Goal: Task Accomplishment & Management: Complete application form

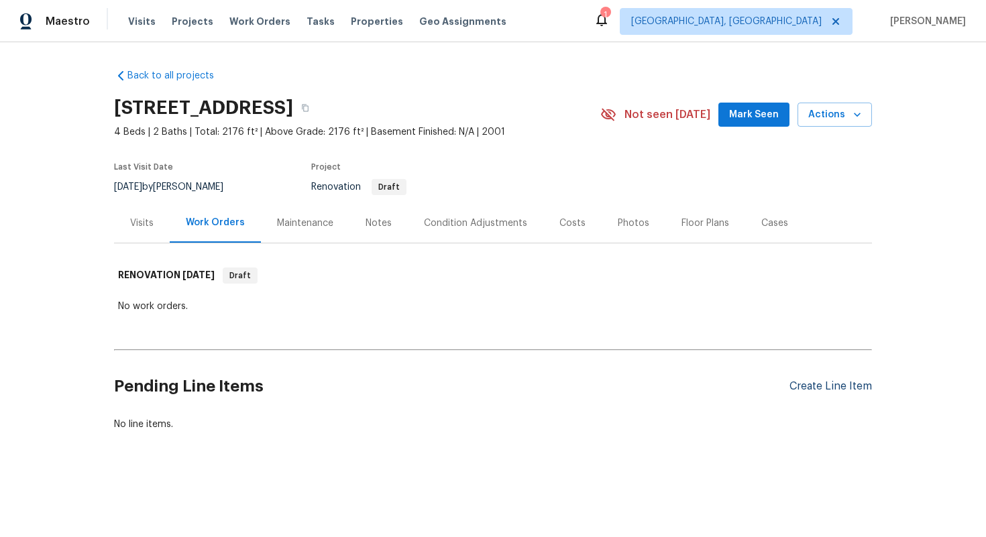
click at [792, 384] on div "Create Line Item" at bounding box center [831, 386] width 83 height 13
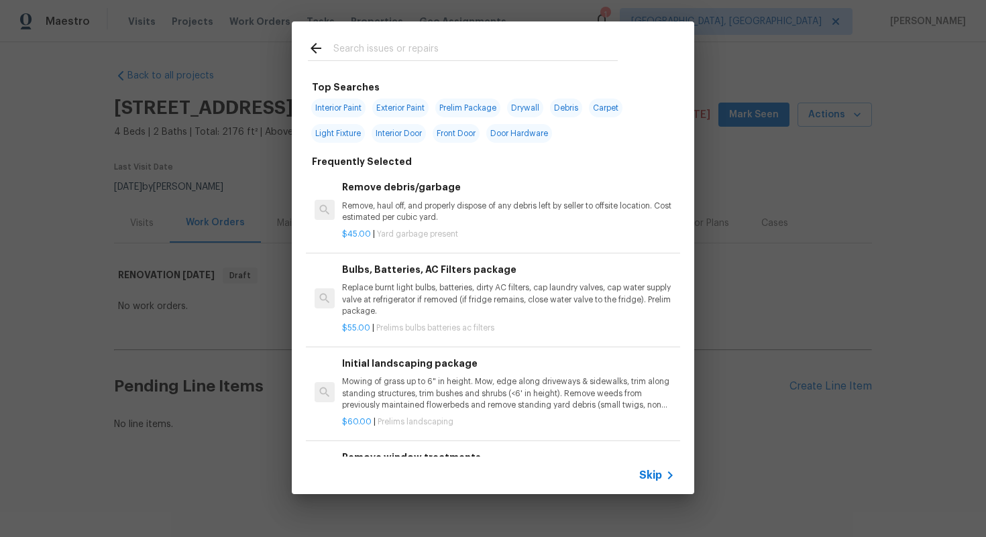
click at [653, 469] on span "Skip" at bounding box center [650, 475] width 23 height 13
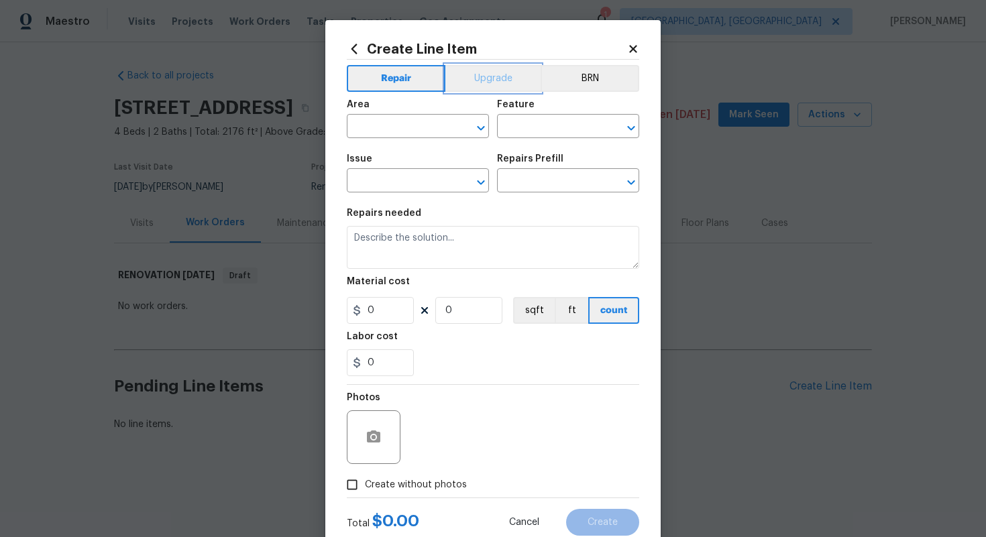
click at [475, 67] on button "Upgrade" at bounding box center [493, 78] width 96 height 27
click at [384, 74] on button "Repair" at bounding box center [395, 78] width 97 height 27
click at [369, 117] on input "text" at bounding box center [399, 127] width 105 height 21
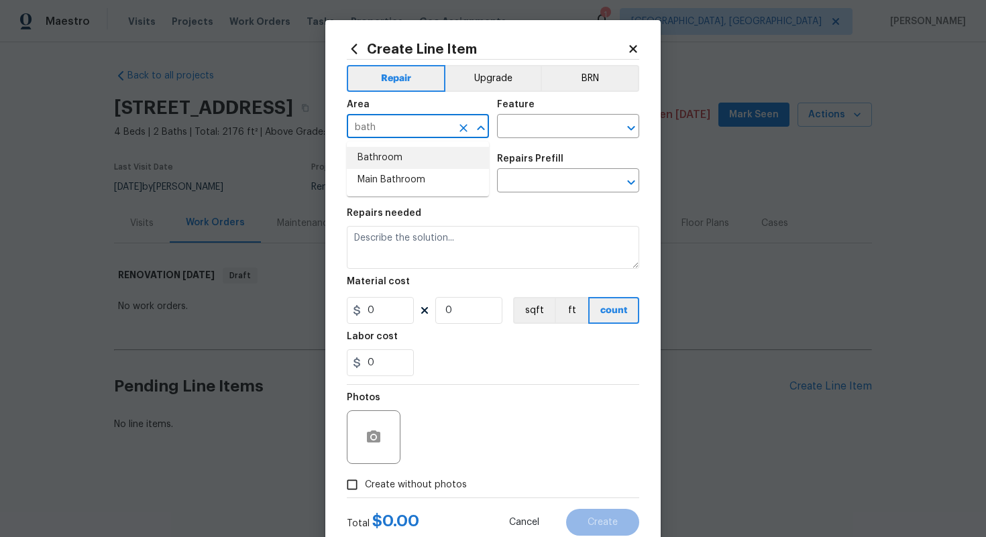
click at [384, 154] on li "Bathroom" at bounding box center [418, 158] width 142 height 22
type input "Bathroom"
click at [515, 125] on input "text" at bounding box center [549, 127] width 105 height 21
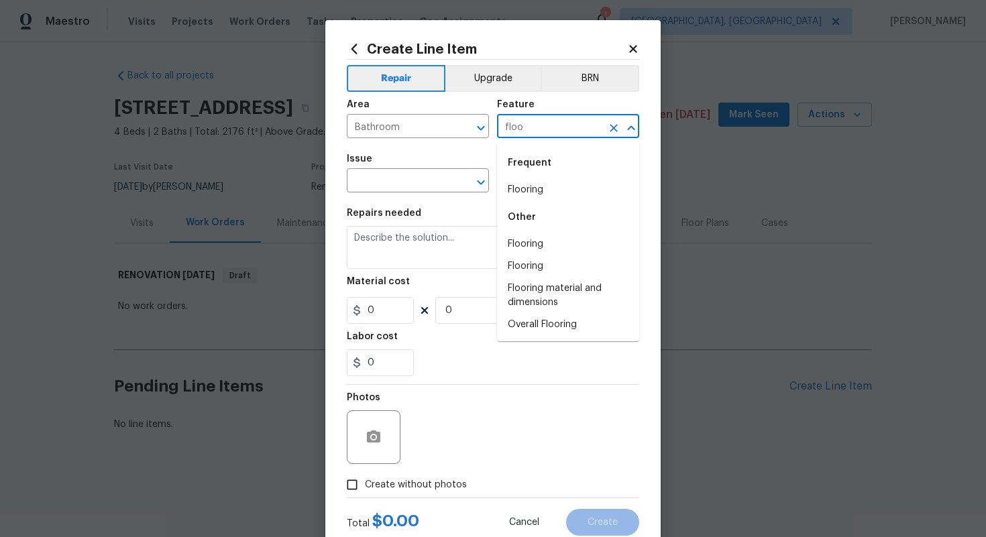
type input "floo"
click at [531, 191] on li "Flooring" at bounding box center [568, 190] width 142 height 22
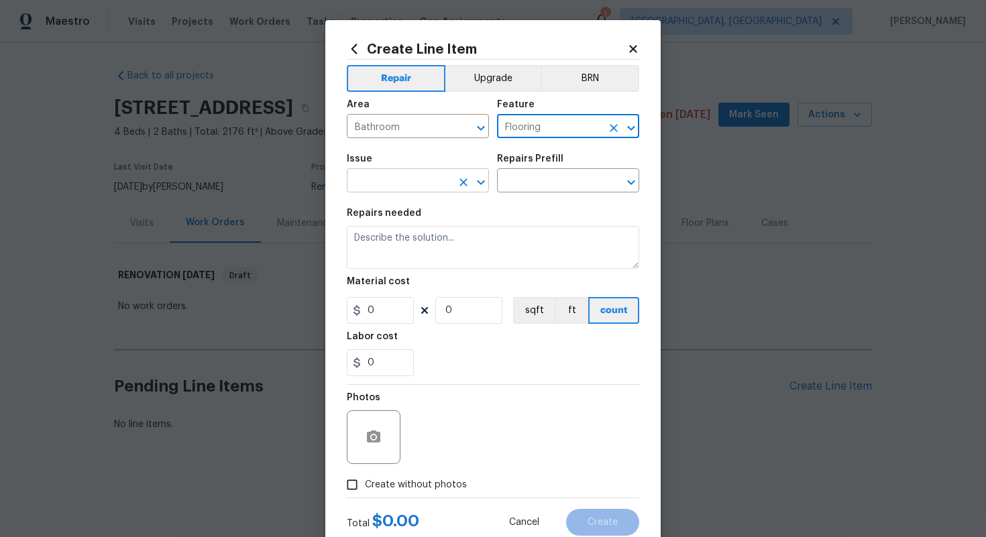
type input "Flooring"
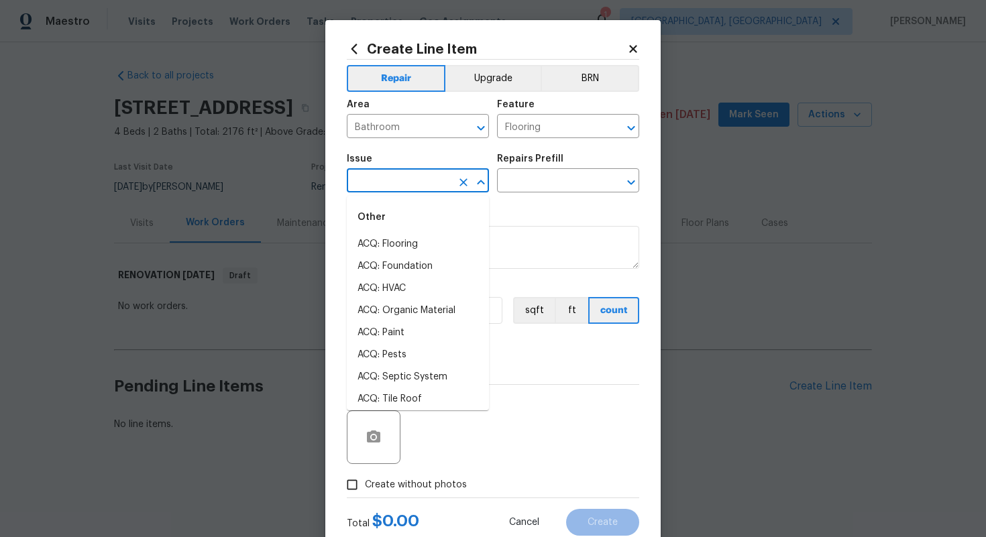
click at [362, 182] on input "text" at bounding box center [399, 182] width 105 height 21
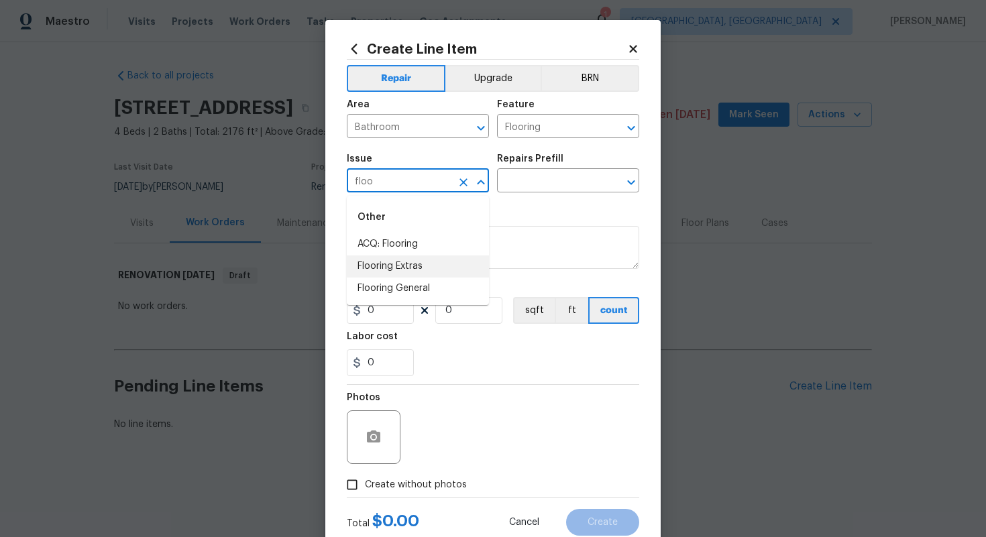
click at [403, 275] on li "Flooring Extras" at bounding box center [418, 267] width 142 height 22
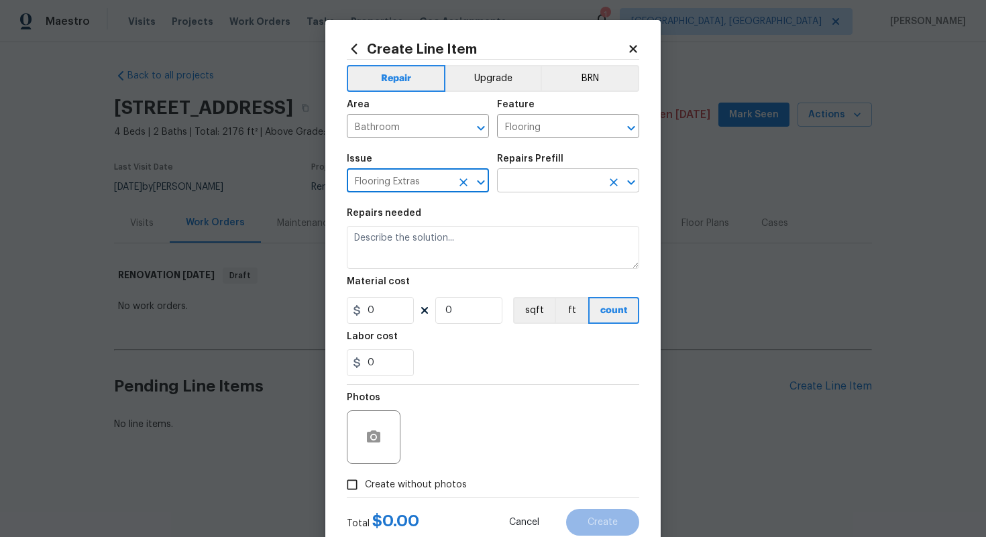
type input "Flooring Extras"
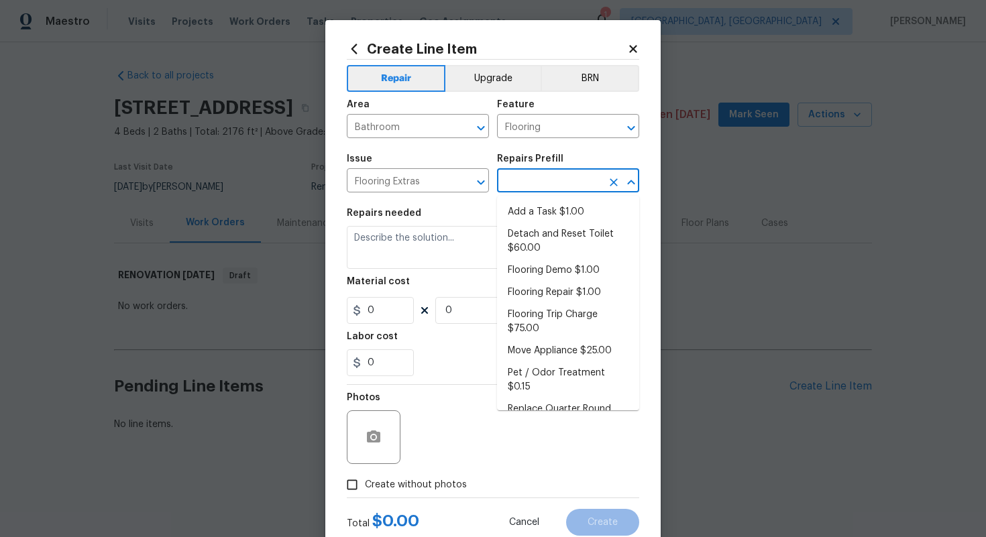
click at [523, 188] on input "text" at bounding box center [549, 182] width 105 height 21
click at [527, 208] on li "Add a Task $1.00" at bounding box center [568, 212] width 142 height 22
type input "Overall Flooring"
type input "Add a Task $1.00"
type textarea "HPM to detail"
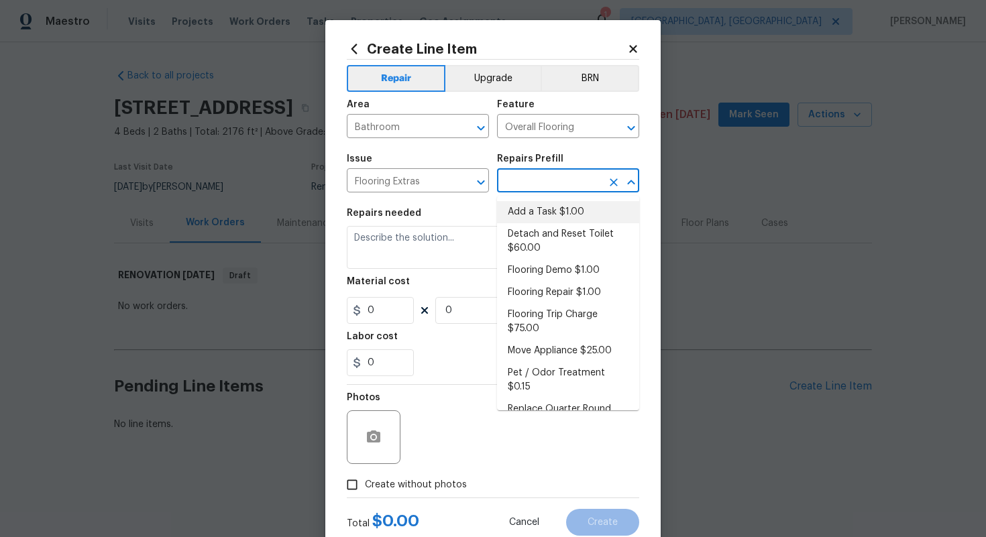
type input "1"
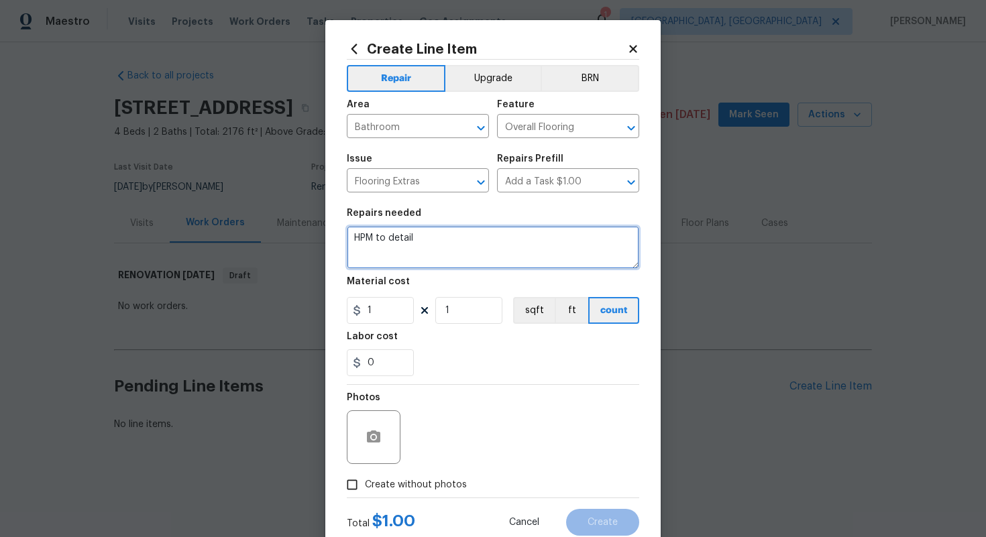
click at [506, 246] on textarea "HPM to detail" at bounding box center [493, 247] width 293 height 43
paste textarea "Install LVP in all wet areas & living room"
paste textarea "Bathrooms, kitchen, & living room"
type textarea "#sala - Install LVP in all wet areas & living room - Bathrooms, kitchen, & livi…"
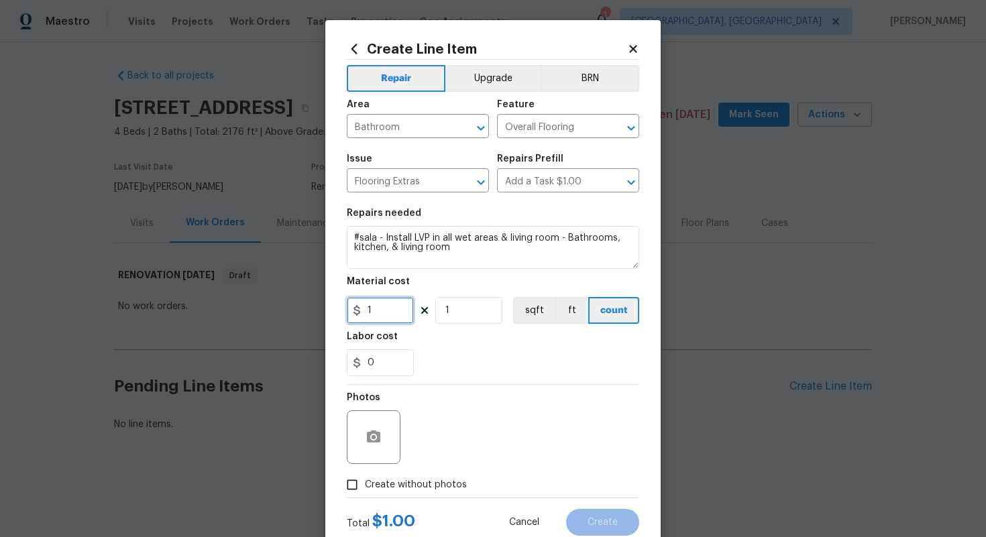
click at [392, 303] on input "1" at bounding box center [380, 310] width 67 height 27
type input "7200"
click at [441, 482] on span "Create without photos" at bounding box center [416, 485] width 102 height 14
click at [365, 482] on input "Create without photos" at bounding box center [351, 484] width 25 height 25
checkbox input "true"
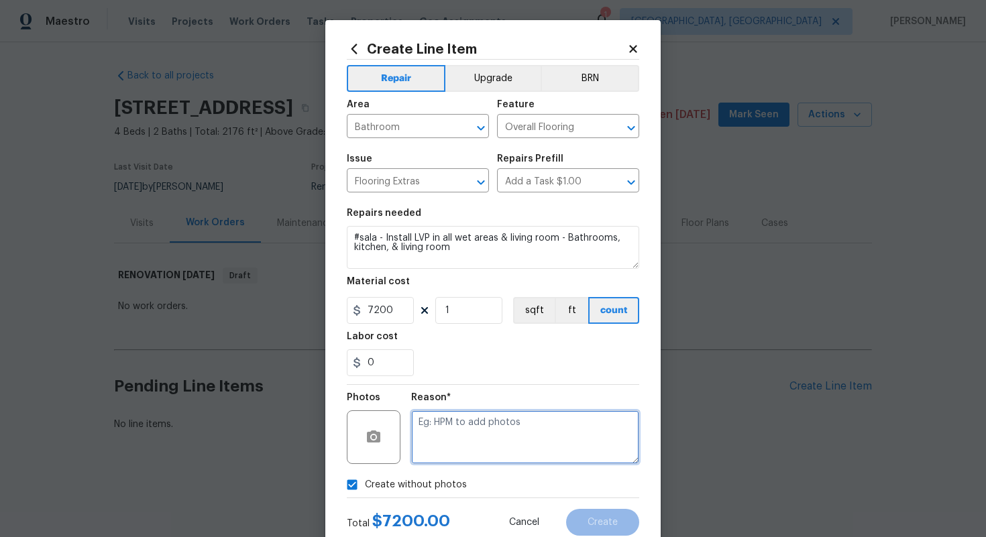
click at [456, 437] on textarea at bounding box center [525, 438] width 228 height 54
type textarea "n/a"
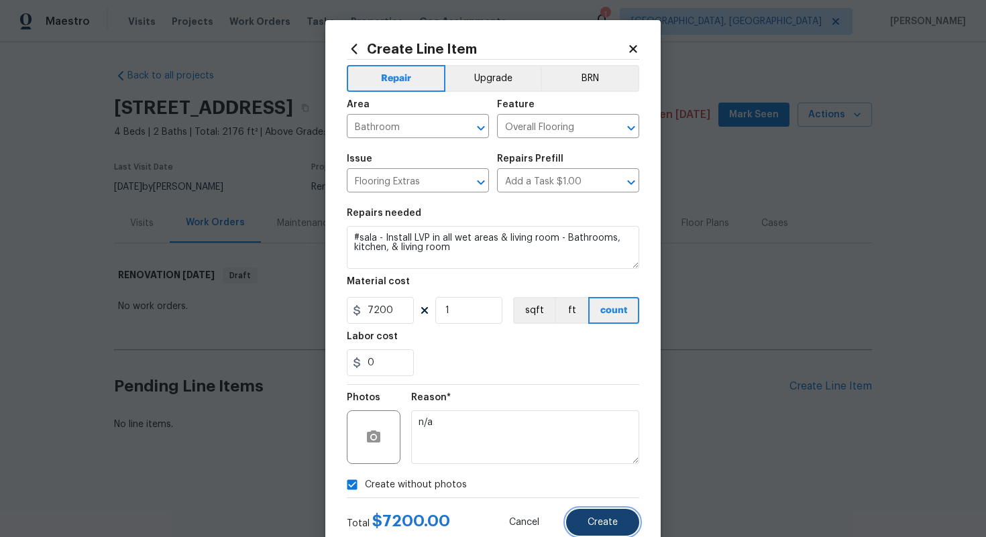
click at [615, 511] on button "Create" at bounding box center [602, 522] width 73 height 27
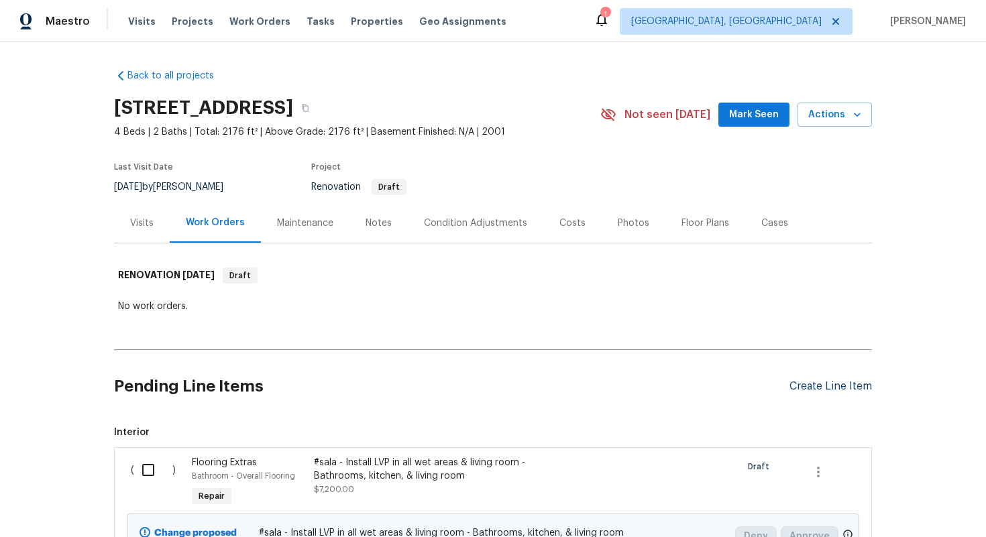
click at [816, 387] on div "Create Line Item" at bounding box center [831, 386] width 83 height 13
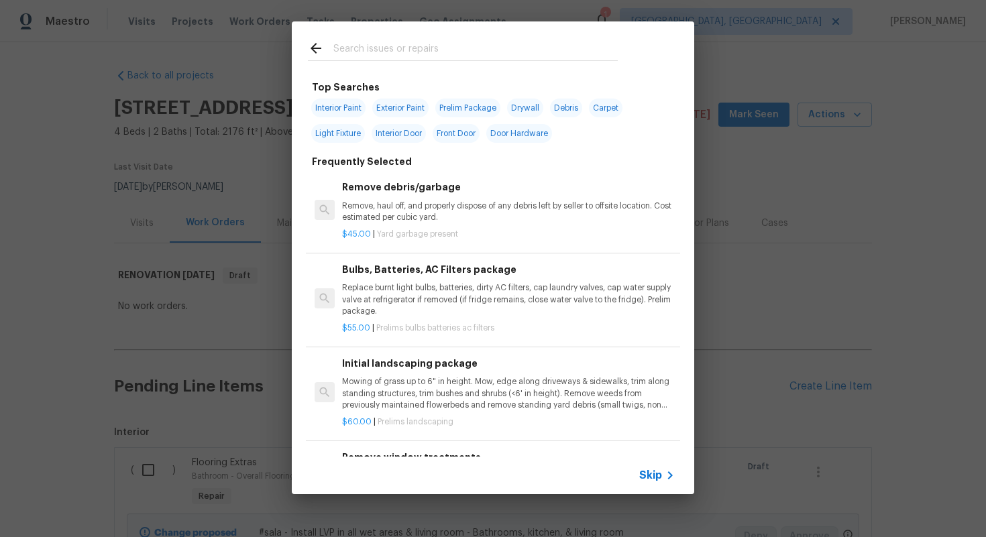
click at [657, 467] on div "Skip" at bounding box center [493, 476] width 403 height 38
click at [654, 476] on span "Skip" at bounding box center [650, 475] width 23 height 13
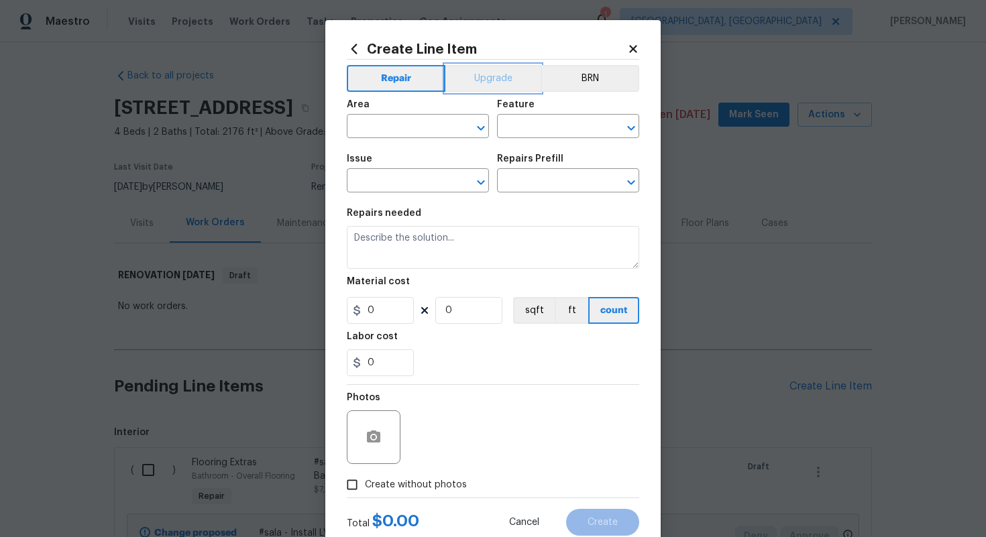
click at [495, 81] on button "Upgrade" at bounding box center [493, 78] width 96 height 27
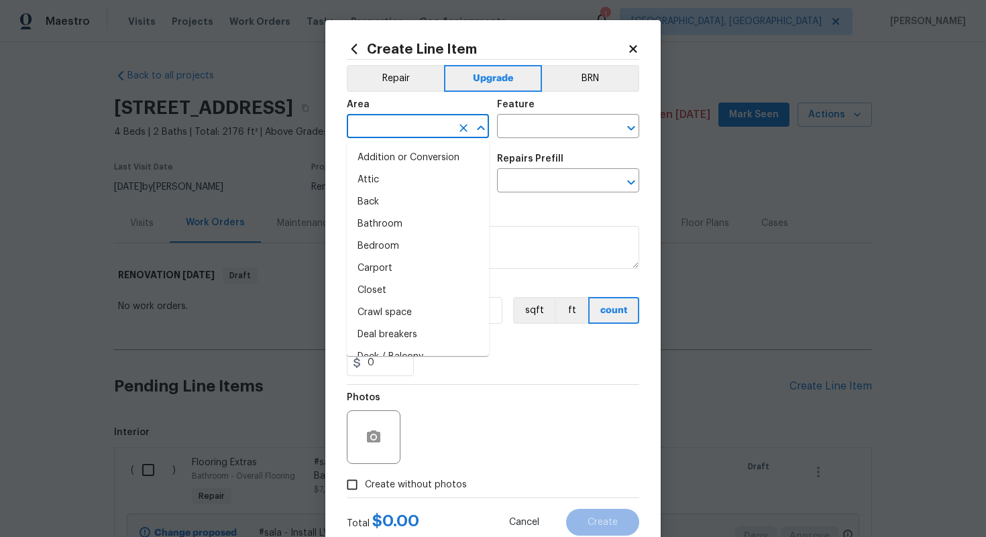
click at [421, 124] on input "text" at bounding box center [399, 127] width 105 height 21
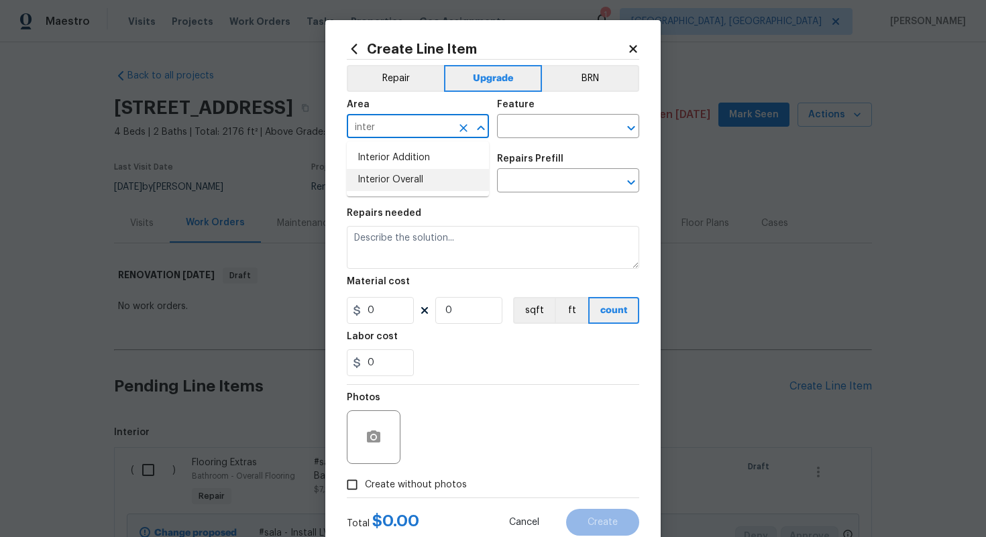
click at [434, 179] on li "Interior Overall" at bounding box center [418, 180] width 142 height 22
type input "Interior Overall"
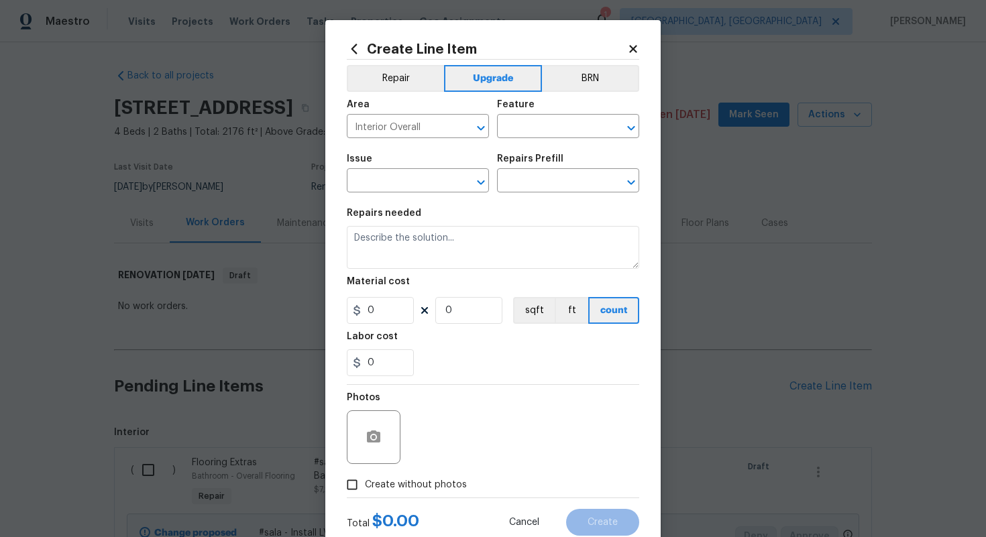
click at [530, 114] on div "Feature" at bounding box center [568, 108] width 142 height 17
click at [530, 140] on div "Area Interior Overall ​ Feature ​" at bounding box center [493, 119] width 293 height 54
click at [527, 132] on input "text" at bounding box center [549, 127] width 105 height 21
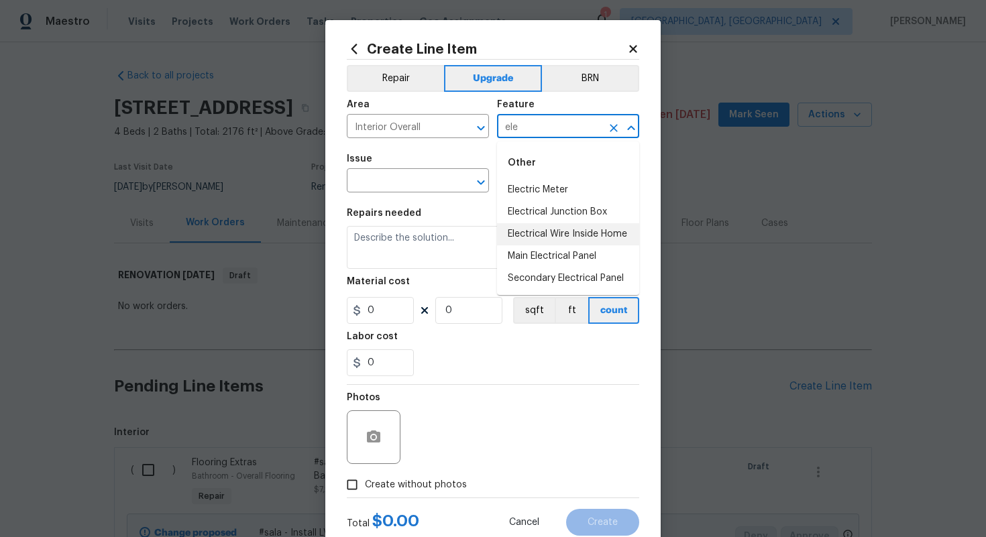
click at [562, 240] on li "Electrical Wire Inside Home" at bounding box center [568, 234] width 142 height 22
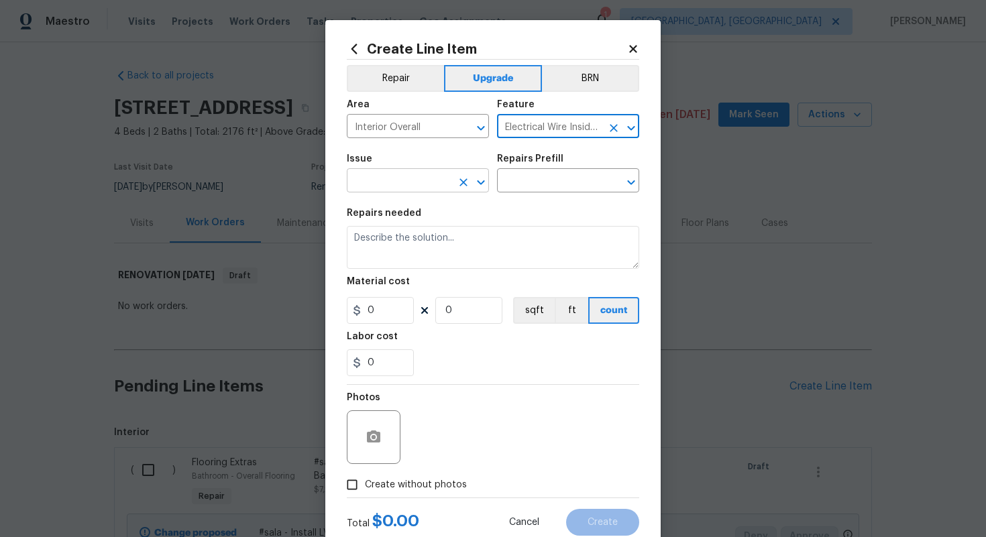
type input "Electrical Wire Inside Home"
click at [386, 178] on input "text" at bounding box center [399, 182] width 105 height 21
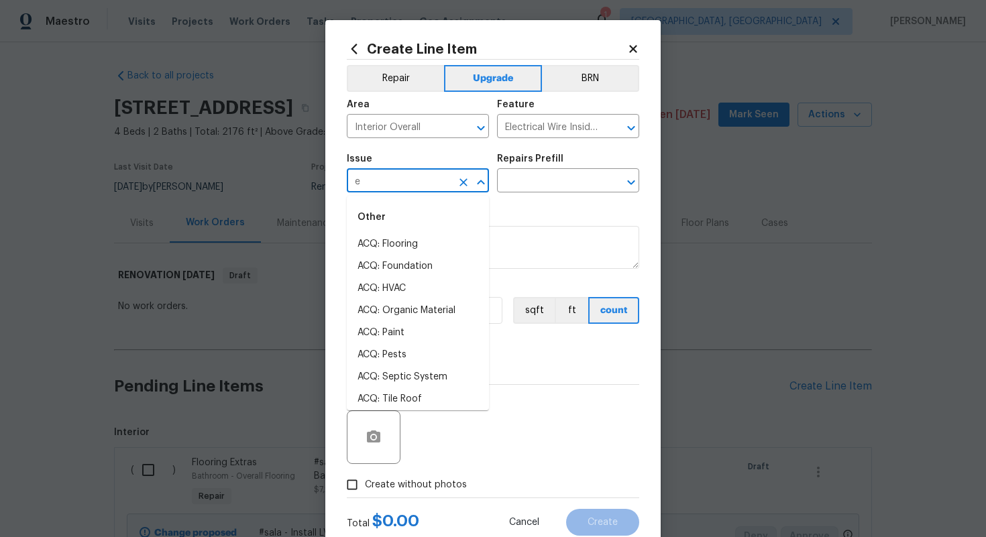
type input "el"
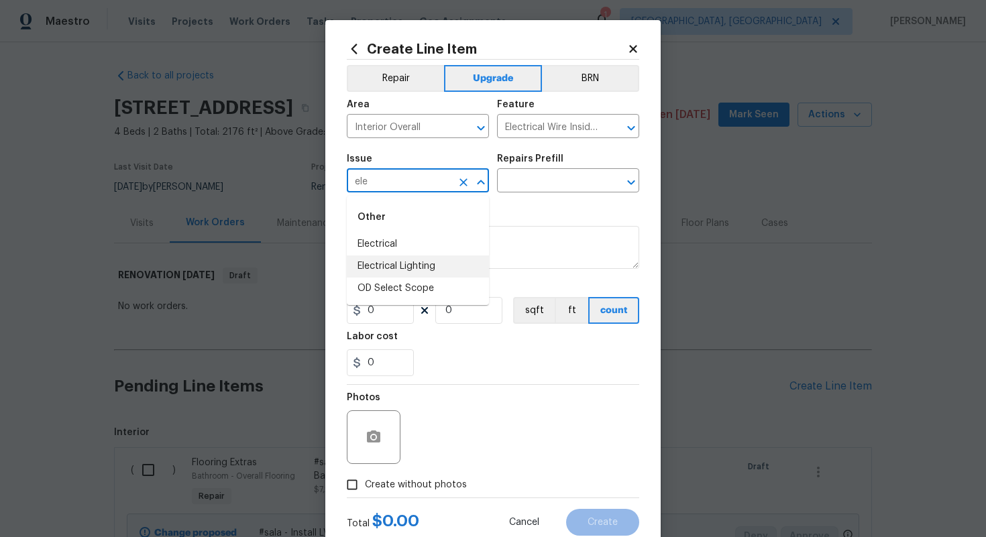
click at [403, 262] on li "Electrical Lighting" at bounding box center [418, 267] width 142 height 22
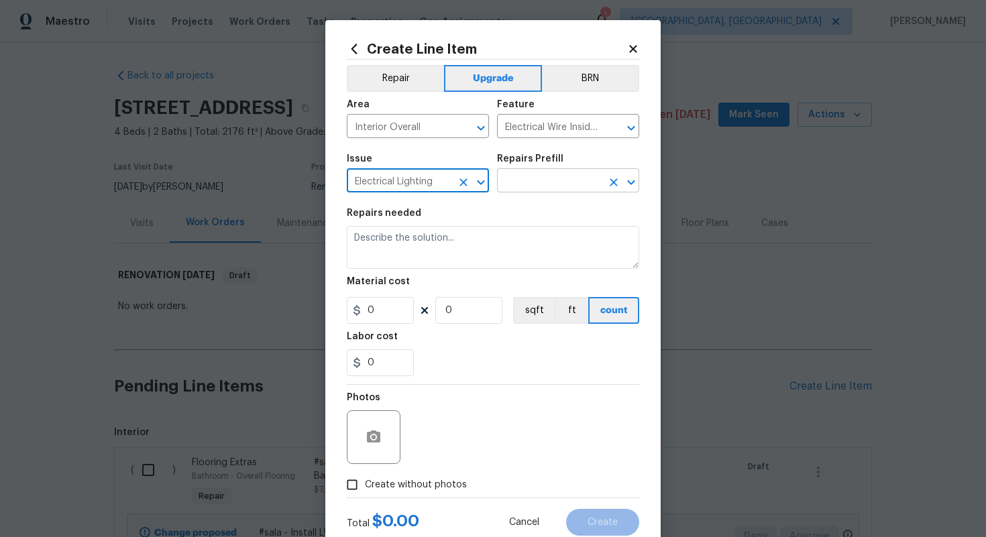
type input "Electrical Lighting"
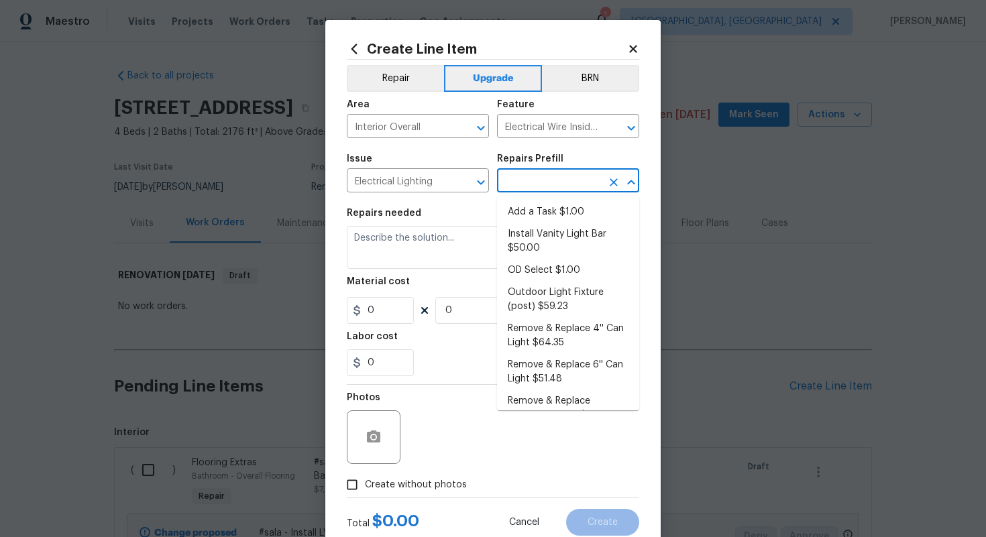
click at [542, 187] on input "text" at bounding box center [549, 182] width 105 height 21
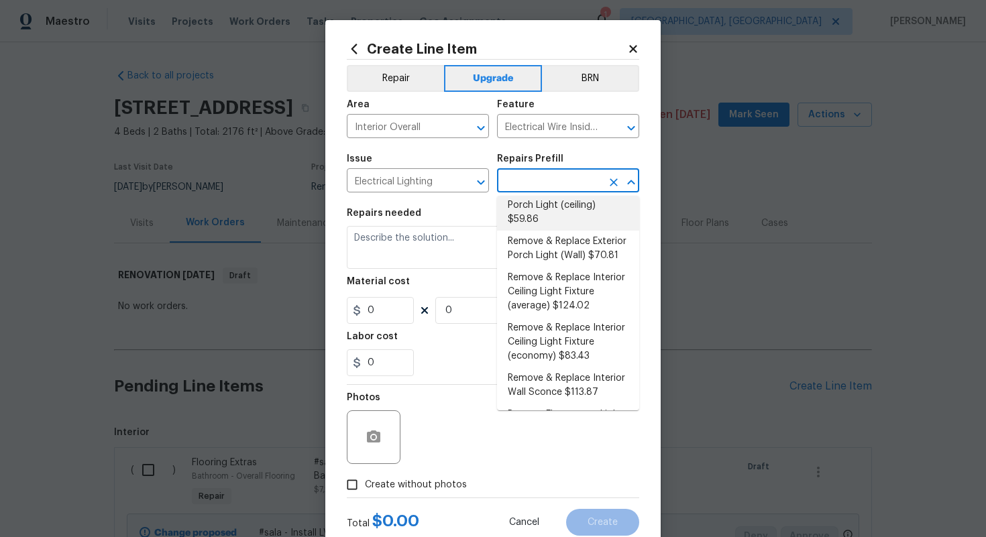
scroll to position [334, 0]
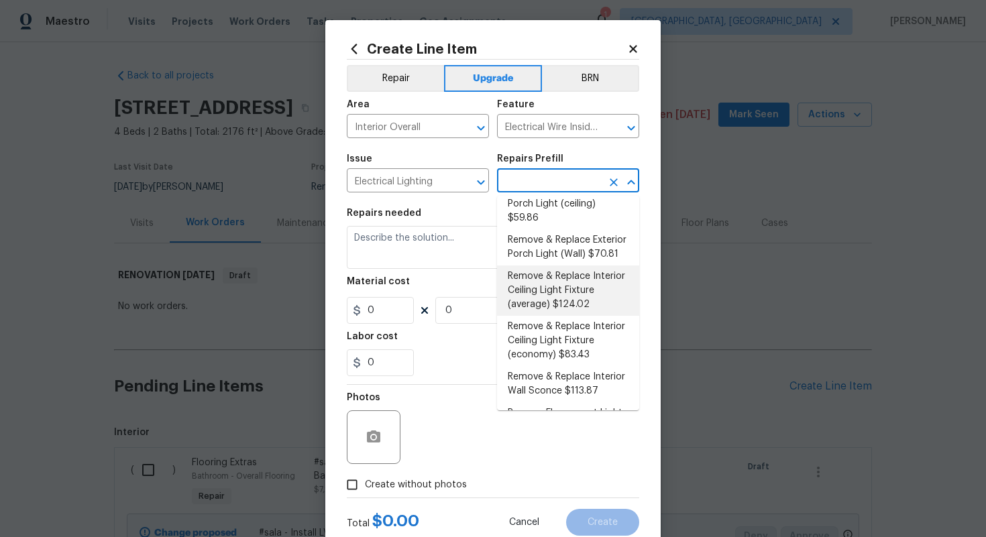
click at [564, 280] on li "Remove & Replace Interior Ceiling Light Fixture (average) $124.02" at bounding box center [568, 291] width 142 height 50
type input "Remove & Replace Interior Ceiling Light Fixture (average) $124.02"
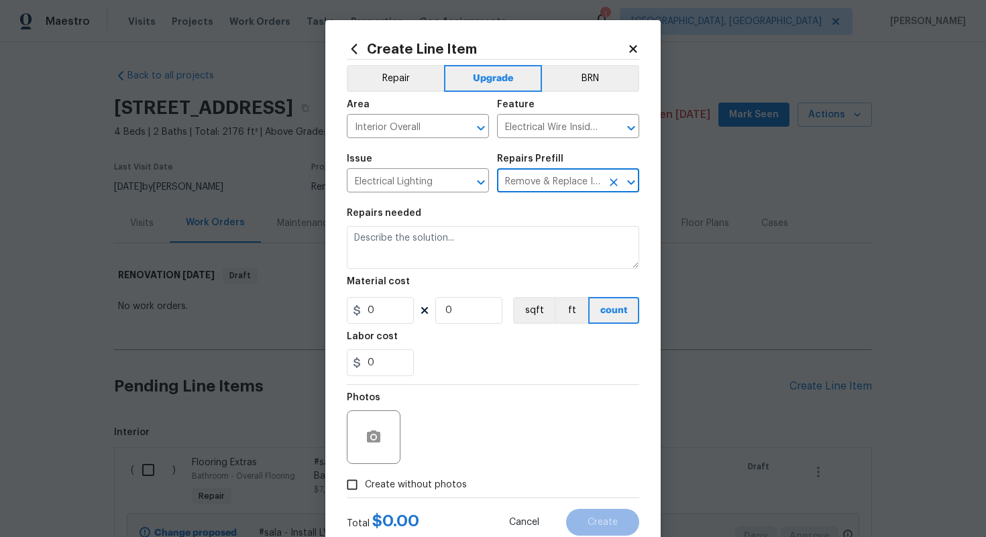
type textarea "Remove the existing interior ceiling light fixture and replace it with new AVER…"
type input "1"
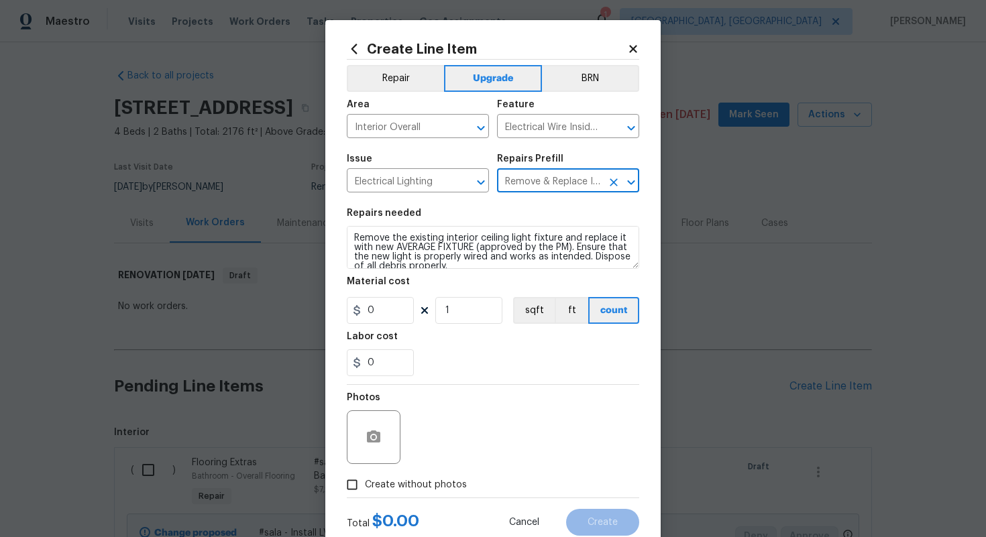
type input "124.02"
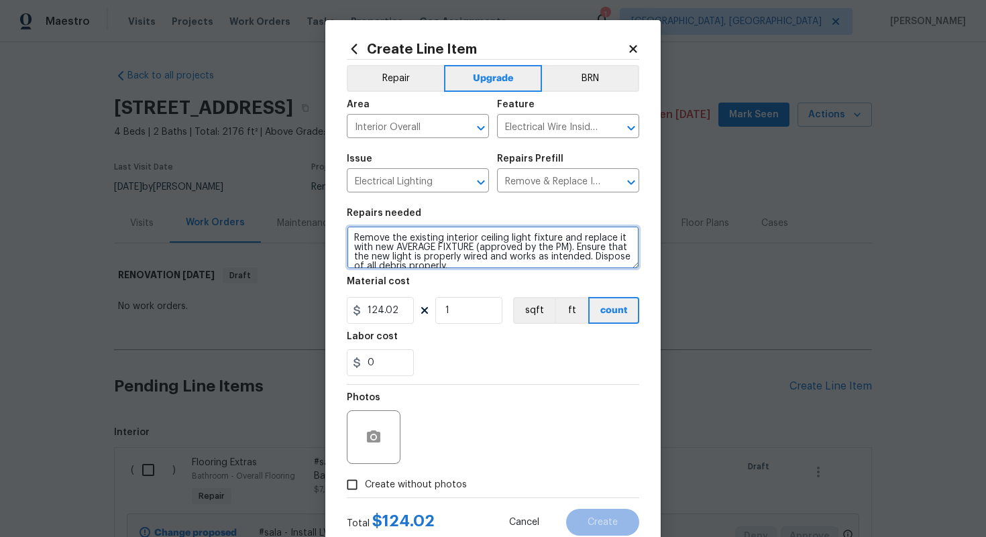
click at [352, 237] on textarea "Remove the existing interior ceiling light fixture and replace it with new AVER…" at bounding box center [493, 247] width 293 height 43
type textarea "#sala - Remove the existing interior ceiling light fixture and replace it with …"
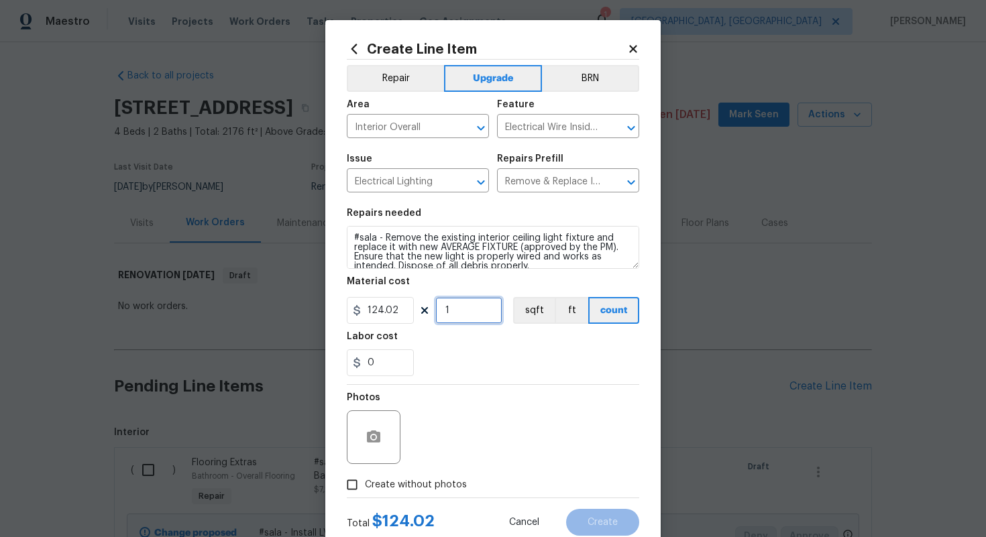
click at [450, 311] on input "1" at bounding box center [468, 310] width 67 height 27
type input "15"
click at [388, 480] on span "Create without photos" at bounding box center [416, 485] width 102 height 14
click at [365, 480] on input "Create without photos" at bounding box center [351, 484] width 25 height 25
checkbox input "true"
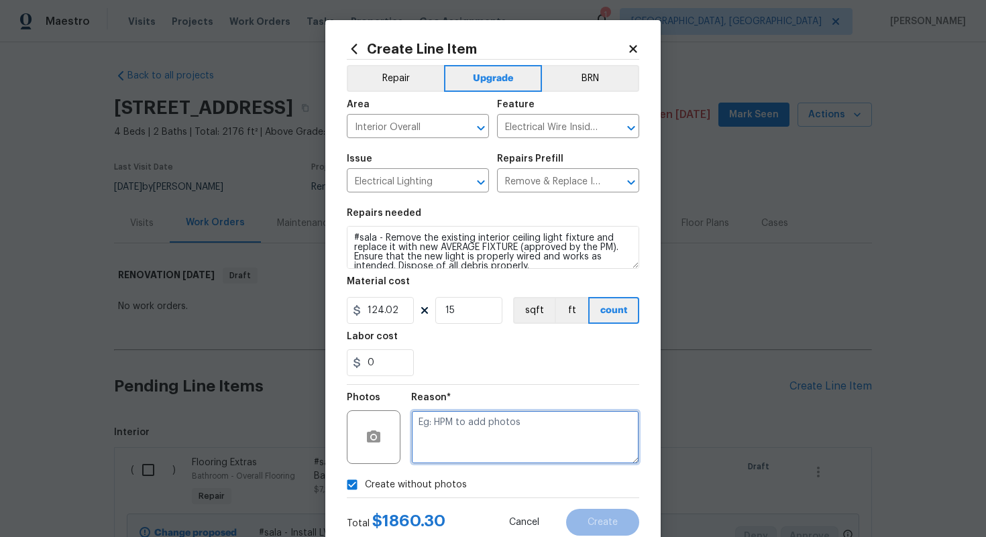
click at [460, 445] on textarea at bounding box center [525, 438] width 228 height 54
type textarea "n/a"
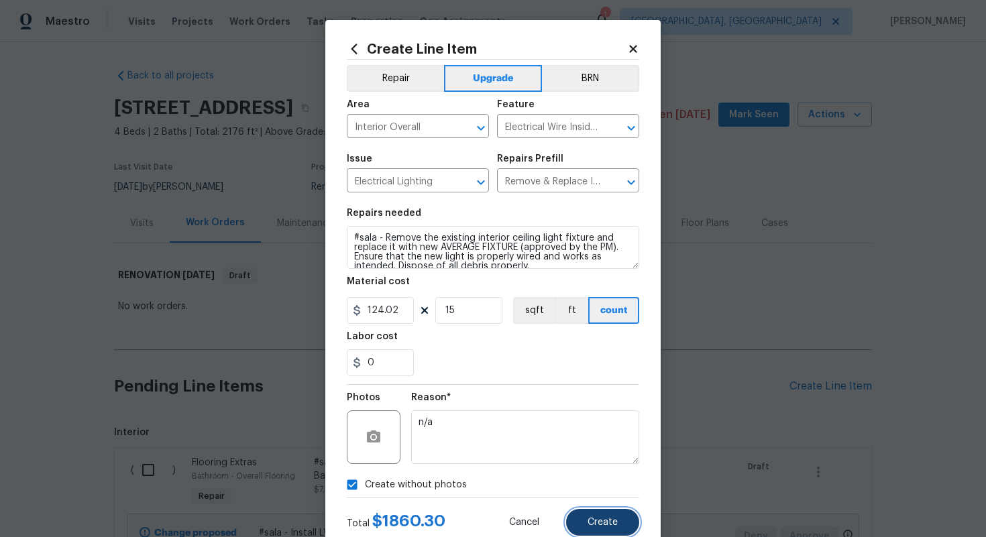
click at [594, 527] on span "Create" at bounding box center [603, 523] width 30 height 10
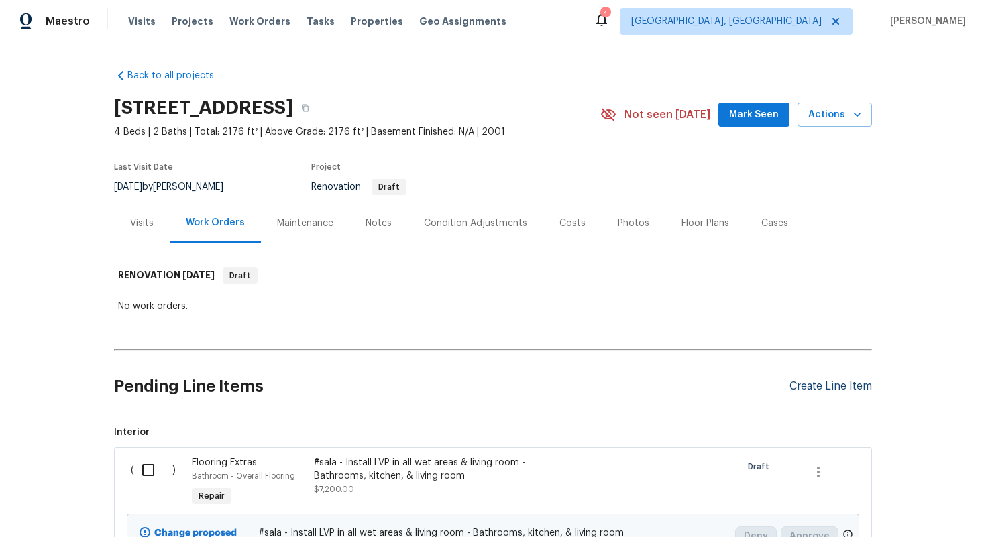
click at [827, 389] on div "Create Line Item" at bounding box center [831, 386] width 83 height 13
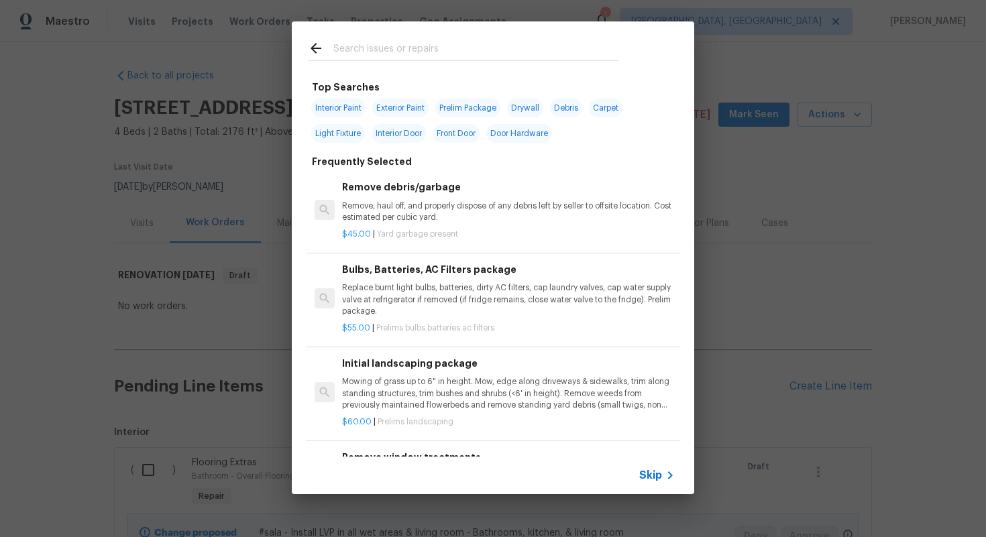
click at [670, 480] on icon at bounding box center [670, 476] width 16 height 16
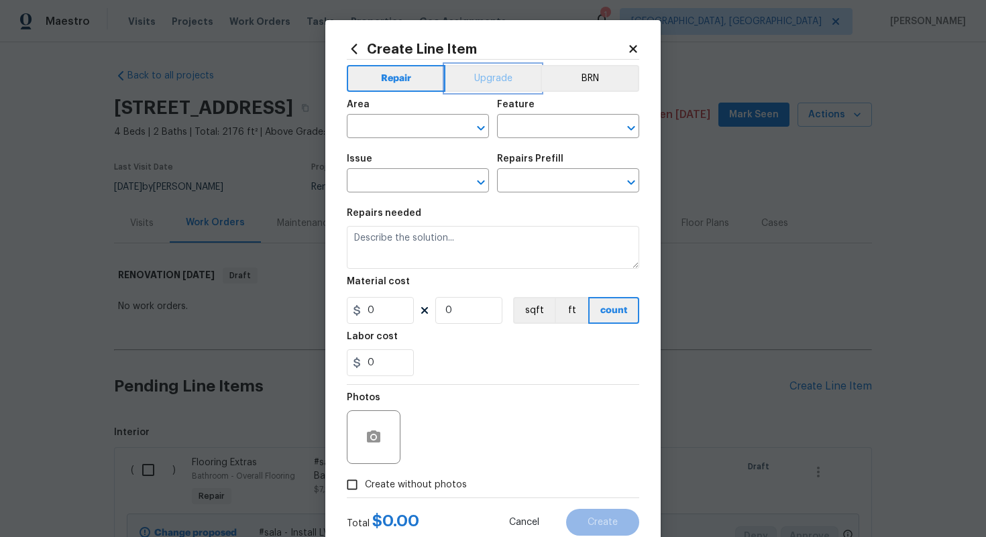
click at [485, 88] on button "Upgrade" at bounding box center [493, 78] width 96 height 27
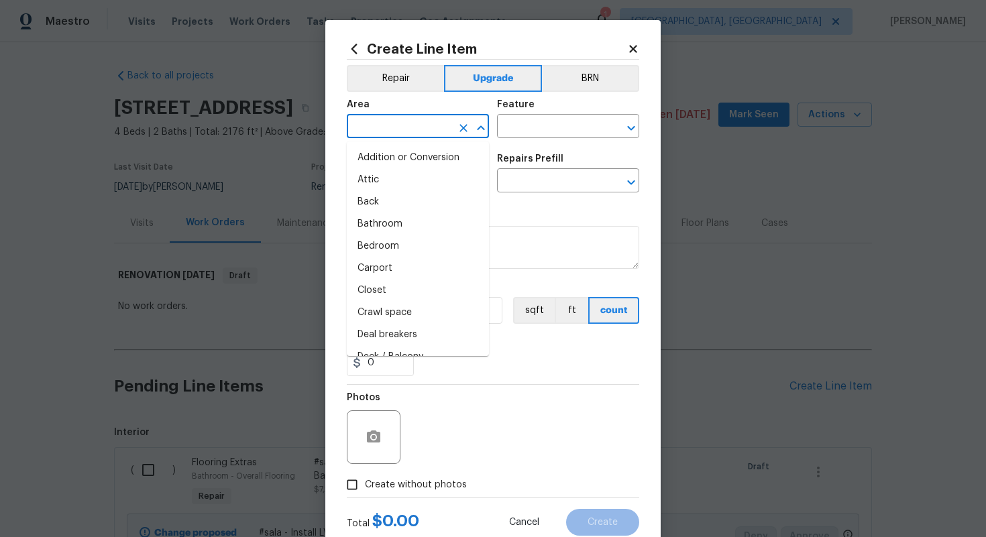
click at [433, 124] on input "text" at bounding box center [399, 127] width 105 height 21
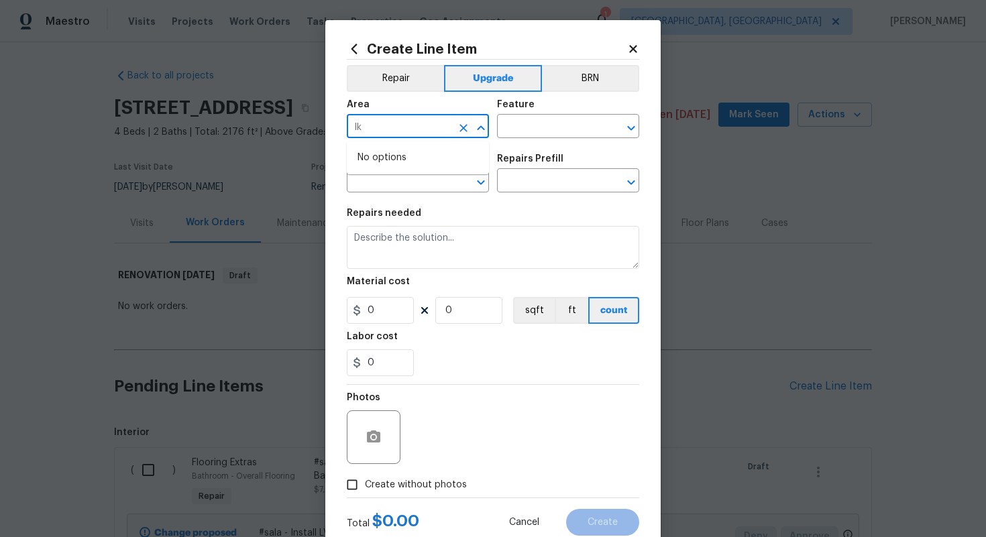
type input "l"
click at [423, 162] on li "Kitchen" at bounding box center [418, 158] width 142 height 22
type input "Kitchen"
click at [502, 123] on input "text" at bounding box center [549, 127] width 105 height 21
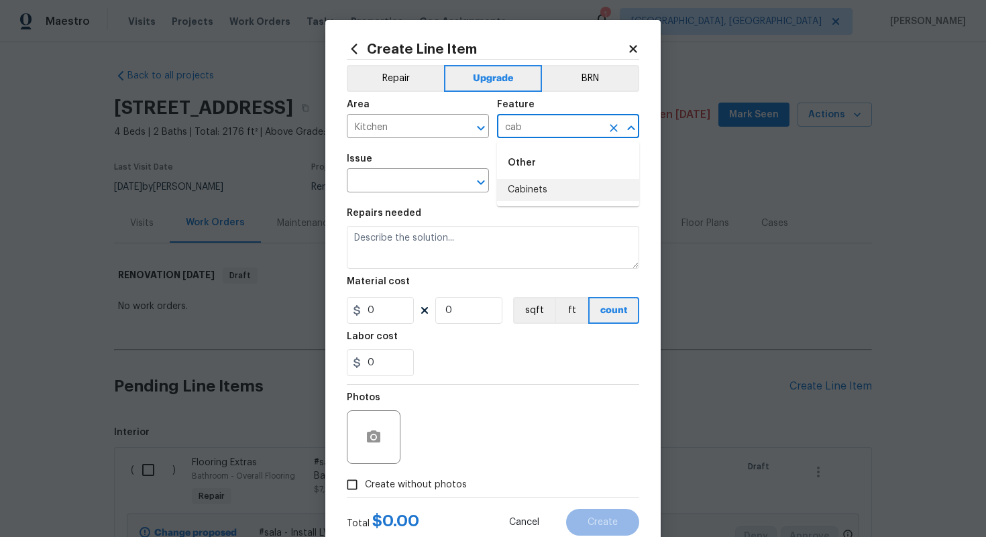
click at [556, 191] on li "Cabinets" at bounding box center [568, 190] width 142 height 22
type input "Cabinets"
click at [399, 182] on input "text" at bounding box center [399, 182] width 105 height 21
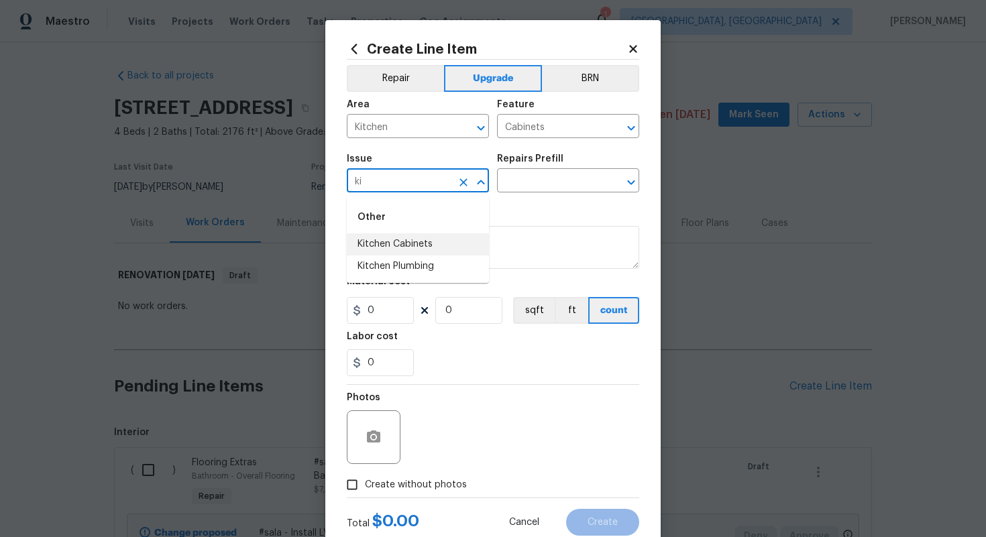
click at [445, 251] on li "Kitchen Cabinets" at bounding box center [418, 244] width 142 height 22
type input "Kitchen Cabinets"
click at [523, 178] on input "text" at bounding box center [549, 182] width 105 height 21
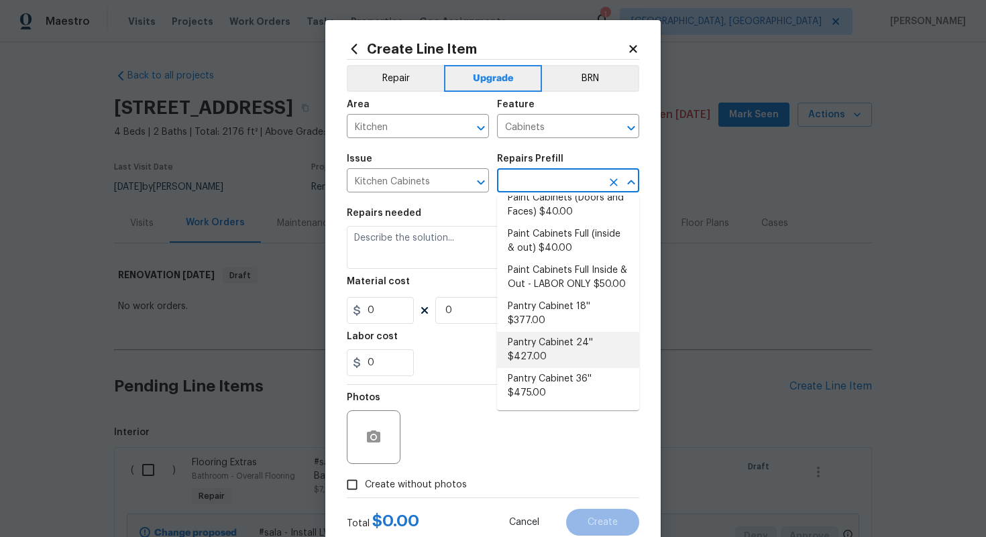
scroll to position [231, 0]
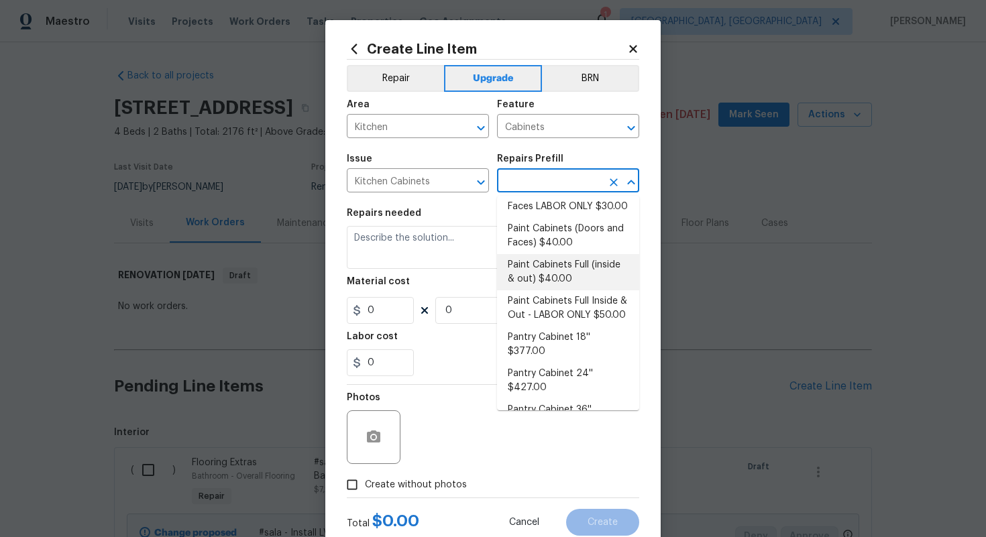
click at [545, 254] on li "Paint Cabinets Full (inside & out) $40.00" at bounding box center [568, 272] width 142 height 36
type input "Paint Cabinets Full (inside & out) $40.00"
type textarea "Prep, sand, mask and apply 2 coats of paint to the kitchen cabinet doors, inter…"
type input "40"
type input "1"
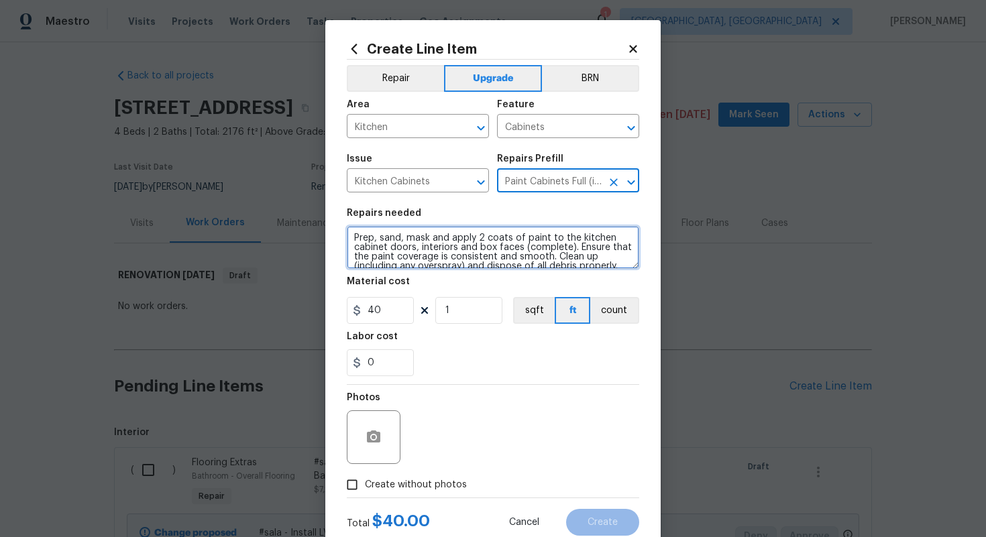
click at [352, 233] on textarea "Prep, sand, mask and apply 2 coats of paint to the kitchen cabinet doors, inter…" at bounding box center [493, 247] width 293 height 43
type textarea "#sala - Prep, sand, mask and apply 2 coats of paint to the kitchen cabinet door…"
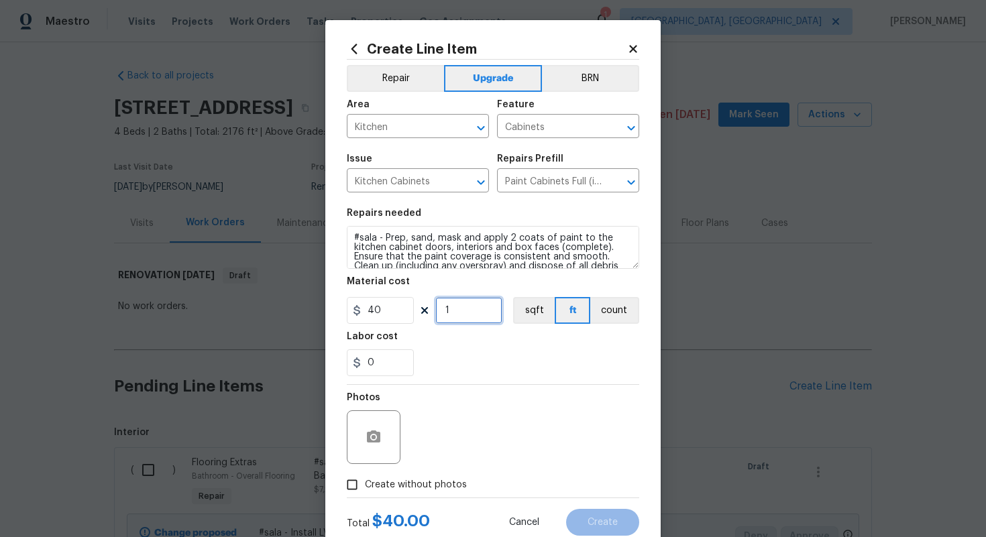
click at [476, 321] on input "1" at bounding box center [468, 310] width 67 height 27
type input "60"
click at [429, 487] on span "Create without photos" at bounding box center [416, 485] width 102 height 14
click at [365, 487] on input "Create without photos" at bounding box center [351, 484] width 25 height 25
checkbox input "true"
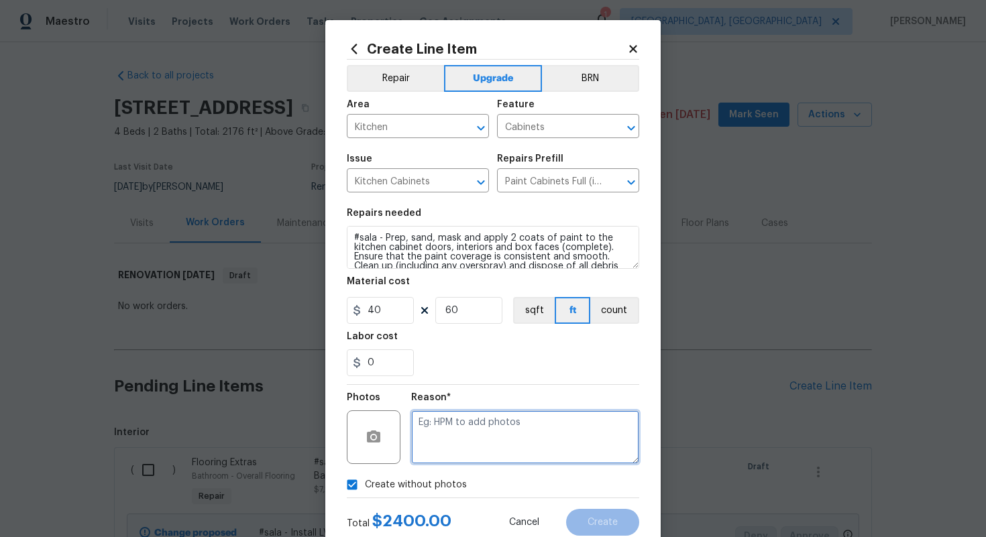
click at [439, 449] on textarea at bounding box center [525, 438] width 228 height 54
type textarea "n/a"
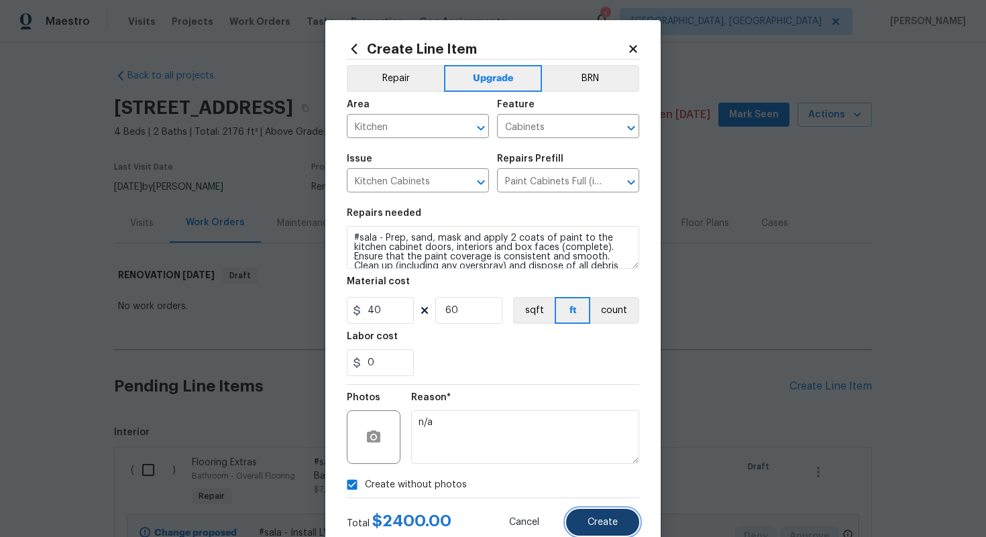
click at [624, 514] on button "Create" at bounding box center [602, 522] width 73 height 27
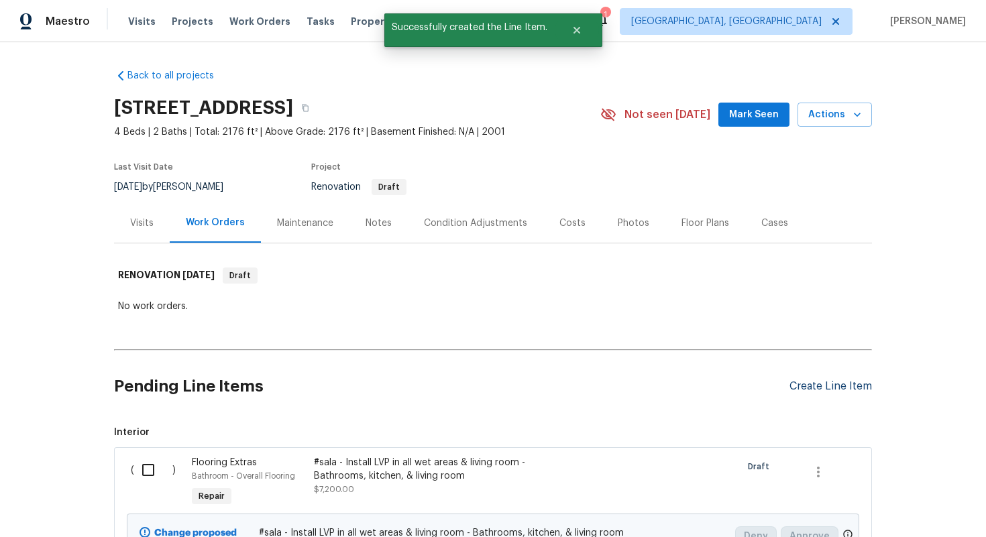
click at [810, 386] on div "Create Line Item" at bounding box center [831, 386] width 83 height 13
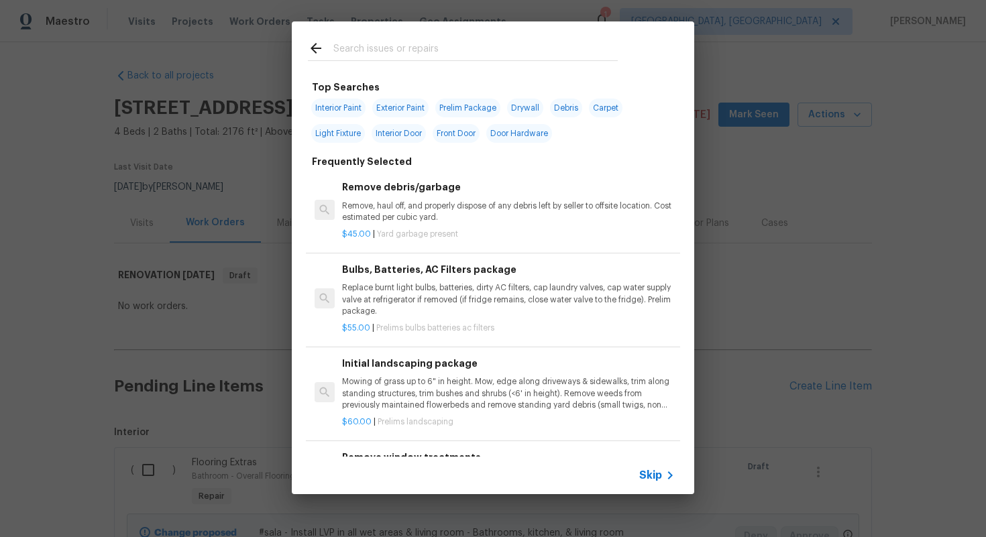
click at [648, 455] on h6 "Remove window treatments" at bounding box center [508, 457] width 333 height 15
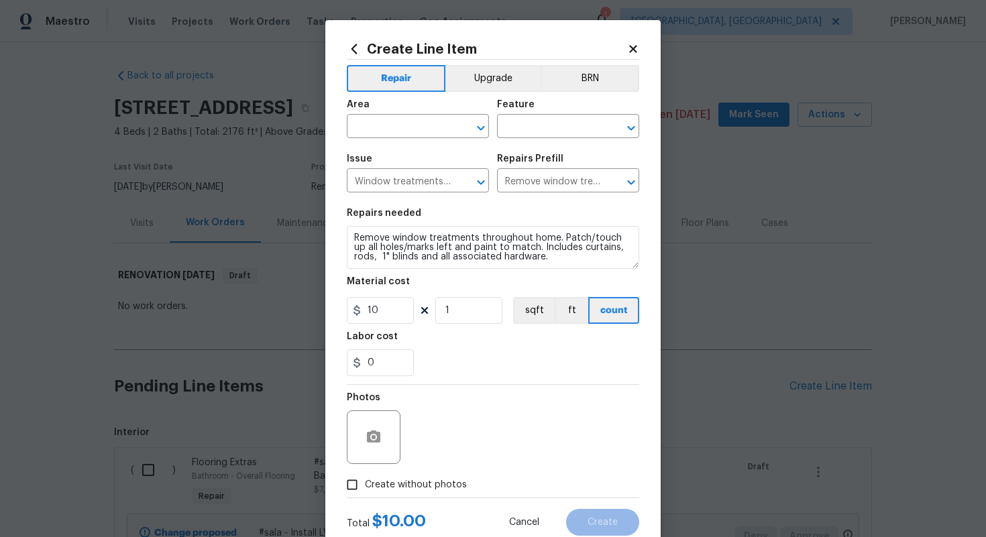
click at [630, 48] on icon at bounding box center [633, 49] width 12 height 12
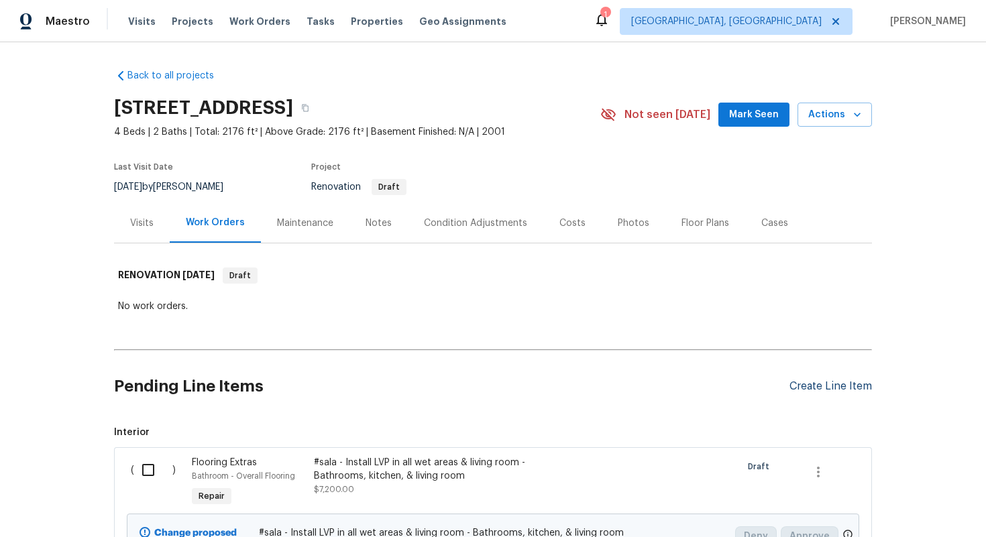
click at [810, 386] on div "Create Line Item" at bounding box center [831, 386] width 83 height 13
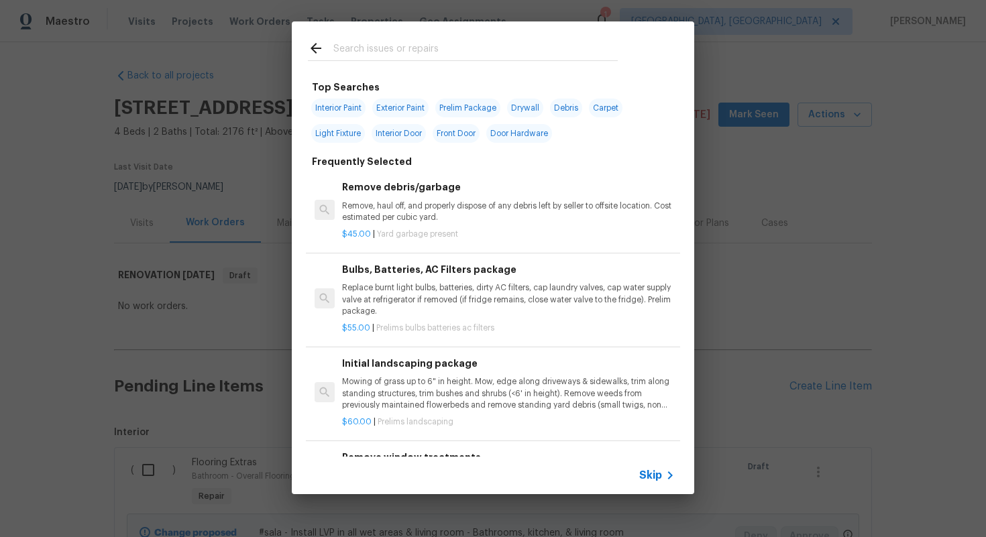
click at [655, 481] on span "Skip" at bounding box center [650, 475] width 23 height 13
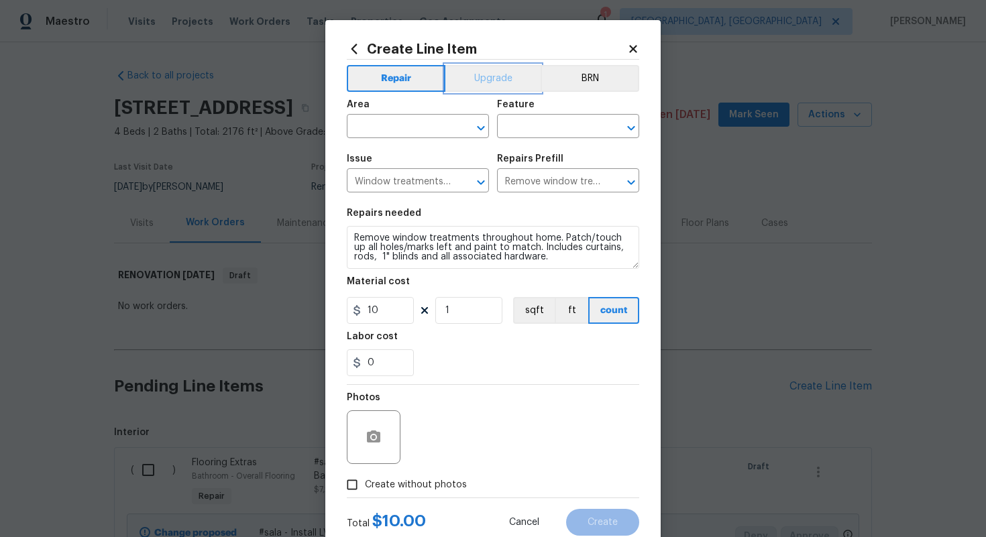
click at [474, 74] on button "Upgrade" at bounding box center [493, 78] width 96 height 27
click at [409, 136] on input "text" at bounding box center [399, 127] width 105 height 21
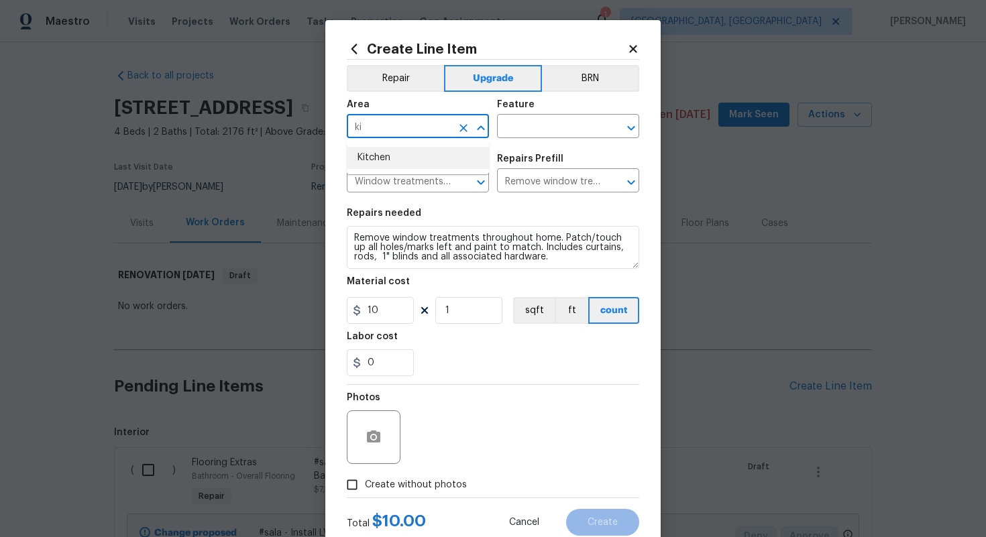
click at [415, 173] on ul "Kitchen" at bounding box center [418, 158] width 142 height 33
click at [389, 157] on li "Kitchen" at bounding box center [418, 158] width 142 height 22
type input "Kitchen"
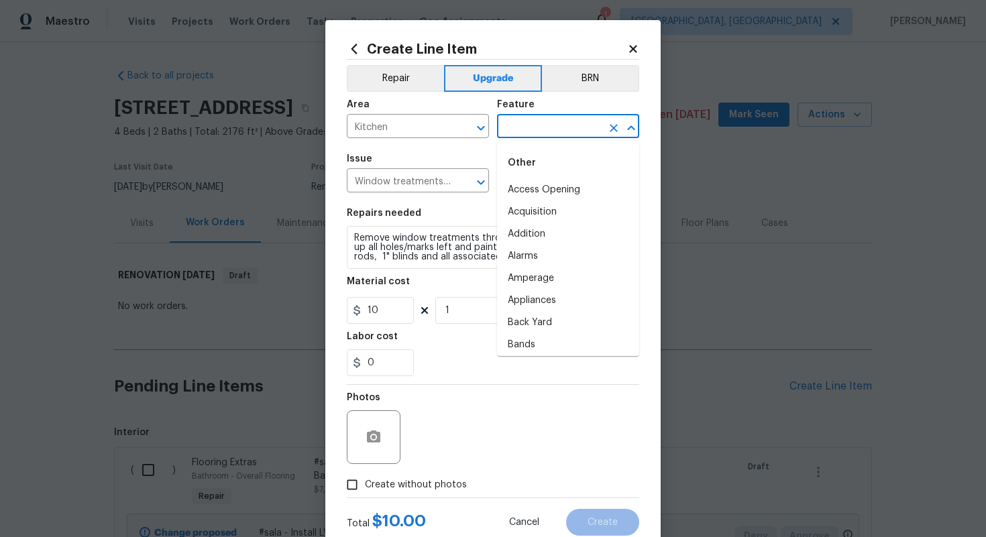
click at [551, 122] on input "text" at bounding box center [549, 127] width 105 height 21
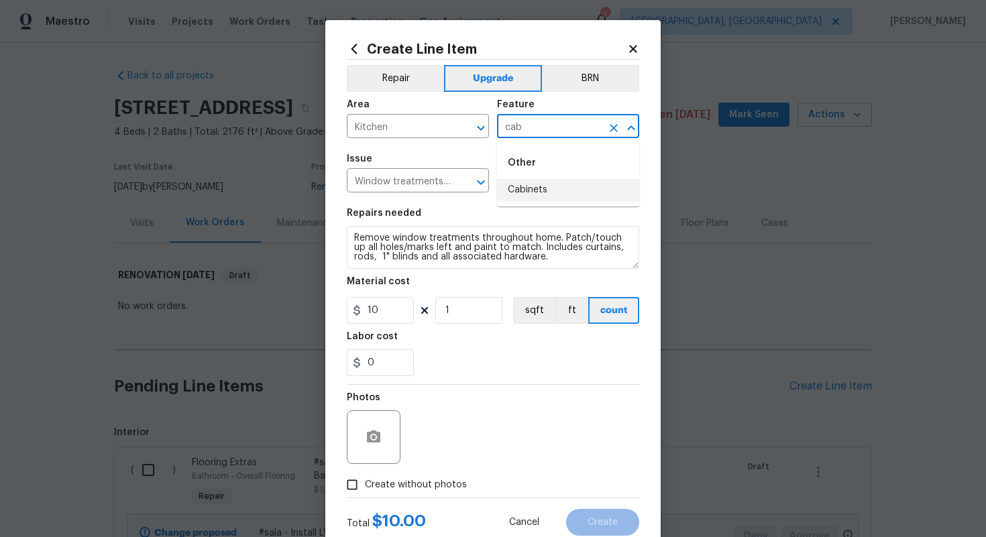
click at [537, 187] on li "Cabinets" at bounding box center [568, 190] width 142 height 22
type input "Cabinets"
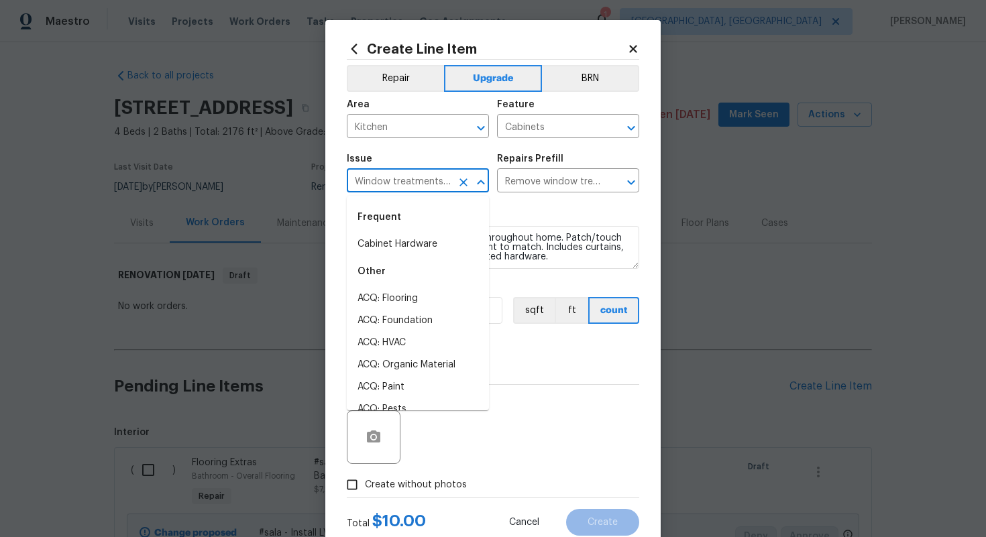
click at [435, 185] on input "Window treatments are present" at bounding box center [399, 182] width 105 height 21
click at [443, 253] on li "Cabinet Hardware" at bounding box center [418, 244] width 142 height 22
type input "Cabinet Hardware"
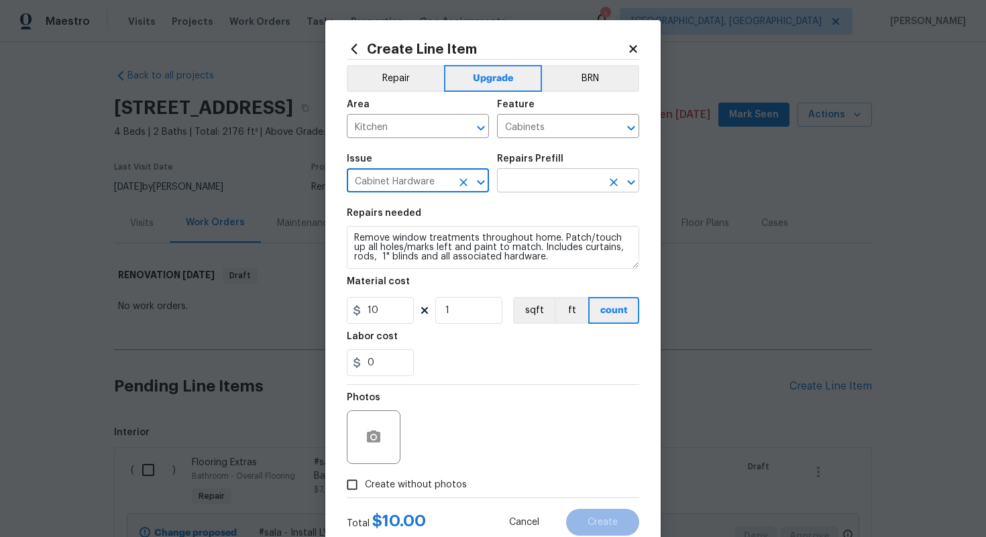
type input "Cabinet Hardware"
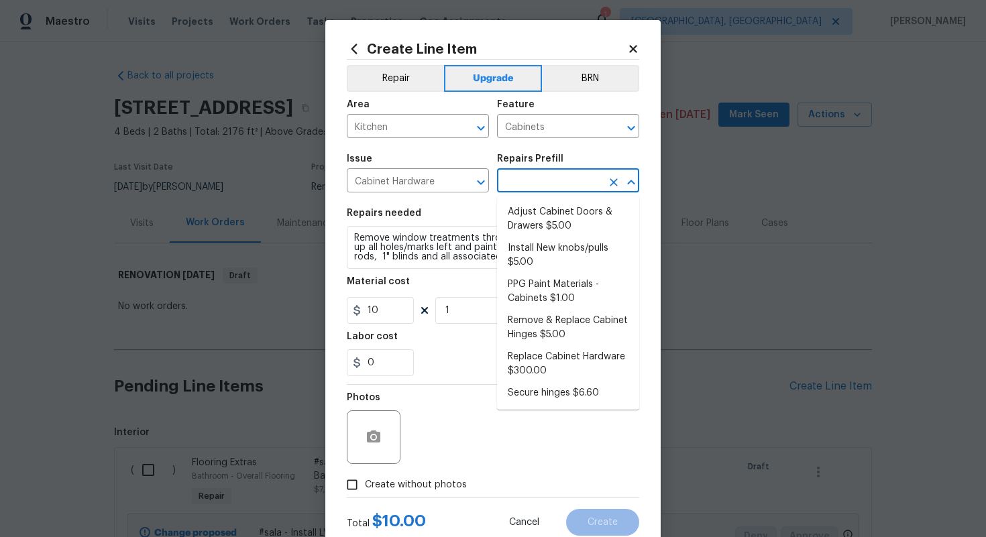
click at [543, 172] on input "text" at bounding box center [549, 182] width 105 height 21
click at [547, 378] on li "Replace Cabinet Hardware $300.00" at bounding box center [568, 364] width 142 height 36
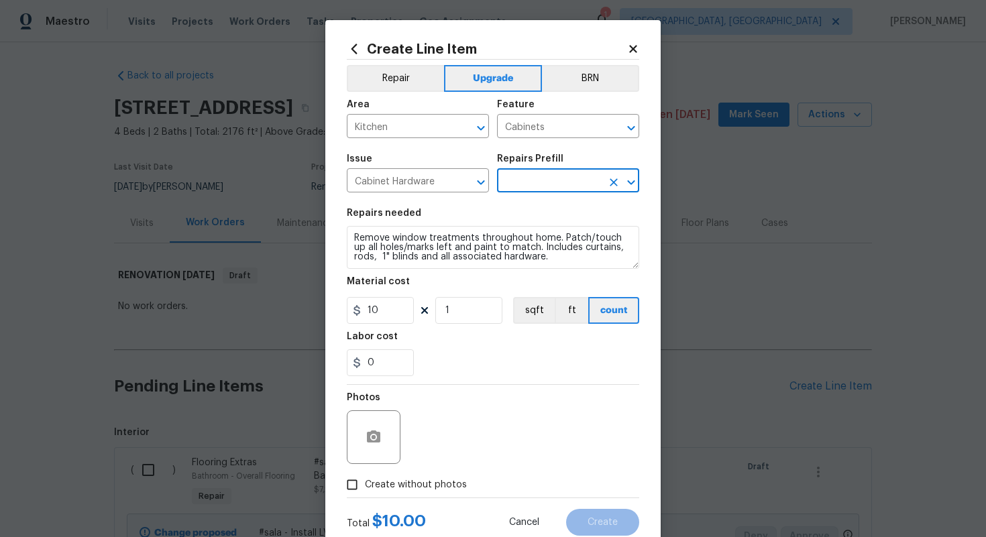
type input "Replace Cabinet Hardware $300.00"
type textarea "Replace cabinet hardware with new hinges and pulls. HPM to provide specs"
type input "300"
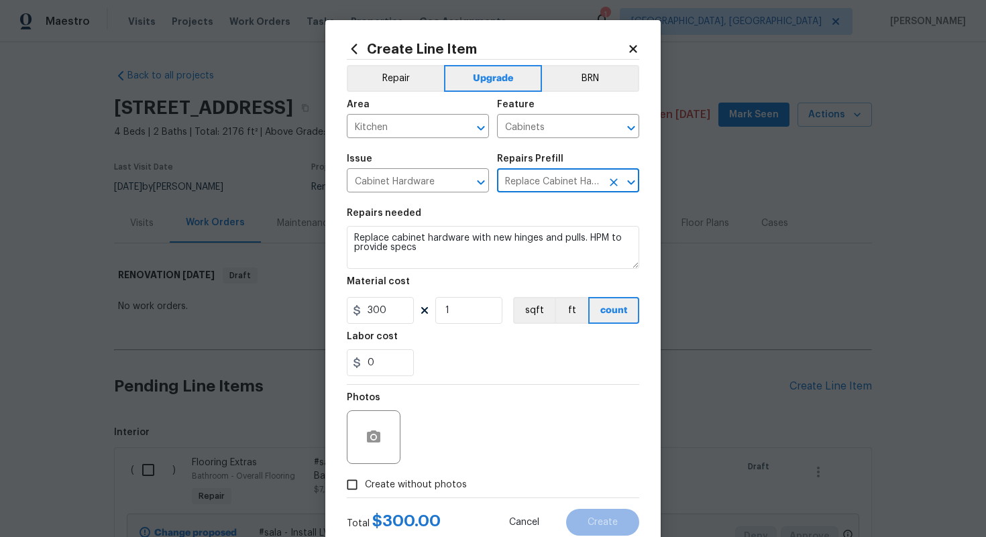
click at [391, 478] on span "Create without photos" at bounding box center [416, 485] width 102 height 14
click at [365, 478] on input "Create without photos" at bounding box center [351, 484] width 25 height 25
checkbox input "true"
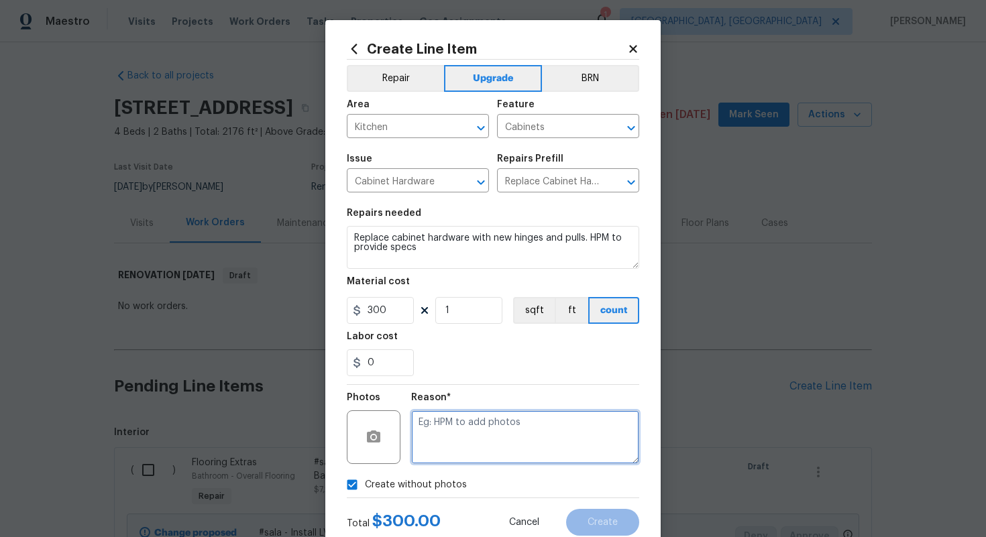
click at [462, 429] on textarea at bounding box center [525, 438] width 228 height 54
type textarea "n/a"
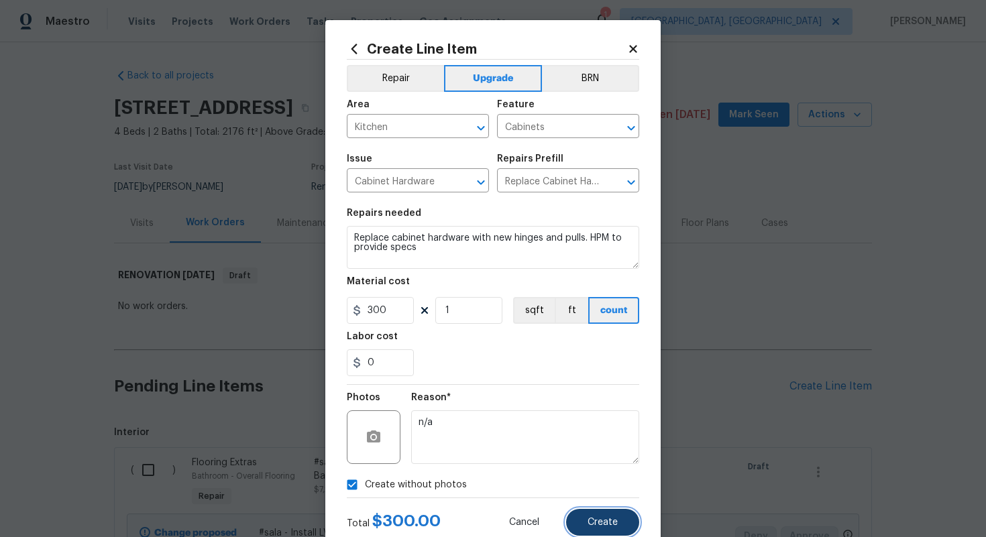
click at [586, 515] on button "Create" at bounding box center [602, 522] width 73 height 27
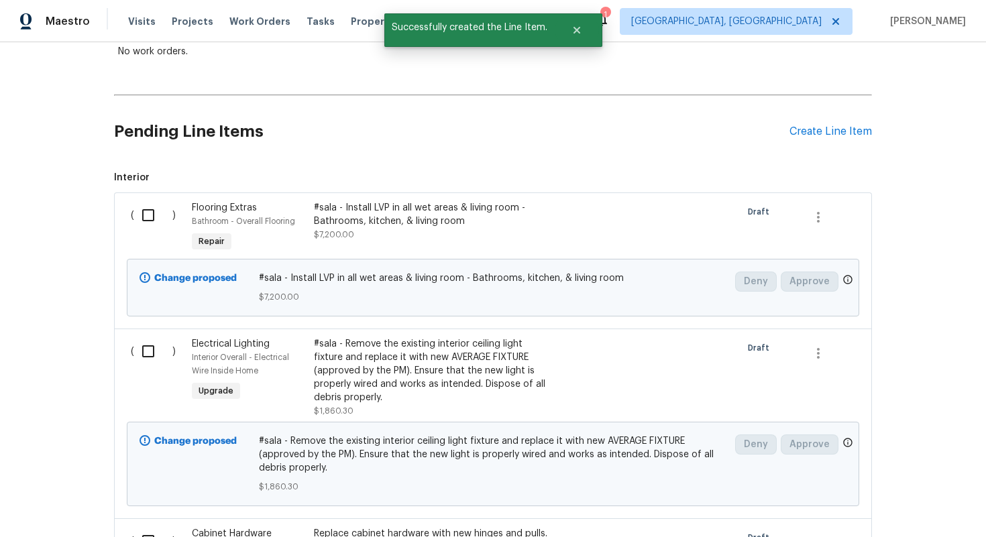
scroll to position [119, 0]
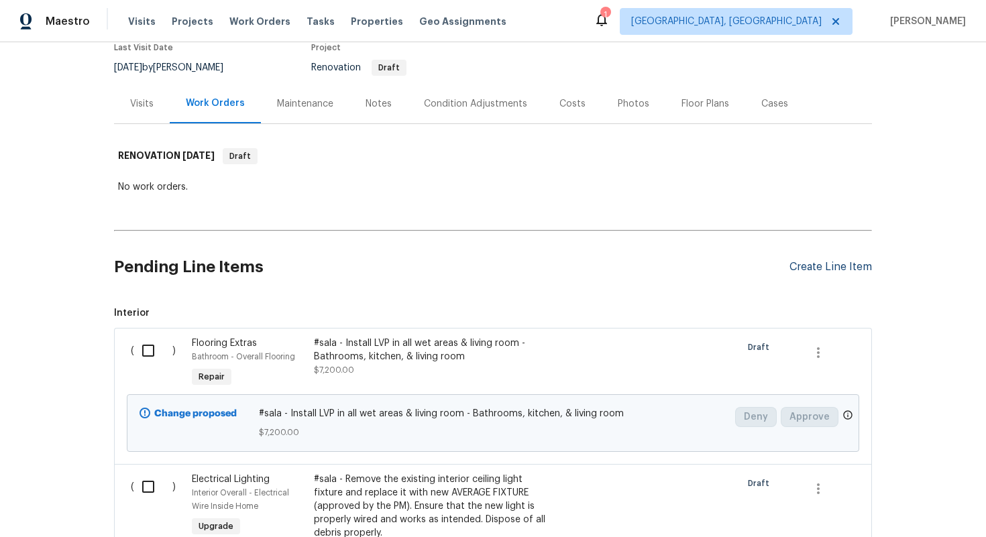
click at [801, 261] on div "Create Line Item" at bounding box center [831, 267] width 83 height 13
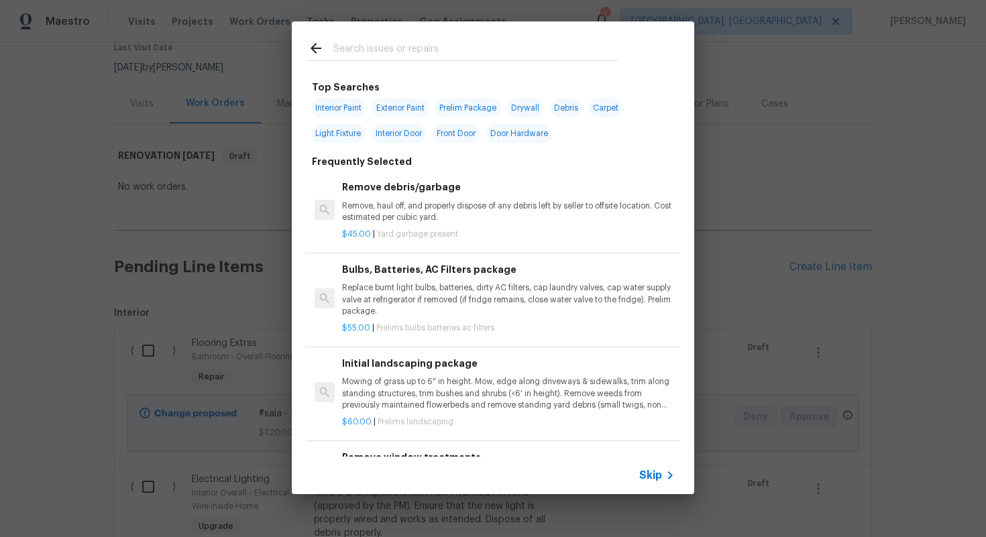
click at [651, 479] on span "Skip" at bounding box center [650, 475] width 23 height 13
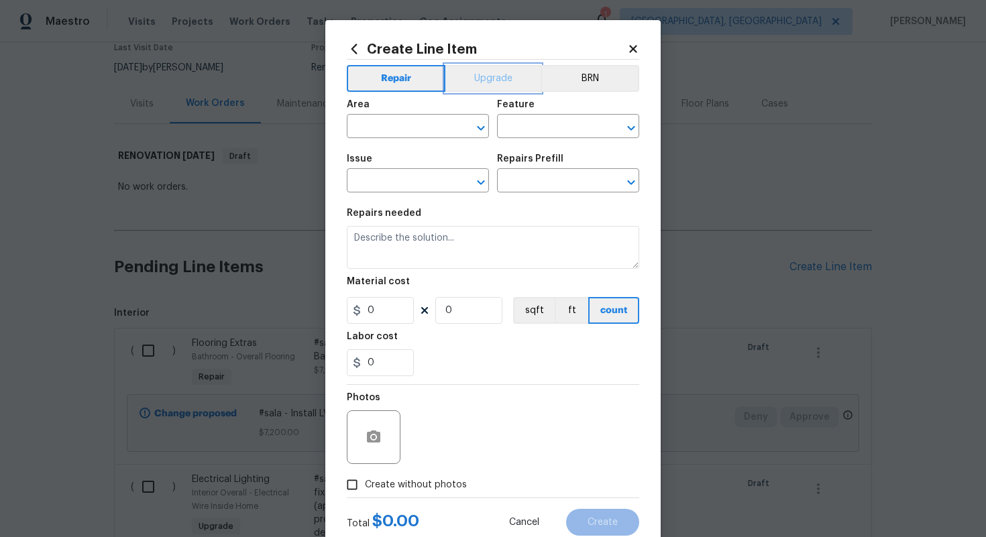
click at [479, 76] on button "Upgrade" at bounding box center [493, 78] width 96 height 27
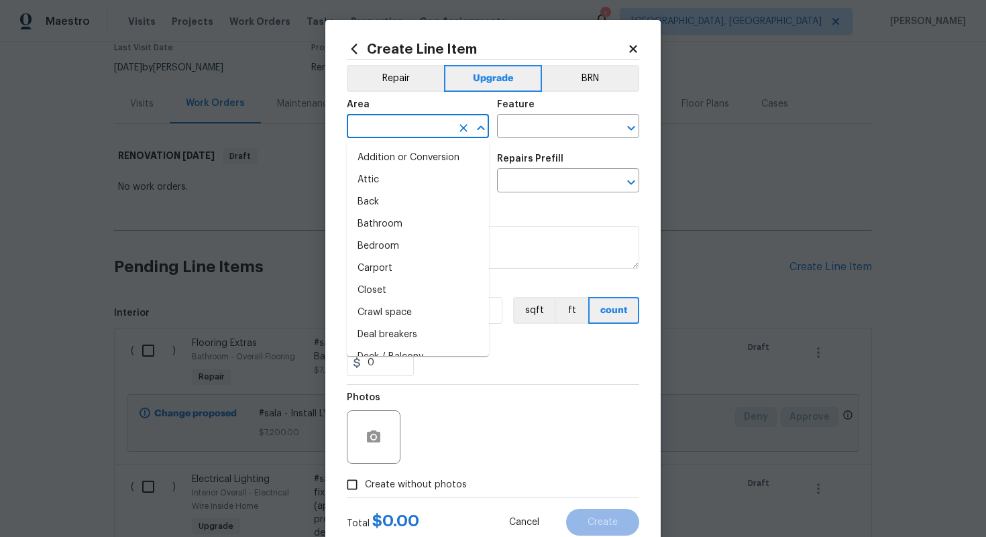
click at [352, 122] on input "text" at bounding box center [399, 127] width 105 height 21
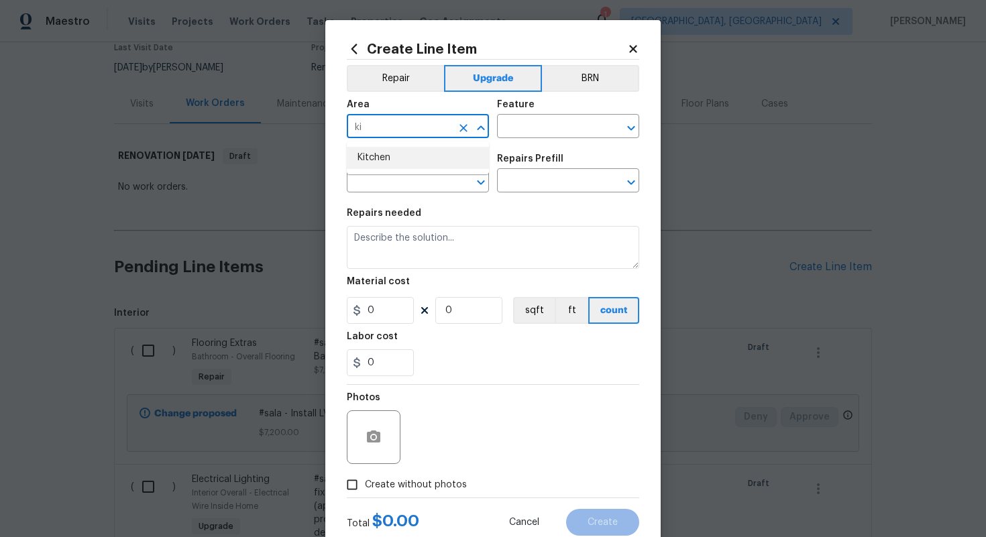
click at [386, 152] on li "Kitchen" at bounding box center [418, 158] width 142 height 22
type input "Kitchen"
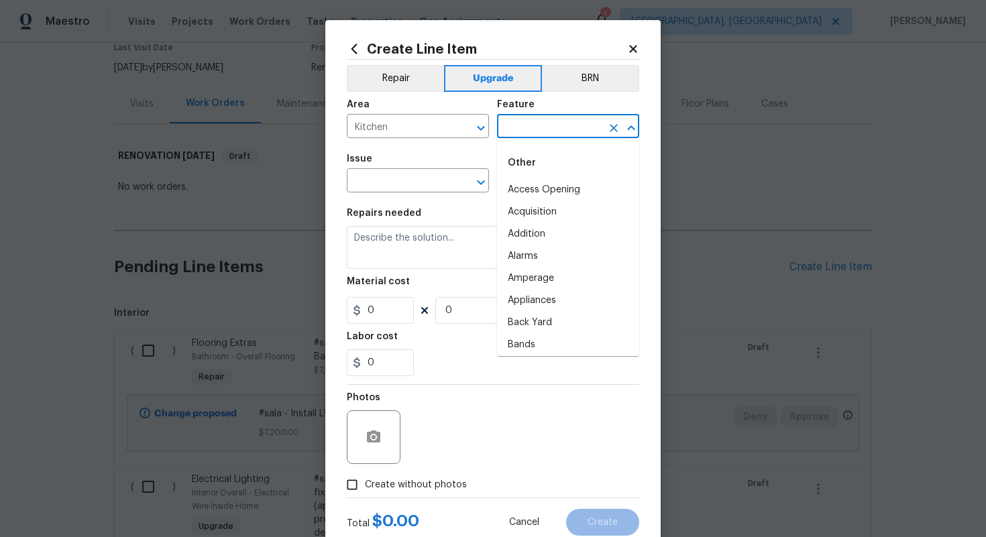
click at [558, 118] on input "text" at bounding box center [549, 127] width 105 height 21
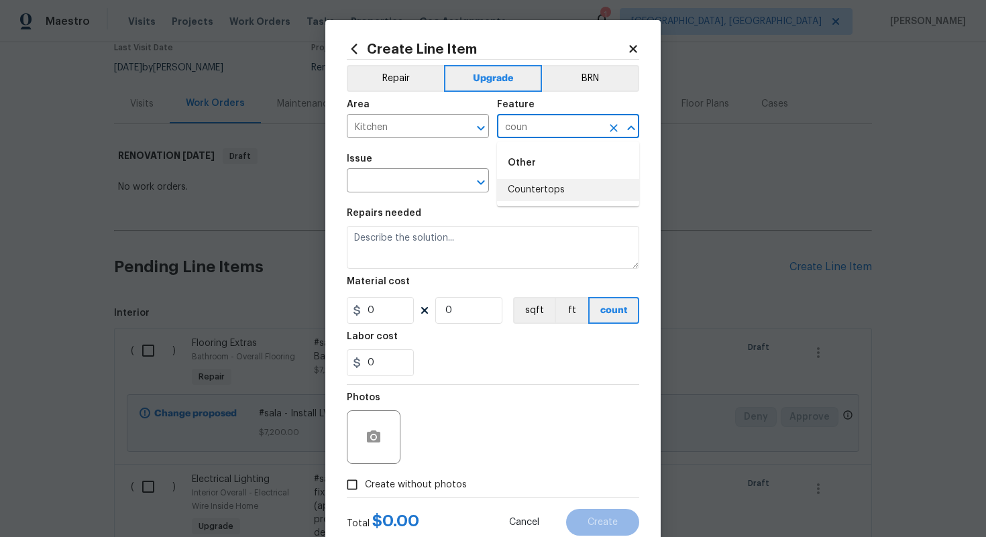
click at [548, 184] on li "Countertops" at bounding box center [568, 190] width 142 height 22
type input "Countertops"
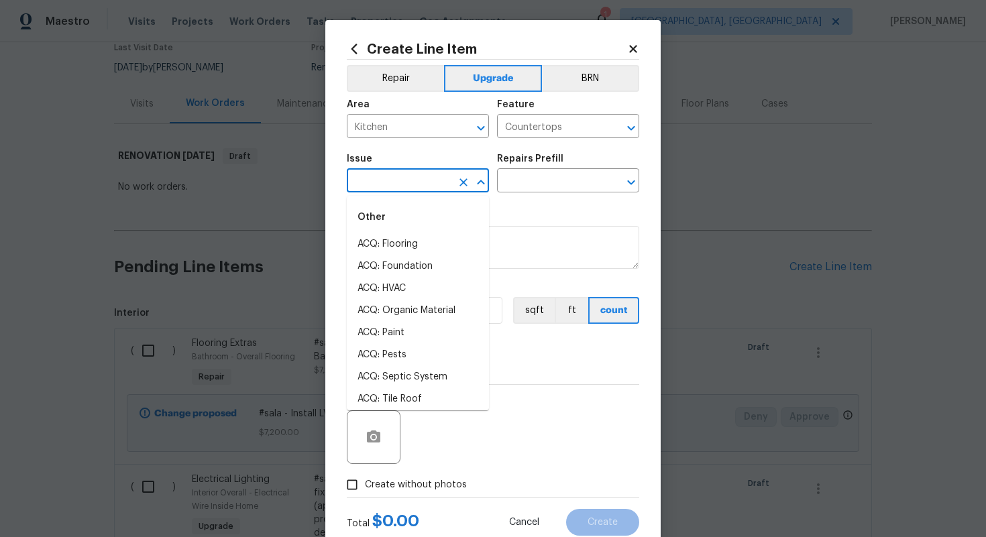
click at [408, 187] on input "text" at bounding box center [399, 182] width 105 height 21
type input "c"
click at [399, 274] on li "Countertops" at bounding box center [418, 267] width 142 height 22
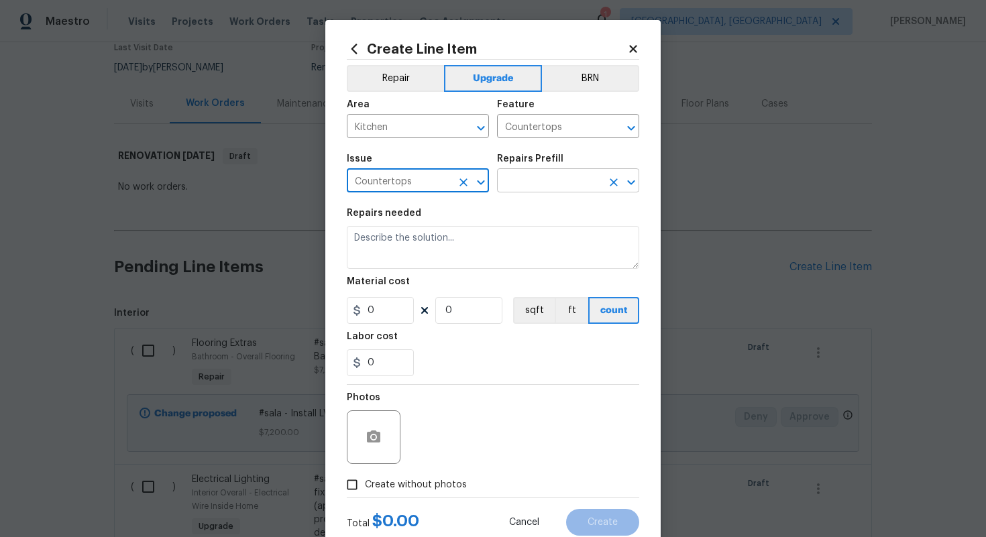
type input "Countertops"
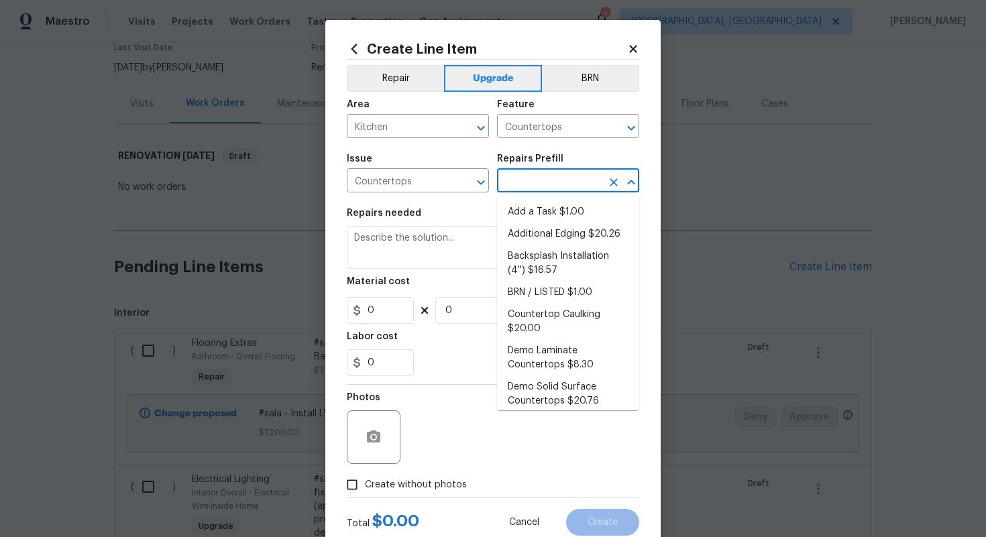
click at [523, 182] on input "text" at bounding box center [549, 182] width 105 height 21
click at [540, 215] on li "Add a Task $1.00" at bounding box center [568, 212] width 142 height 22
type input "Add a Task $1.00"
type textarea "HPM to detail"
type input "1"
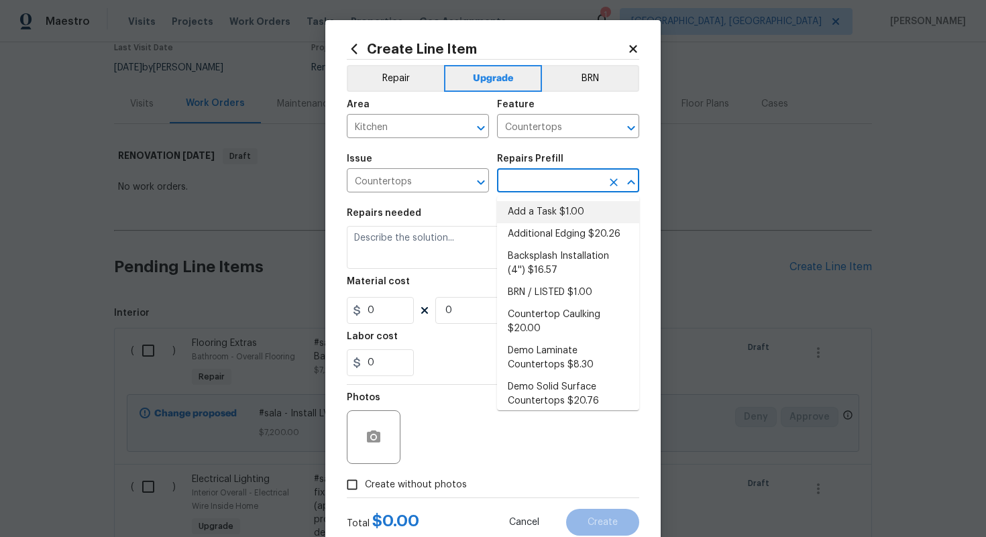
type input "1"
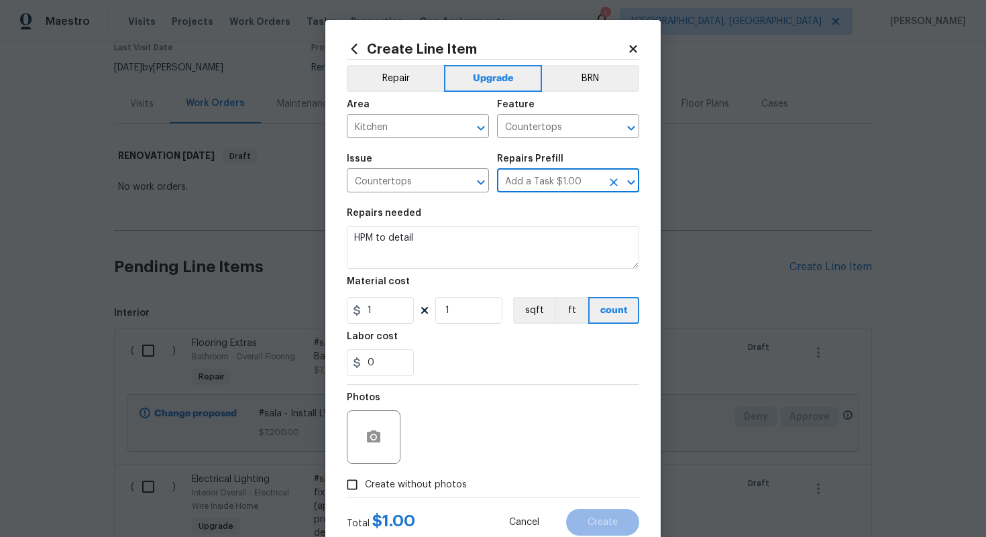
click at [488, 281] on div "Material cost" at bounding box center [493, 285] width 293 height 17
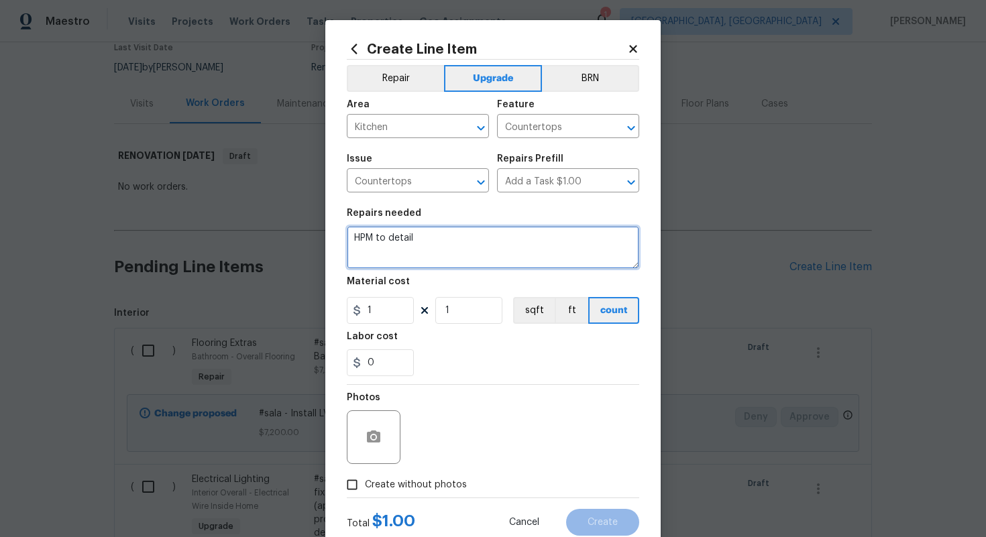
click at [463, 262] on textarea "HPM to detail" at bounding box center [493, 247] width 293 height 43
paste textarea "Install Stone Countertops with undermount sink & faucet"
type textarea "#sala - Install Stone Countertops with undermount sink & faucet"
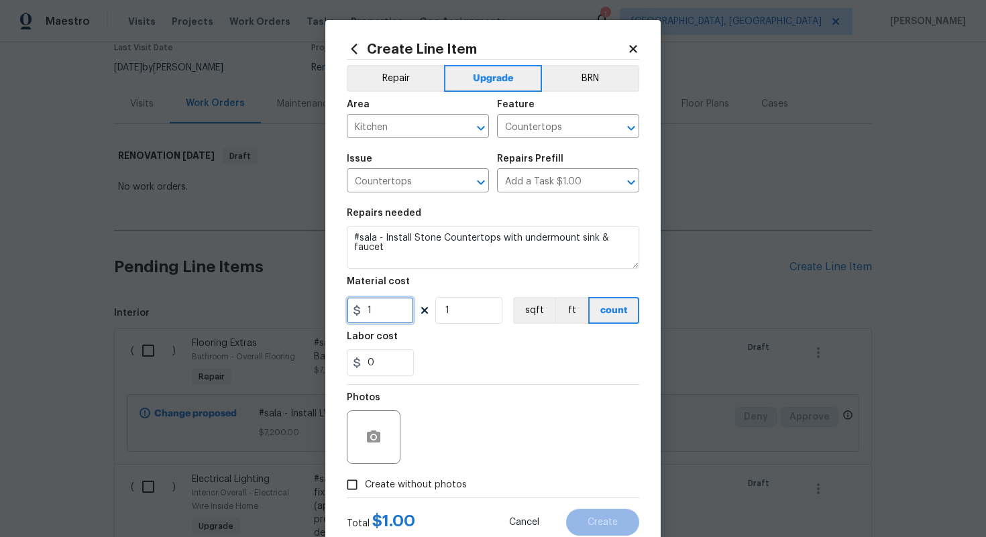
click at [398, 311] on input "1" at bounding box center [380, 310] width 67 height 27
type input "5681"
click at [417, 488] on span "Create without photos" at bounding box center [416, 485] width 102 height 14
click at [365, 488] on input "Create without photos" at bounding box center [351, 484] width 25 height 25
checkbox input "true"
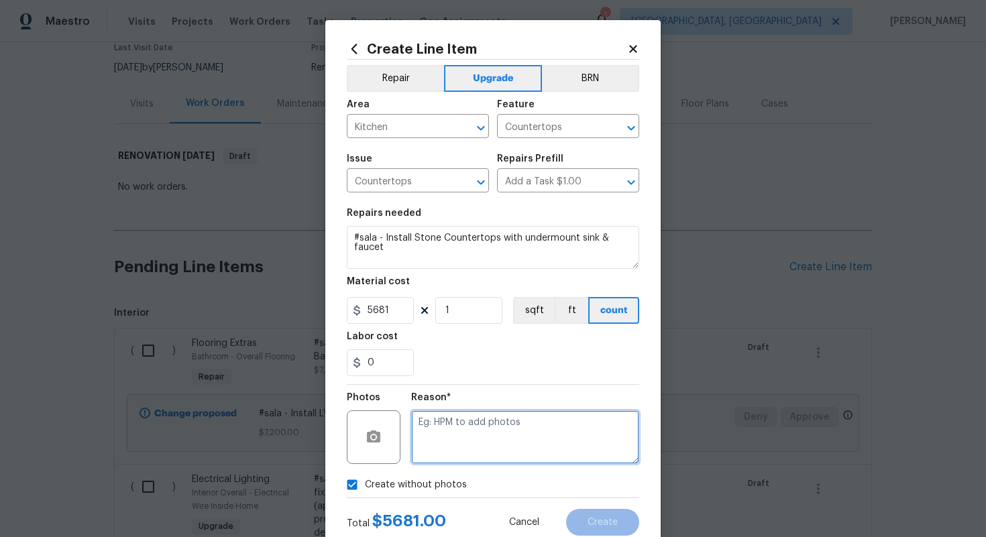
click at [428, 450] on textarea at bounding box center [525, 438] width 228 height 54
type textarea "n/a"
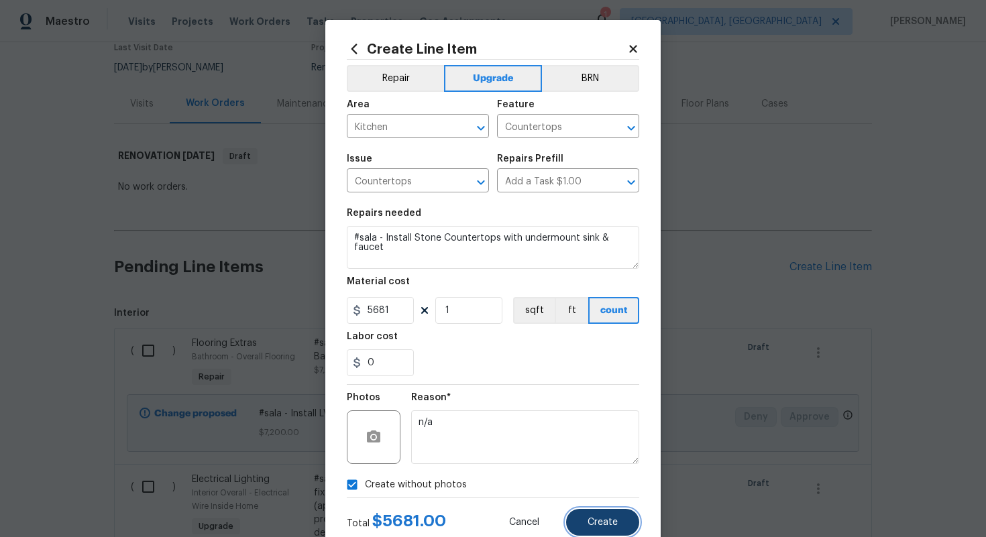
click at [602, 520] on span "Create" at bounding box center [603, 523] width 30 height 10
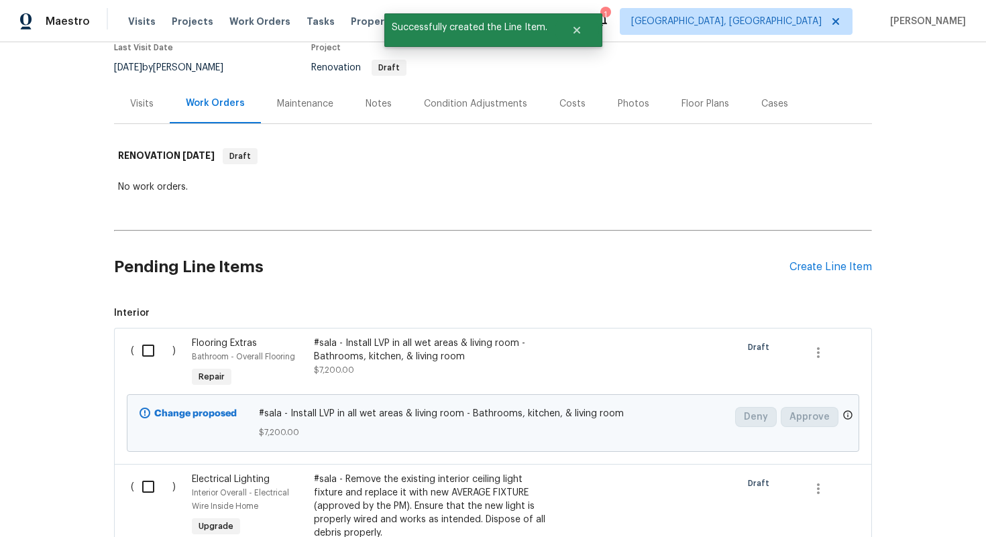
scroll to position [0, 0]
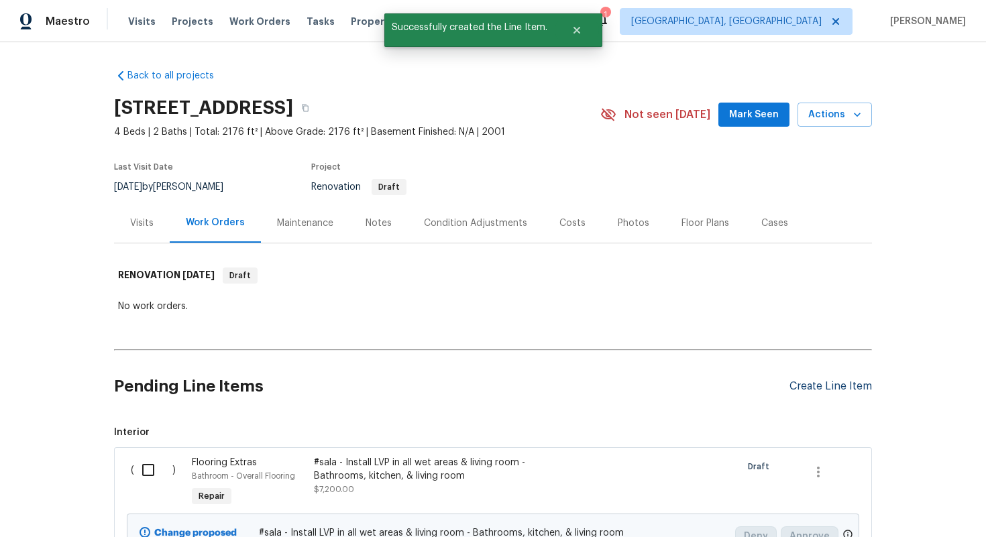
click at [838, 389] on div "Create Line Item" at bounding box center [831, 386] width 83 height 13
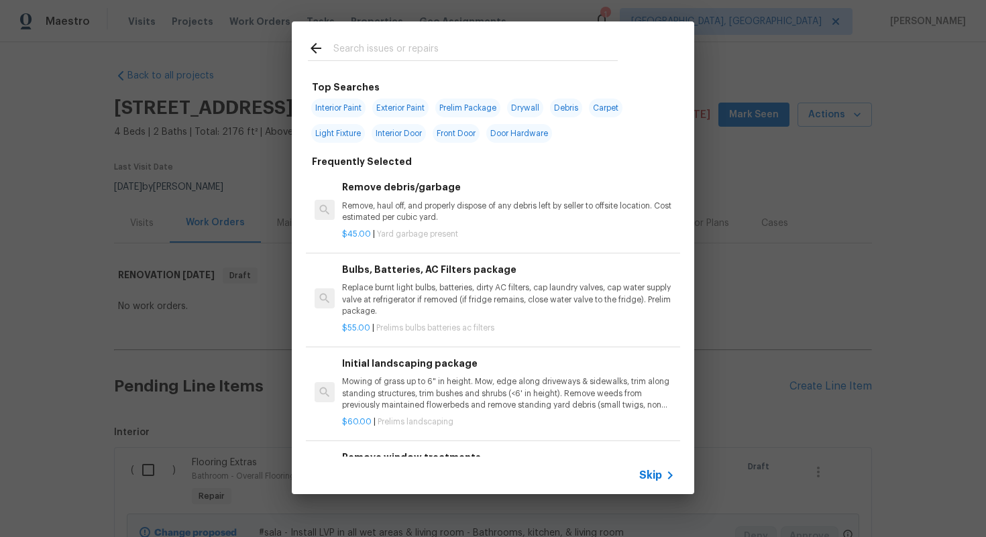
click at [660, 486] on div "Skip" at bounding box center [493, 476] width 403 height 38
click at [648, 457] on div "Skip" at bounding box center [493, 476] width 403 height 38
click at [649, 473] on span "Skip" at bounding box center [650, 475] width 23 height 13
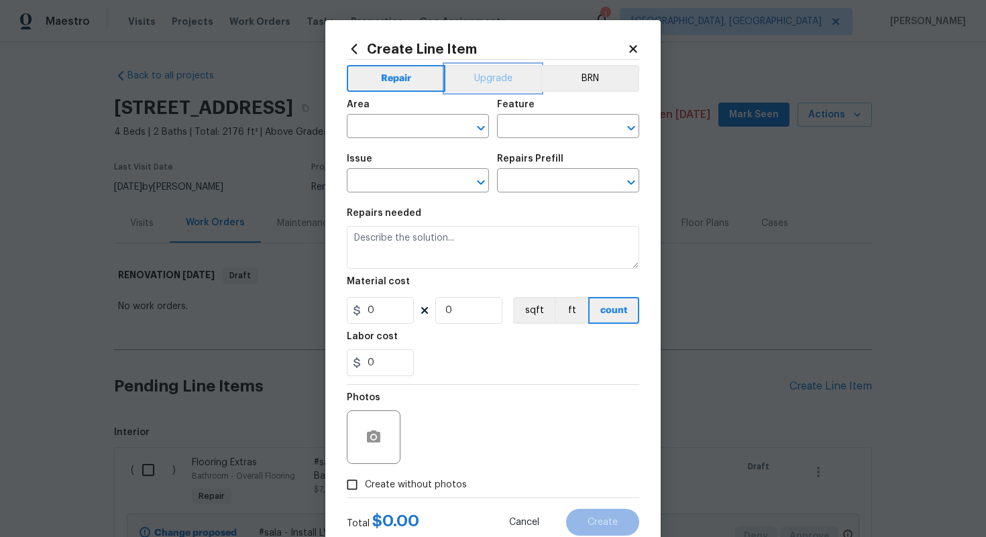
click at [495, 78] on button "Upgrade" at bounding box center [493, 78] width 96 height 27
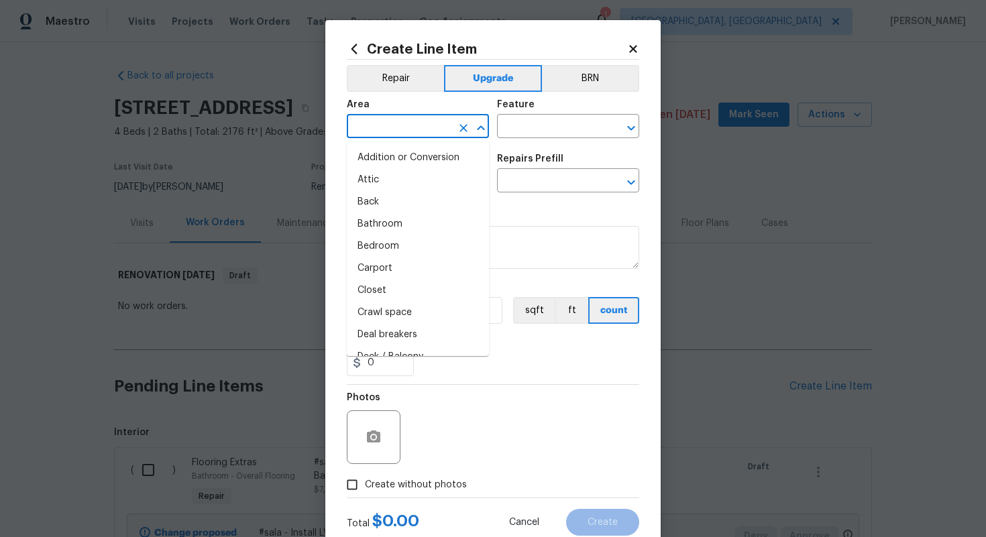
click at [385, 125] on input "text" at bounding box center [399, 127] width 105 height 21
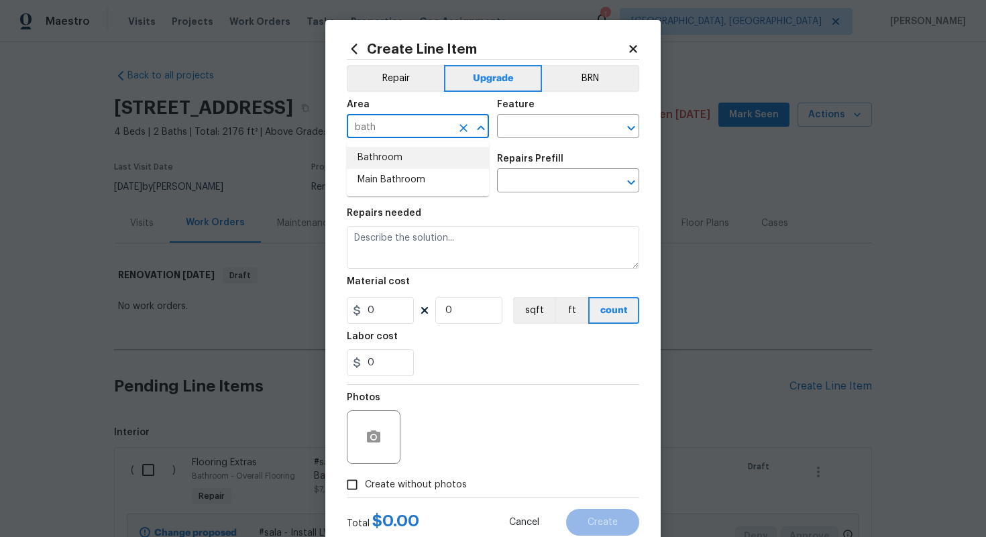
click at [371, 156] on li "Bathroom" at bounding box center [418, 158] width 142 height 22
type input "Bathroom"
click at [562, 127] on input "text" at bounding box center [549, 127] width 105 height 21
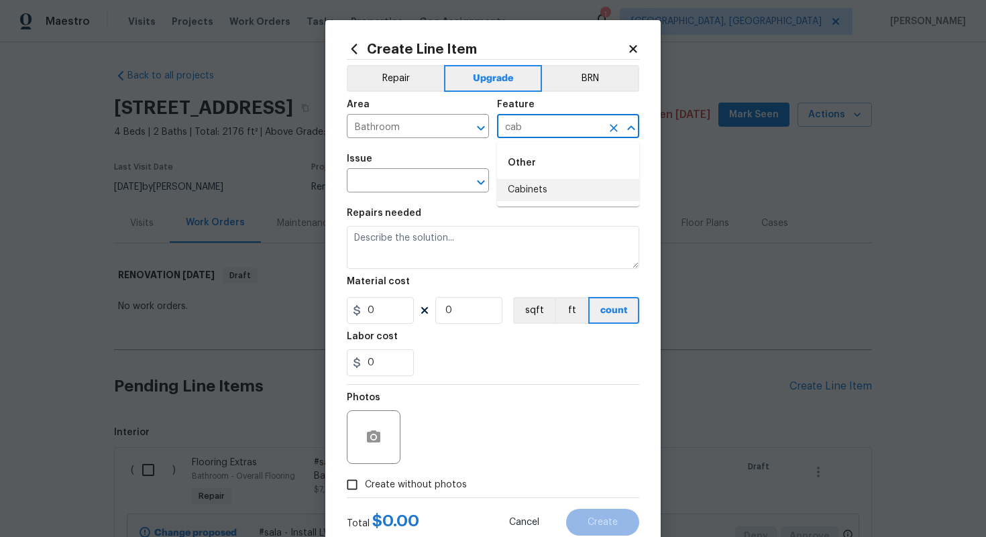
click at [551, 193] on li "Cabinets" at bounding box center [568, 190] width 142 height 22
type input "Cabinets"
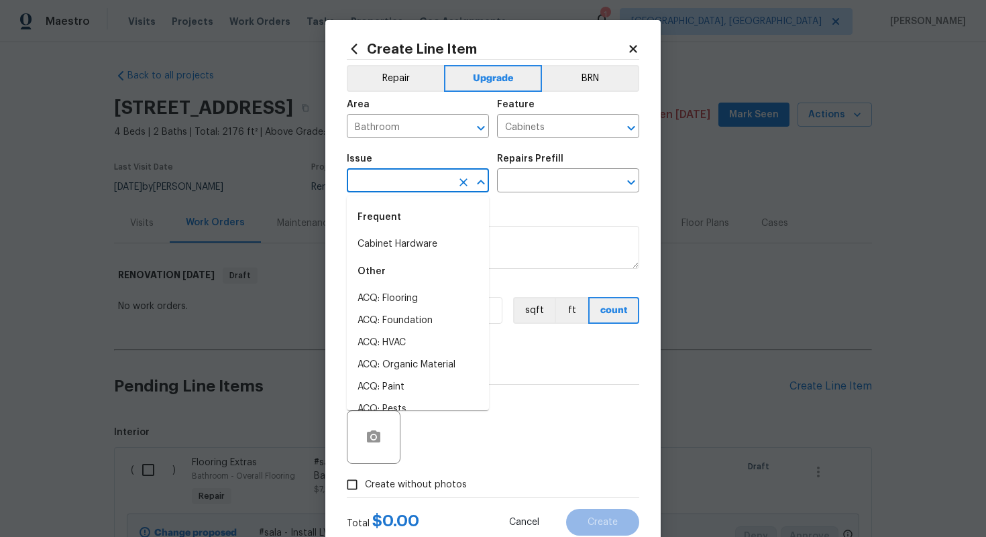
click at [385, 179] on input "text" at bounding box center [399, 182] width 105 height 21
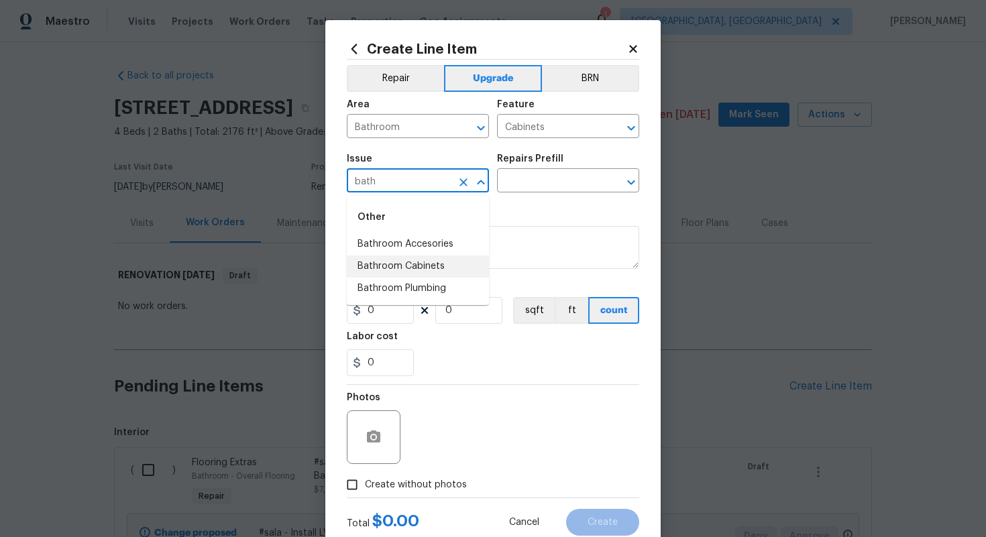
click at [414, 269] on li "Bathroom Cabinets" at bounding box center [418, 267] width 142 height 22
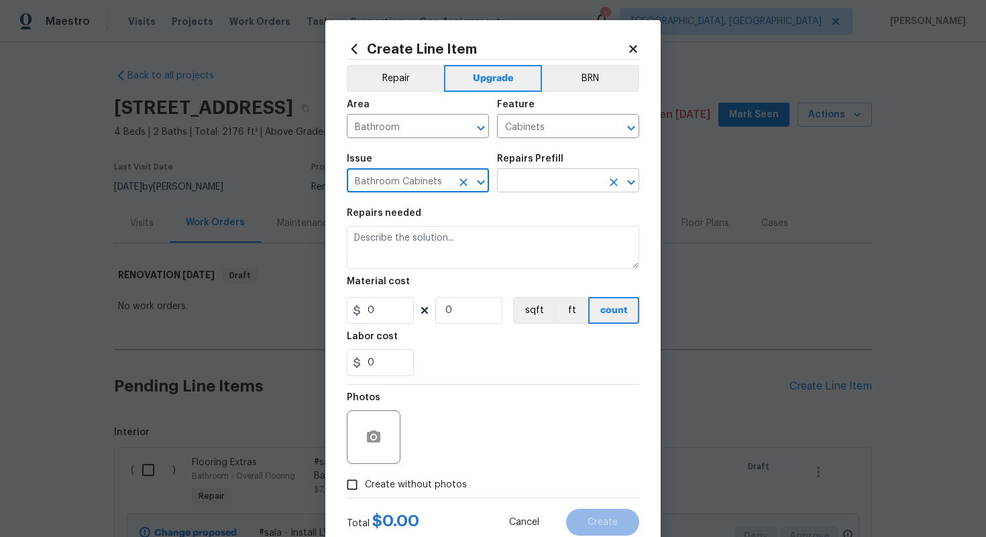
type input "Bathroom Cabinets"
click at [520, 185] on input "text" at bounding box center [549, 182] width 105 height 21
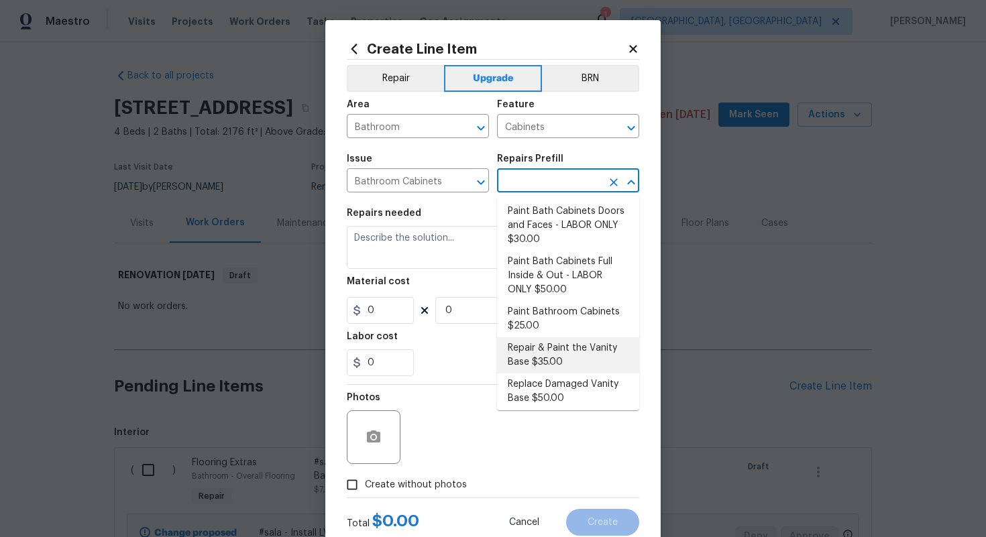
scroll to position [216, 0]
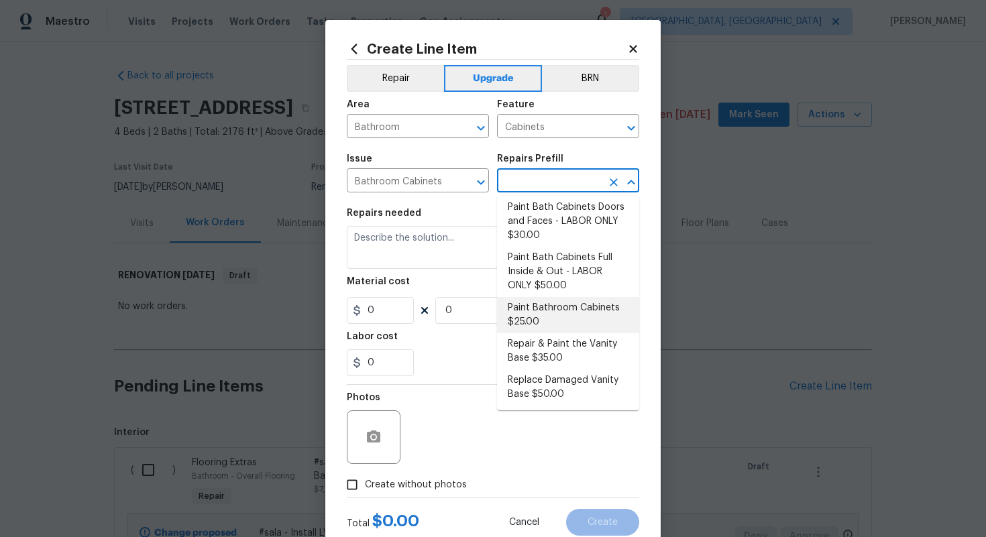
click at [529, 306] on li "Paint Bathroom Cabinets $25.00" at bounding box center [568, 315] width 142 height 36
type input "Paint Bathroom Cabinets $25.00"
type textarea "Prep, sand, mask and apply 2 coats of paint to the bathroom cabinet doors, inte…"
type input "25"
type input "1"
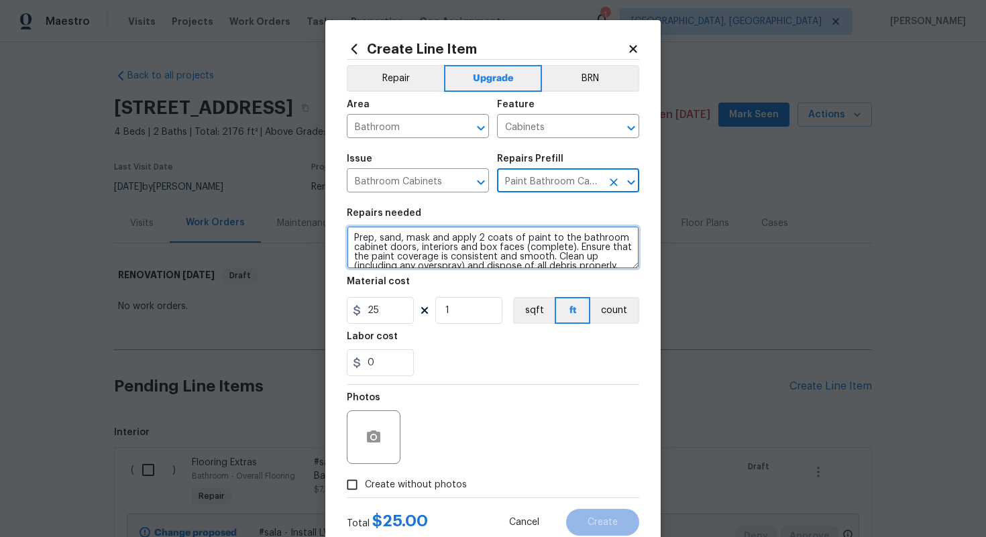
click at [352, 236] on textarea "Prep, sand, mask and apply 2 coats of paint to the bathroom cabinet doors, inte…" at bounding box center [493, 247] width 293 height 43
paste textarea "Both bathrooms"
type textarea "#sala - Both bathrooms - Prep, sand, mask and apply 2 coats of paint to the bat…"
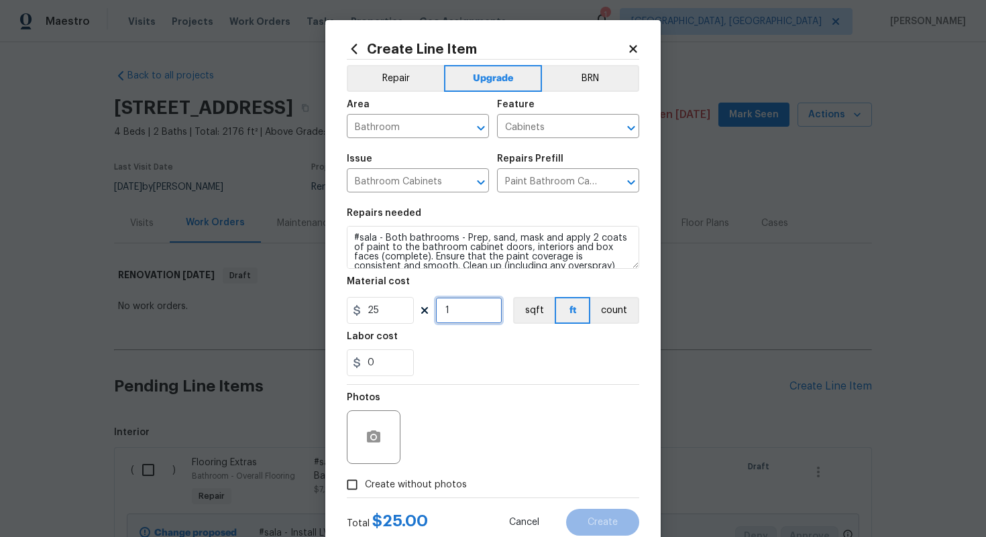
click at [460, 308] on input "1" at bounding box center [468, 310] width 67 height 27
type input "60"
click at [423, 480] on span "Create without photos" at bounding box center [416, 485] width 102 height 14
click at [365, 480] on input "Create without photos" at bounding box center [351, 484] width 25 height 25
checkbox input "true"
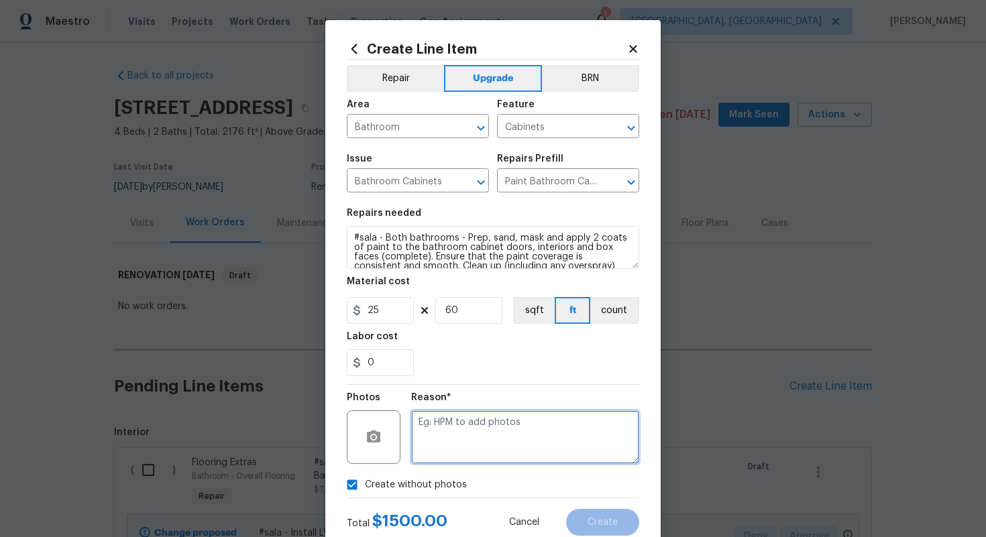
click at [445, 417] on textarea at bounding box center [525, 438] width 228 height 54
type textarea "n/a"
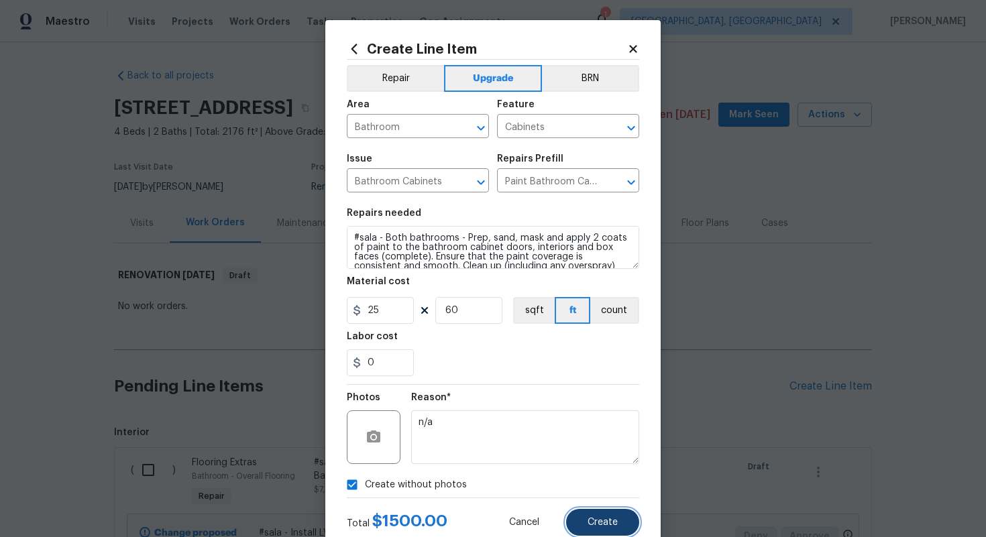
click at [619, 520] on button "Create" at bounding box center [602, 522] width 73 height 27
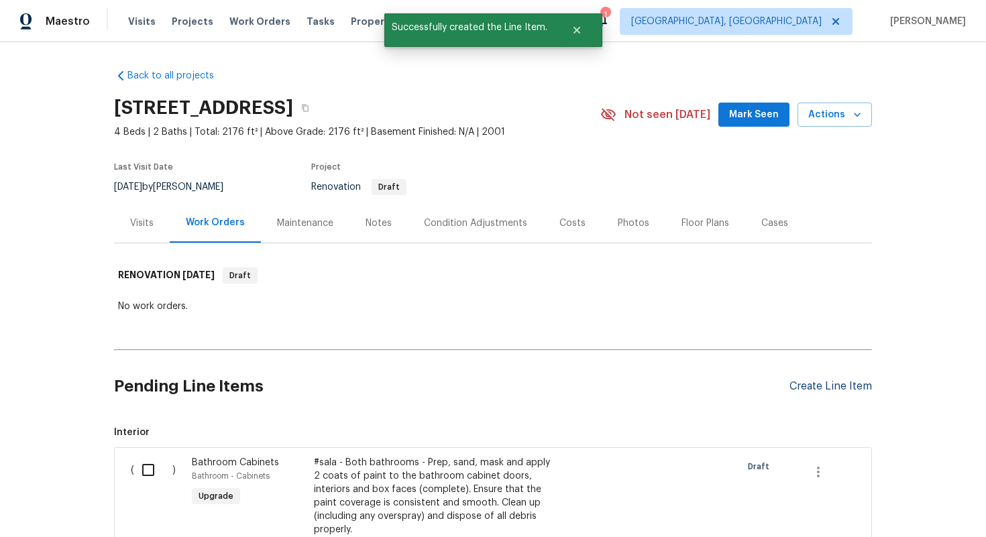
click at [821, 384] on div "Create Line Item" at bounding box center [831, 386] width 83 height 13
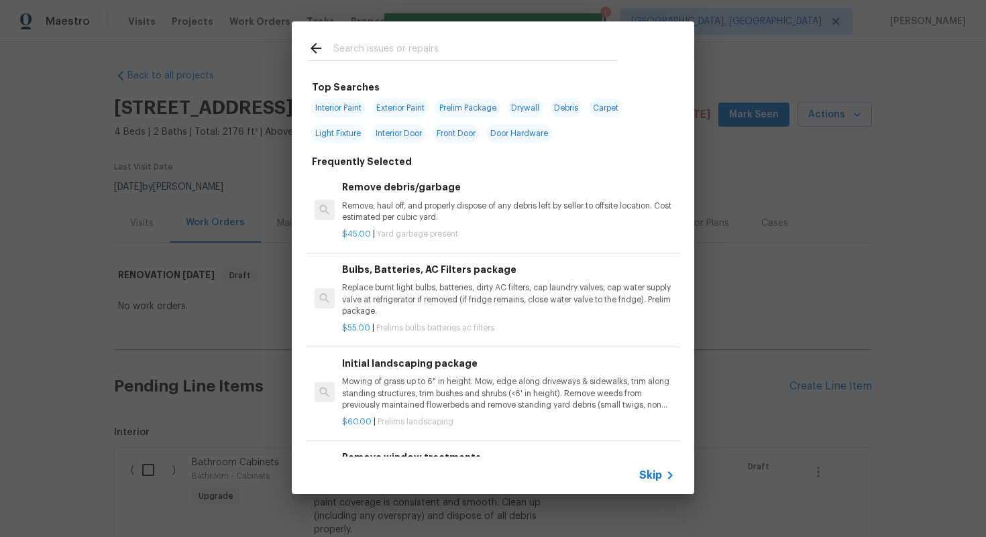
click at [651, 478] on span "Skip" at bounding box center [650, 475] width 23 height 13
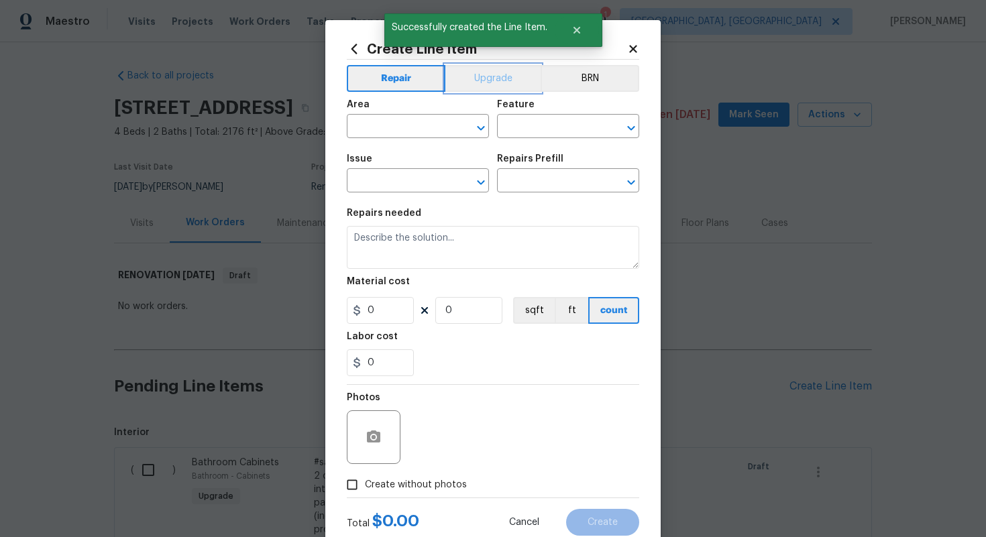
click at [469, 83] on button "Upgrade" at bounding box center [493, 78] width 96 height 27
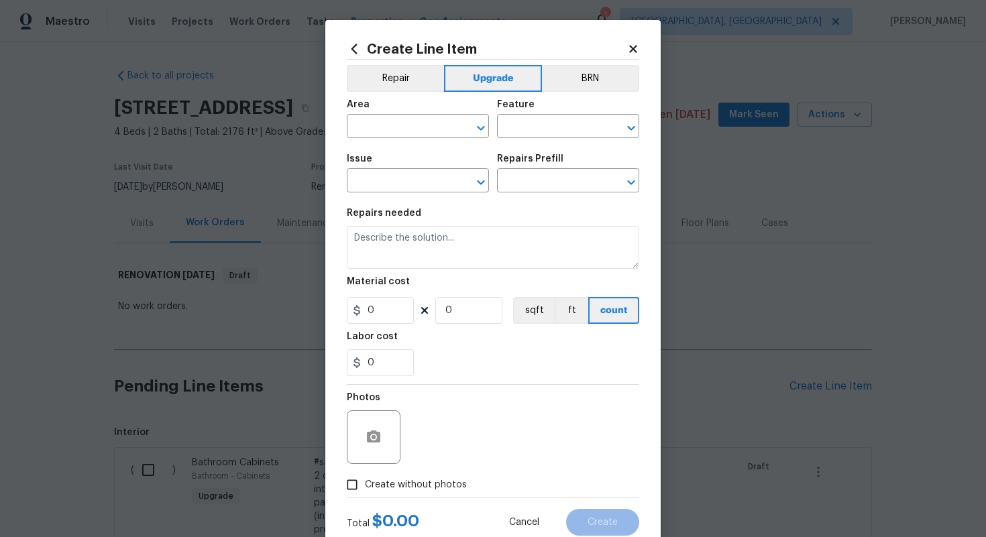
click at [380, 115] on div "Area" at bounding box center [418, 108] width 142 height 17
click at [374, 141] on span "Area ​" at bounding box center [418, 119] width 142 height 54
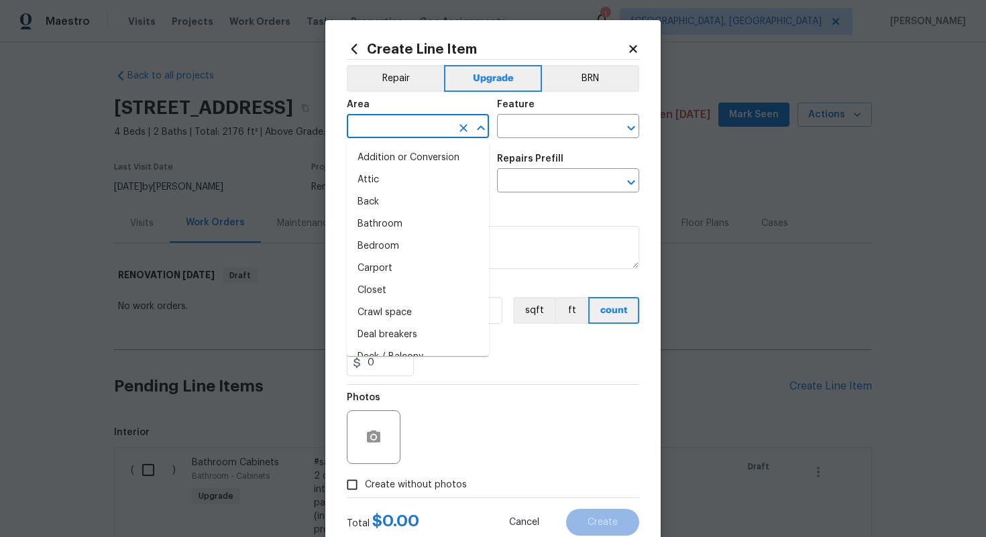
click at [374, 126] on input "text" at bounding box center [399, 127] width 105 height 21
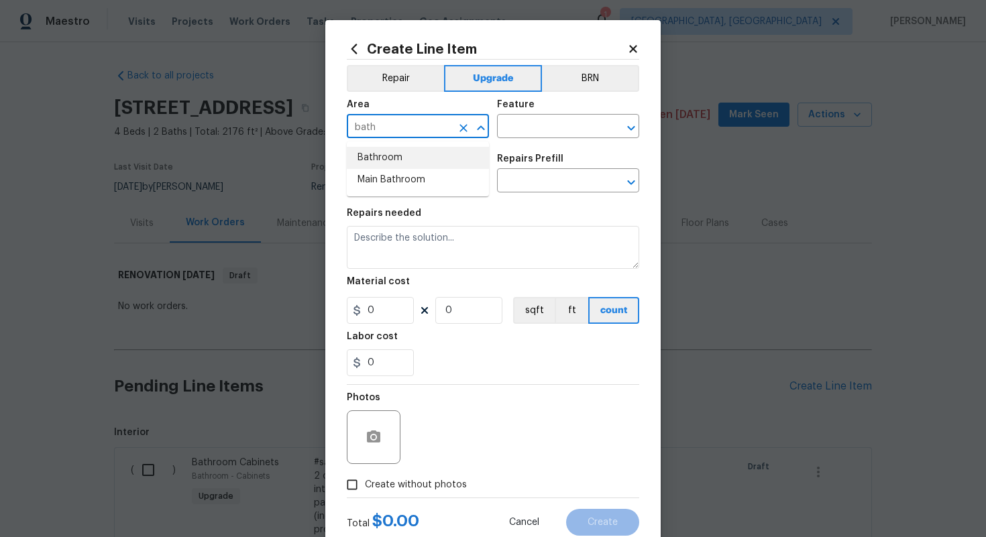
click at [407, 154] on li "Bathroom" at bounding box center [418, 158] width 142 height 22
type input "Bathroom"
click at [537, 130] on input "text" at bounding box center [549, 127] width 105 height 21
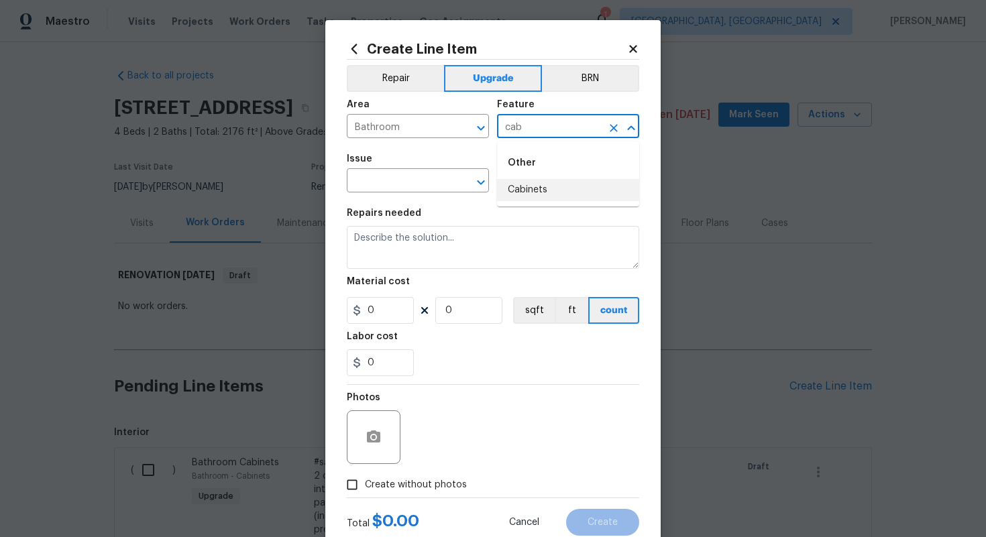
click at [541, 189] on li "Cabinets" at bounding box center [568, 190] width 142 height 22
type input "Cabinets"
click at [426, 185] on input "text" at bounding box center [399, 182] width 105 height 21
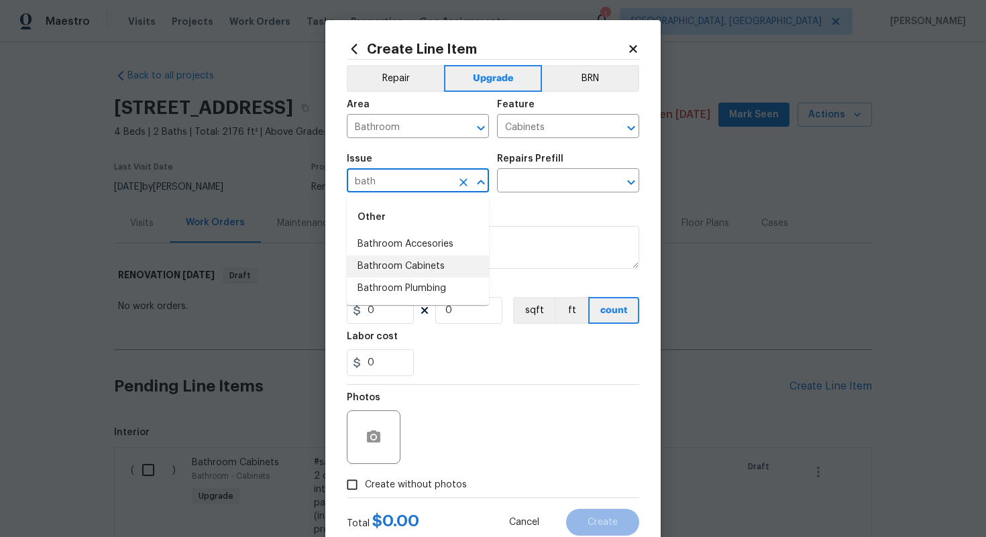
click at [448, 272] on li "Bathroom Cabinets" at bounding box center [418, 267] width 142 height 22
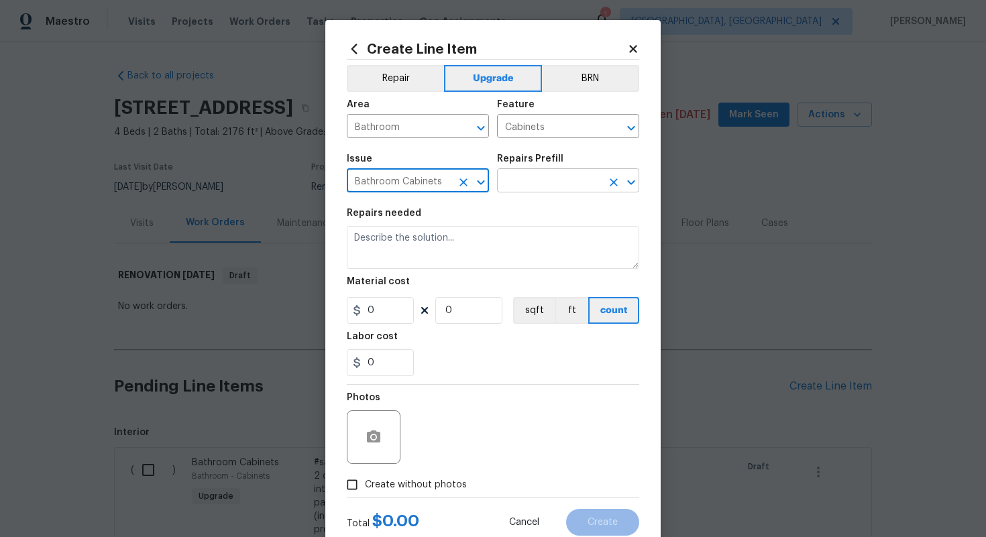
type input "Bathroom Cabinets"
click at [528, 186] on input "text" at bounding box center [549, 182] width 105 height 21
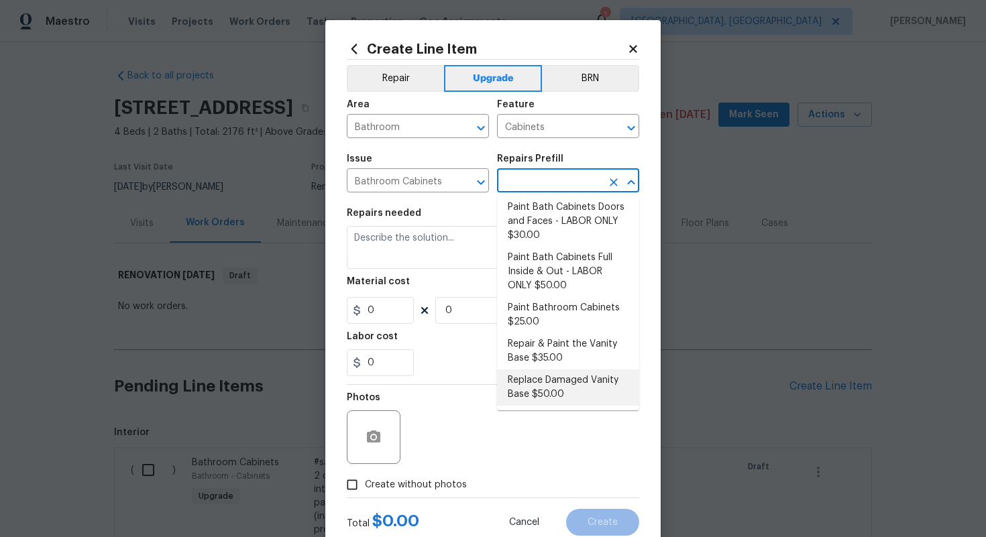
click at [540, 390] on li "Replace Damaged Vanity Base $50.00" at bounding box center [568, 388] width 142 height 36
type input "Replace Damaged Vanity Base $50.00"
type textarea "Remove the existing/damage cabinet base and replace with new. Ensure that the n…"
type input "50"
type input "1"
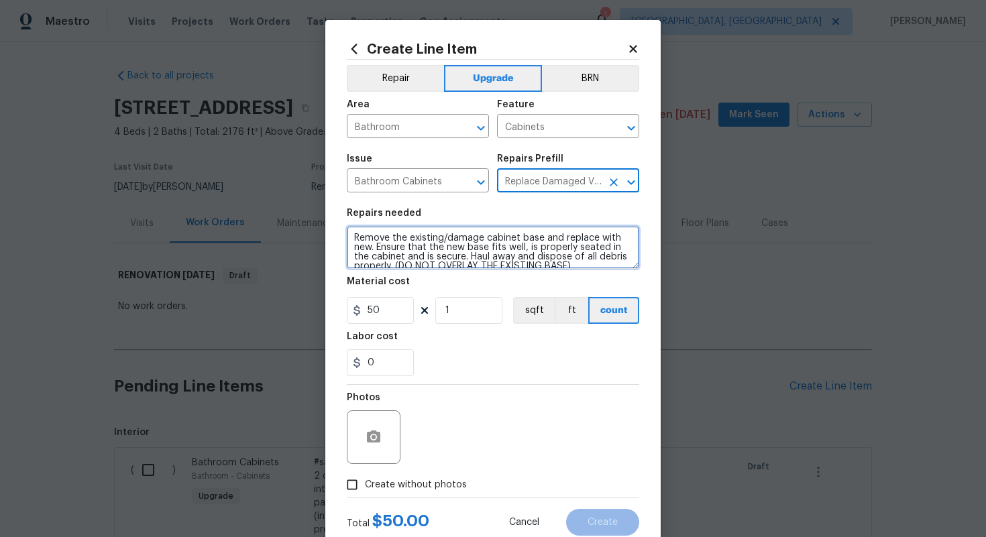
click at [352, 244] on textarea "Remove the existing/damage cabinet base and replace with new. Ensure that the n…" at bounding box center [493, 247] width 293 height 43
click at [350, 235] on textarea "Remove the existing/damage cabinet base and replace with new. Ensure that the n…" at bounding box center [493, 247] width 293 height 43
paste textarea "Both bathrooms"
type textarea "#sala - Both bathrooms - Remove the existing/damage cabinet base and replace wi…"
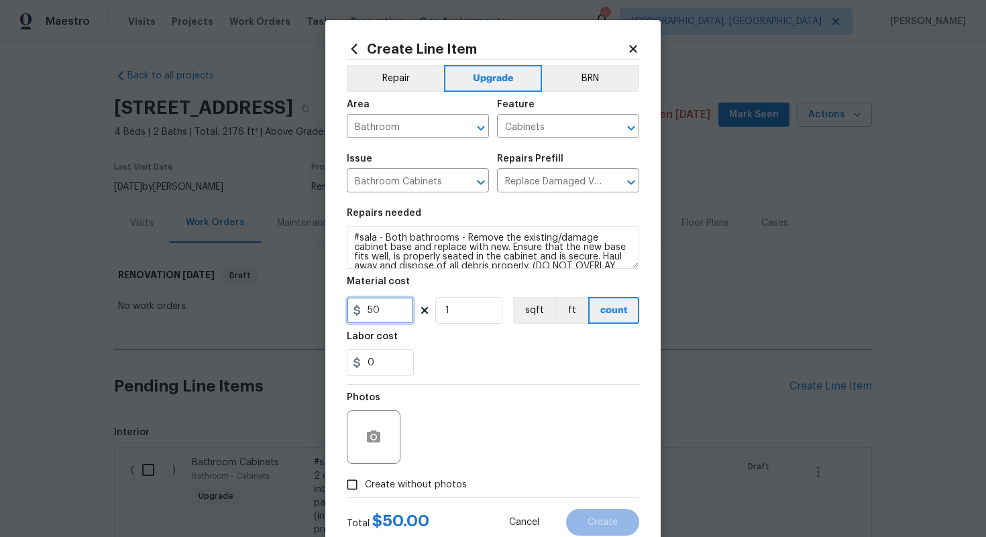
click at [397, 308] on input "50" at bounding box center [380, 310] width 67 height 27
type input "75"
type input "2"
click at [427, 484] on span "Create without photos" at bounding box center [416, 485] width 102 height 14
click at [365, 484] on input "Create without photos" at bounding box center [351, 484] width 25 height 25
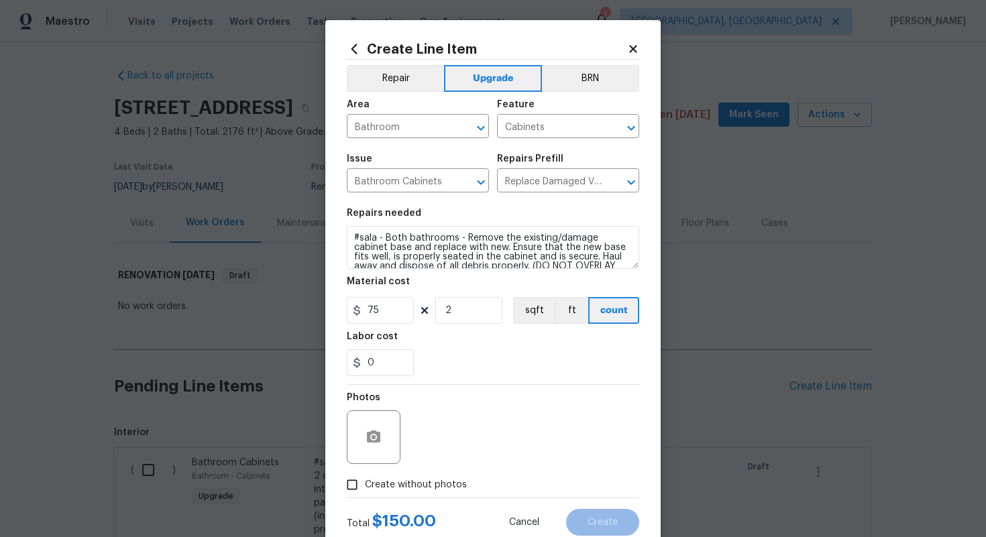
checkbox input "true"
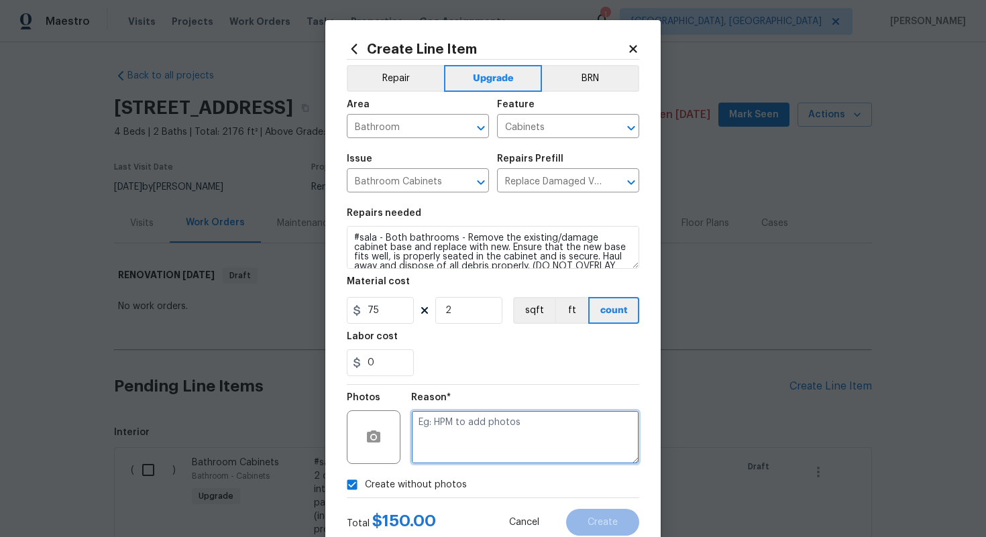
click at [447, 450] on textarea at bounding box center [525, 438] width 228 height 54
type textarea "n/a"
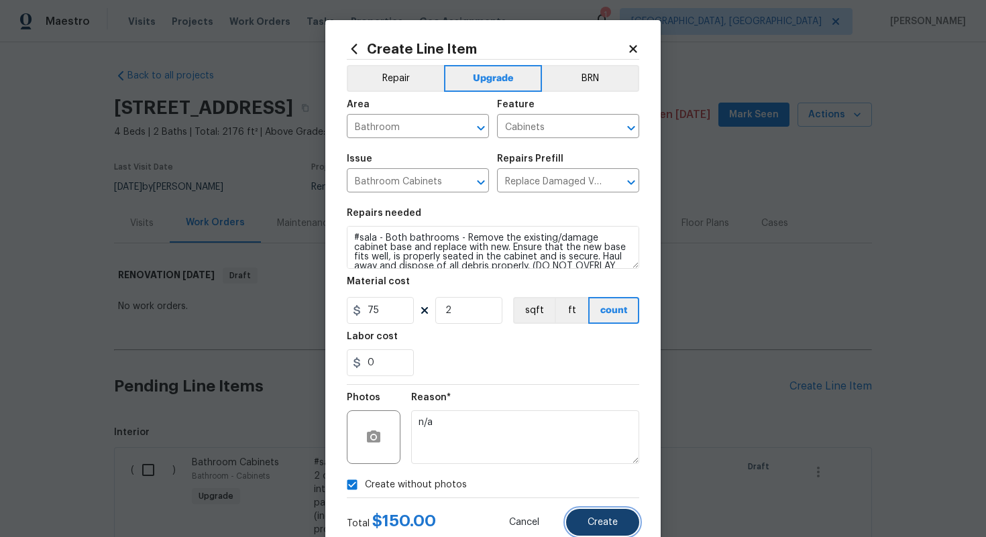
click at [625, 527] on button "Create" at bounding box center [602, 522] width 73 height 27
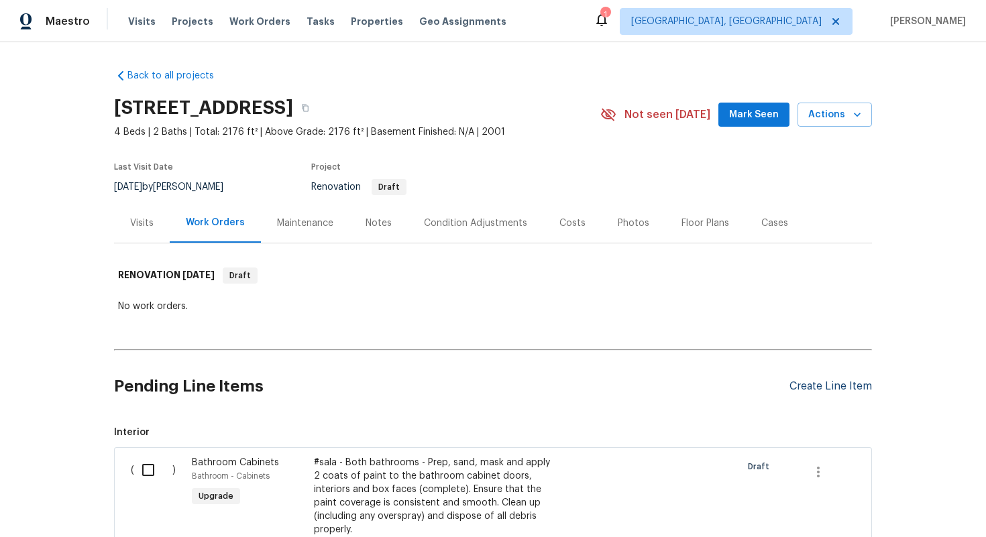
click at [818, 388] on div "Create Line Item" at bounding box center [831, 386] width 83 height 13
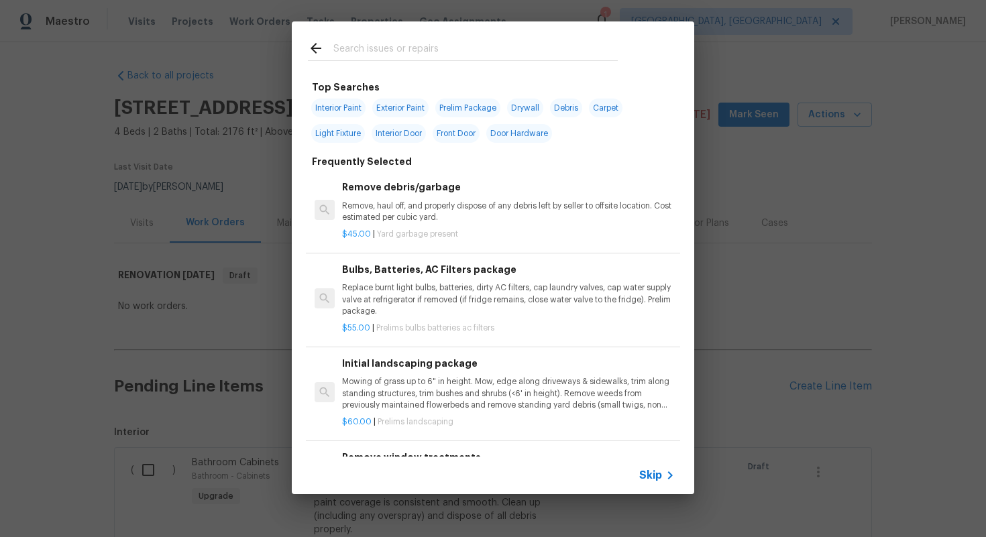
click at [665, 474] on icon at bounding box center [670, 476] width 16 height 16
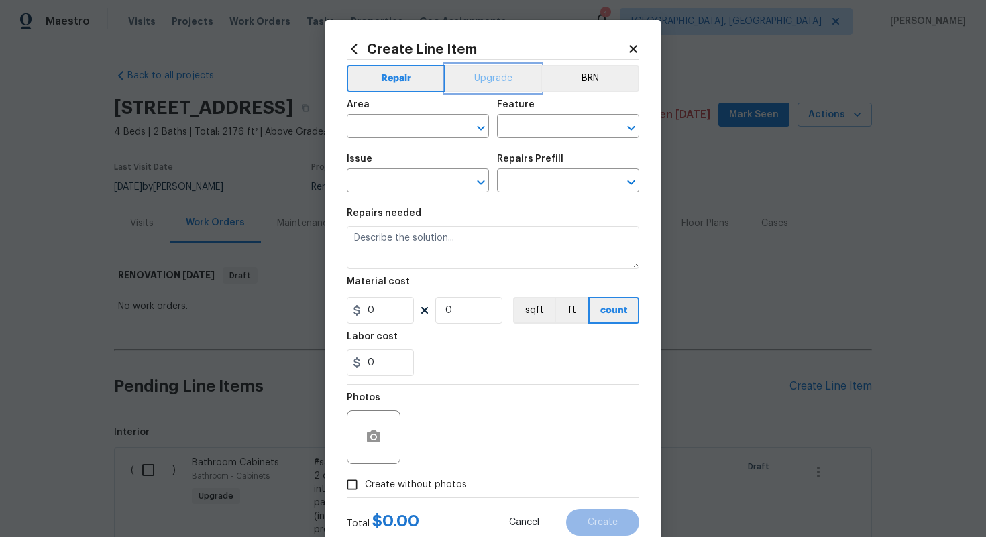
click at [480, 67] on button "Upgrade" at bounding box center [493, 78] width 96 height 27
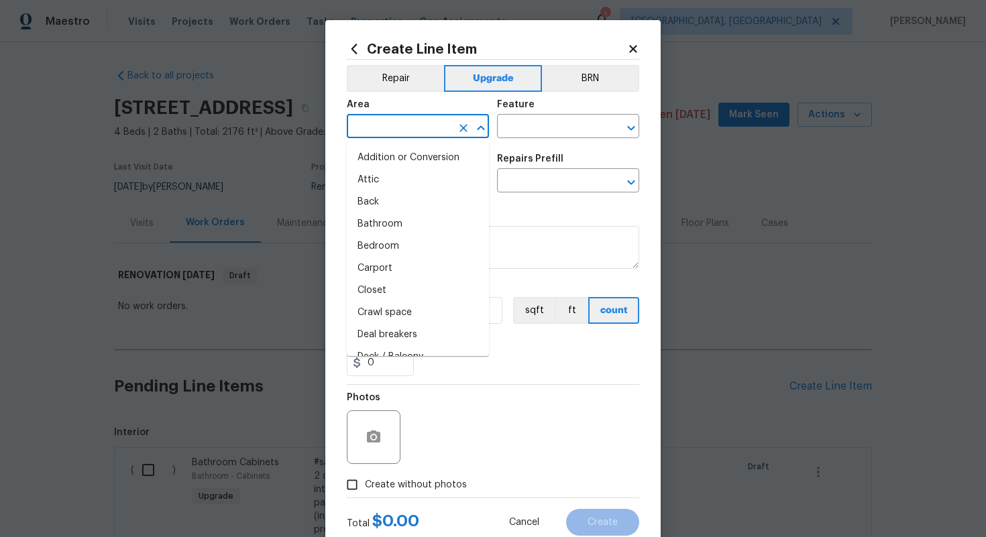
click at [403, 126] on input "text" at bounding box center [399, 127] width 105 height 21
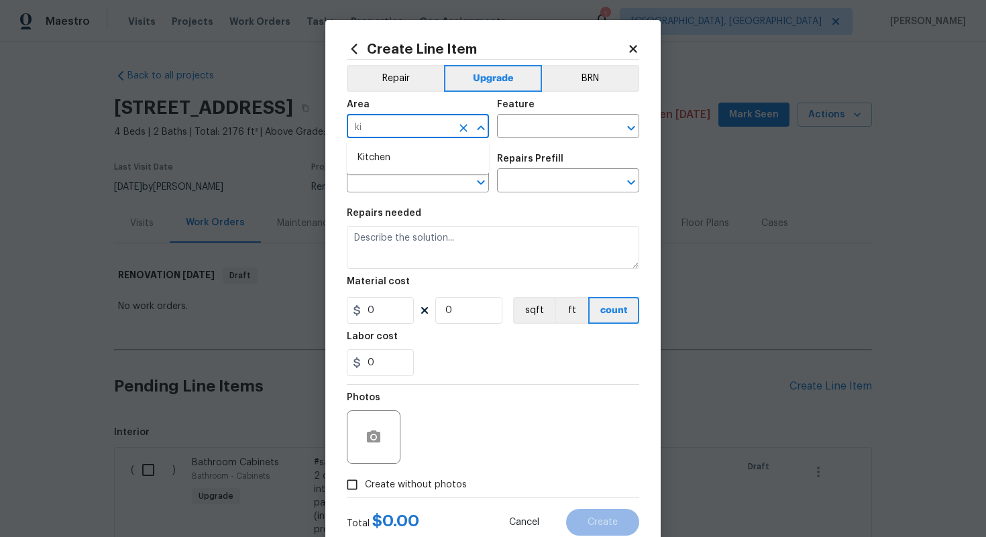
type input "ki"
click at [382, 144] on ul "Bathroom Main Bathroom" at bounding box center [418, 169] width 142 height 55
click at [382, 162] on li "Bathroom" at bounding box center [418, 158] width 142 height 22
type input "Bathroom"
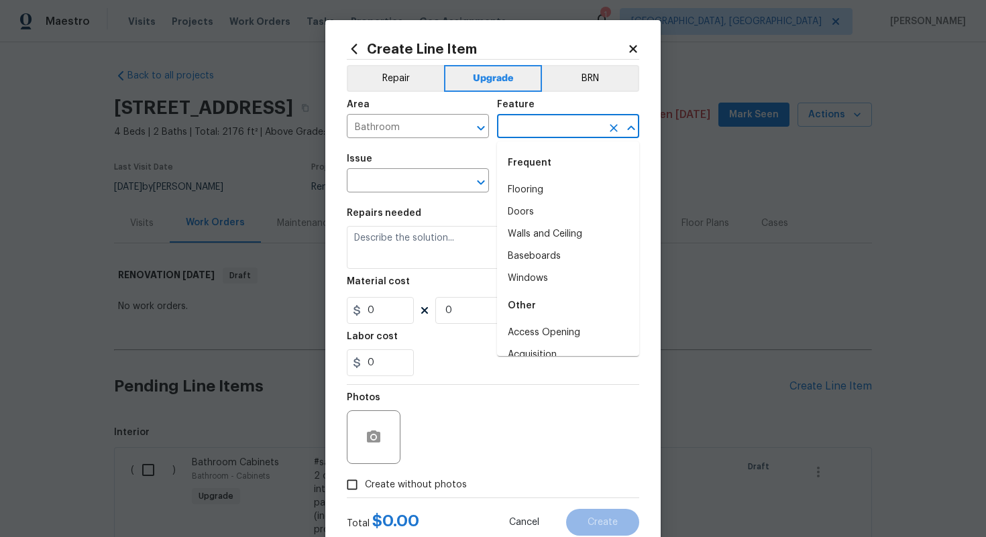
click at [535, 127] on input "text" at bounding box center [549, 127] width 105 height 21
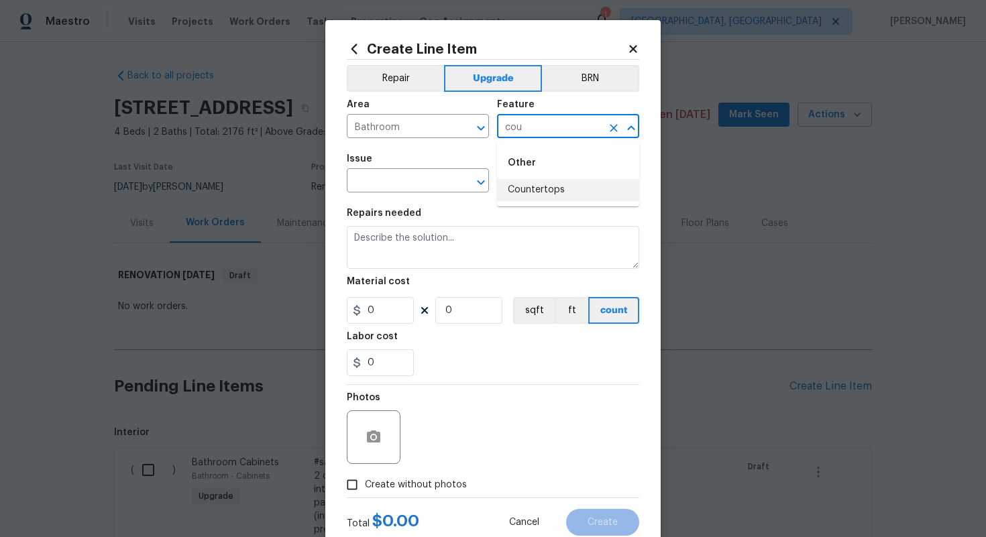
click at [517, 190] on li "Countertops" at bounding box center [568, 190] width 142 height 22
type input "Countertops"
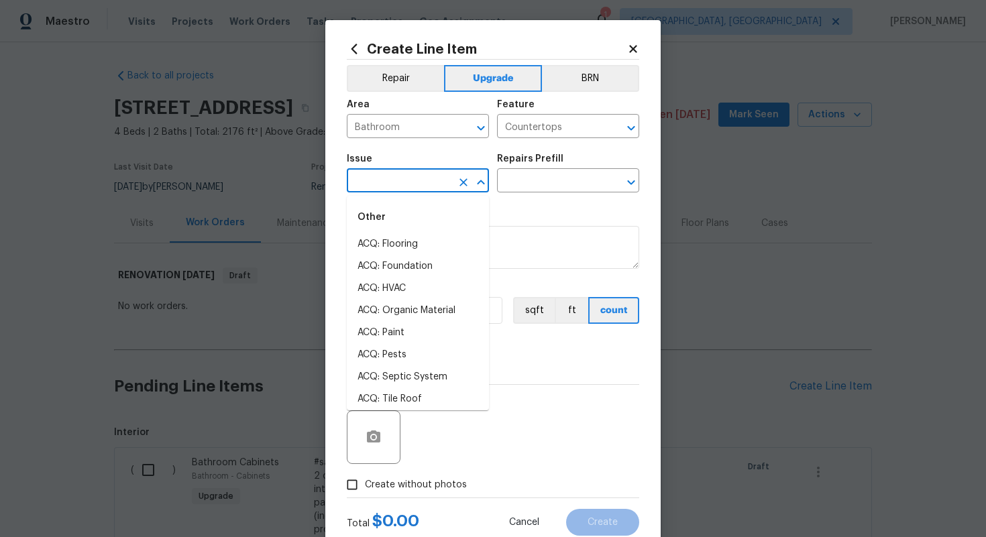
click at [401, 187] on input "text" at bounding box center [399, 182] width 105 height 21
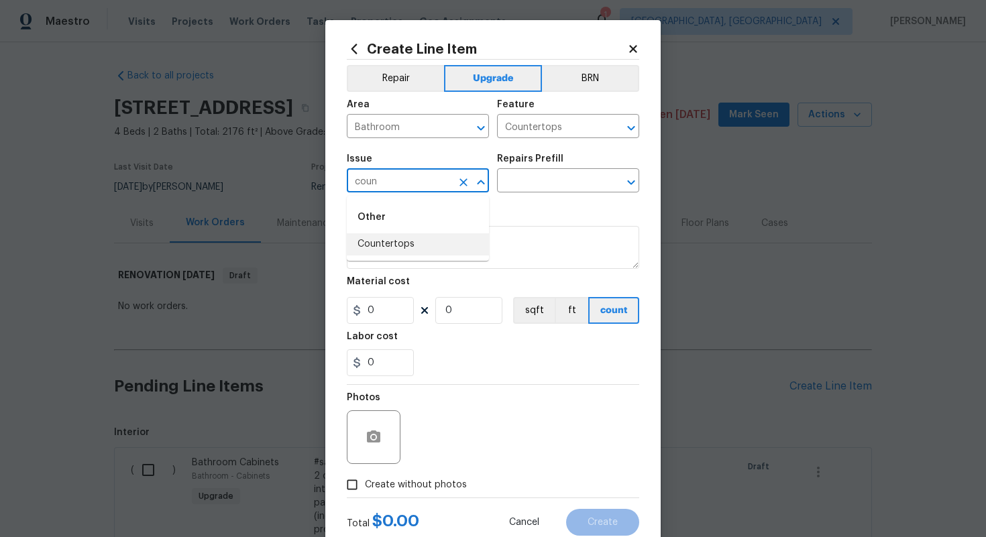
click at [400, 233] on li "Countertops" at bounding box center [418, 244] width 142 height 22
type input "Countertops"
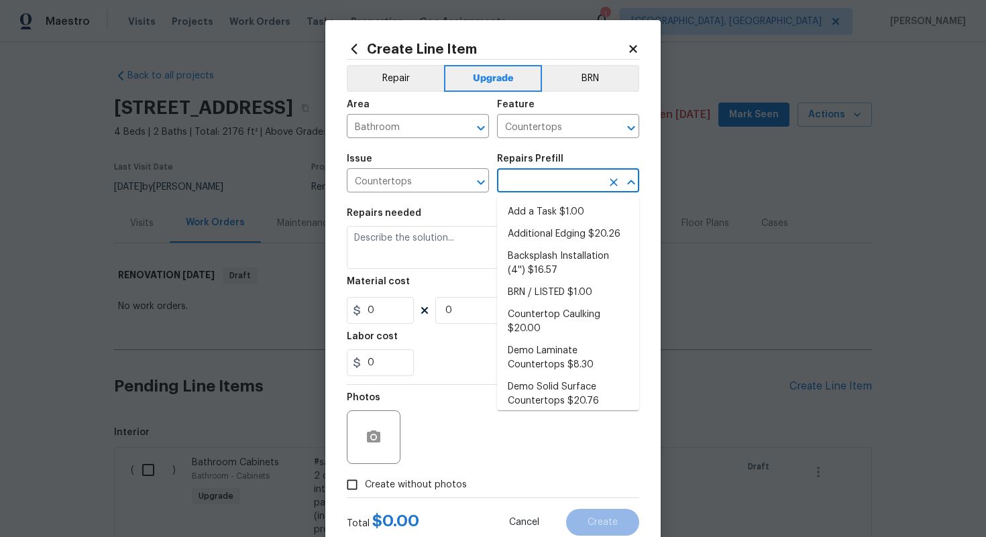
click at [564, 174] on input "text" at bounding box center [549, 182] width 105 height 21
click at [535, 214] on li "Add a Task $1.00" at bounding box center [568, 212] width 142 height 22
type input "Add a Task $1.00"
type textarea "HPM to detail"
type input "1"
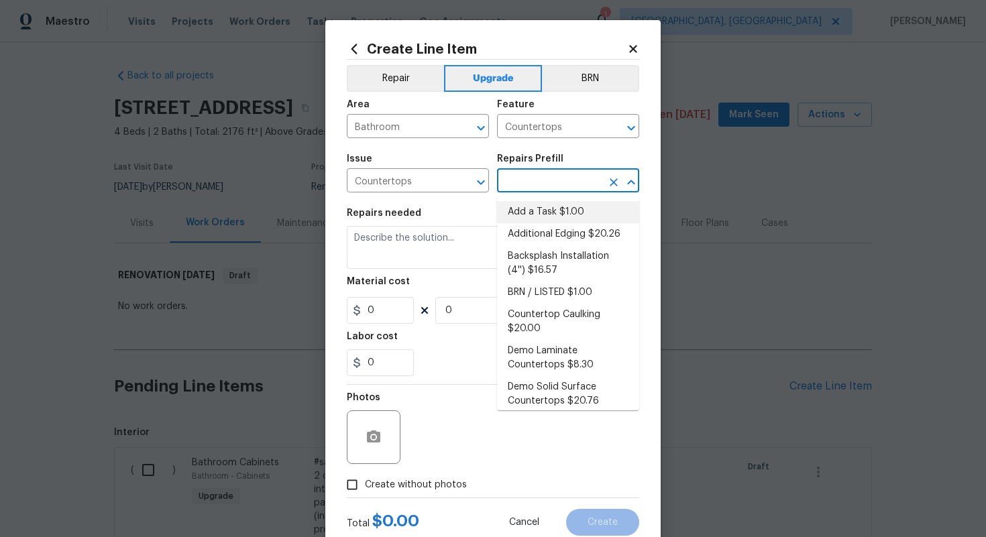
type input "1"
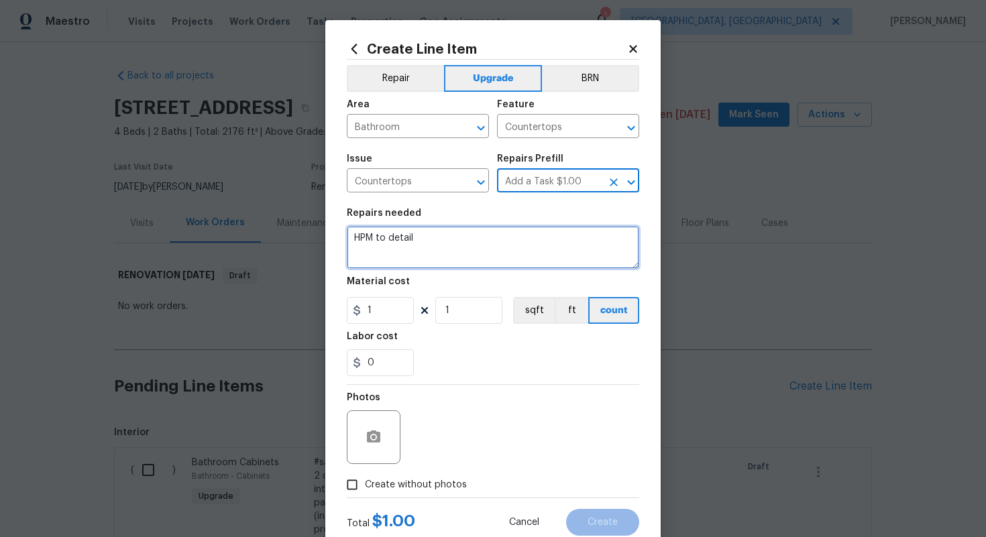
click at [457, 246] on textarea "HPM to detail" at bounding box center [493, 247] width 293 height 43
paste textarea "Both bathrooms"
click at [386, 240] on textarea "#sala - Both bathrooms" at bounding box center [493, 247] width 293 height 43
paste textarea "Replace Vanity Top and Backsplash"
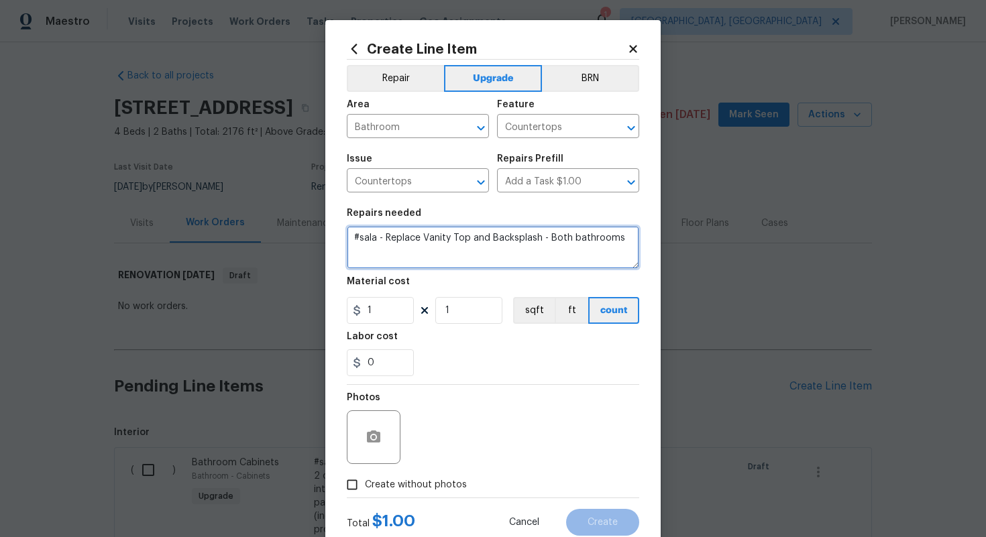
type textarea "#sala - Replace Vanity Top and Backsplash - Both bathrooms"
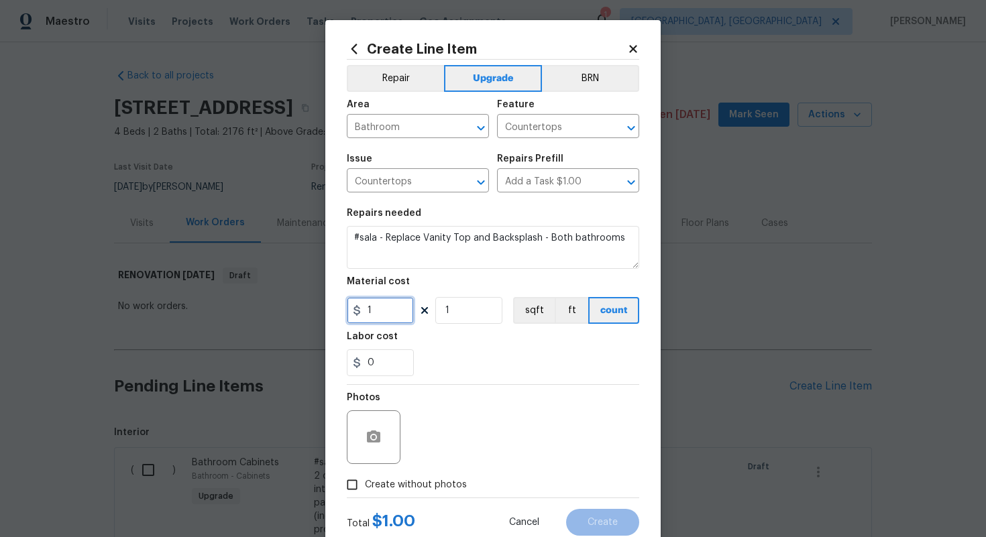
click at [380, 311] on input "1" at bounding box center [380, 310] width 67 height 27
type input "1000"
click at [433, 482] on span "Create without photos" at bounding box center [416, 485] width 102 height 14
click at [365, 482] on input "Create without photos" at bounding box center [351, 484] width 25 height 25
checkbox input "true"
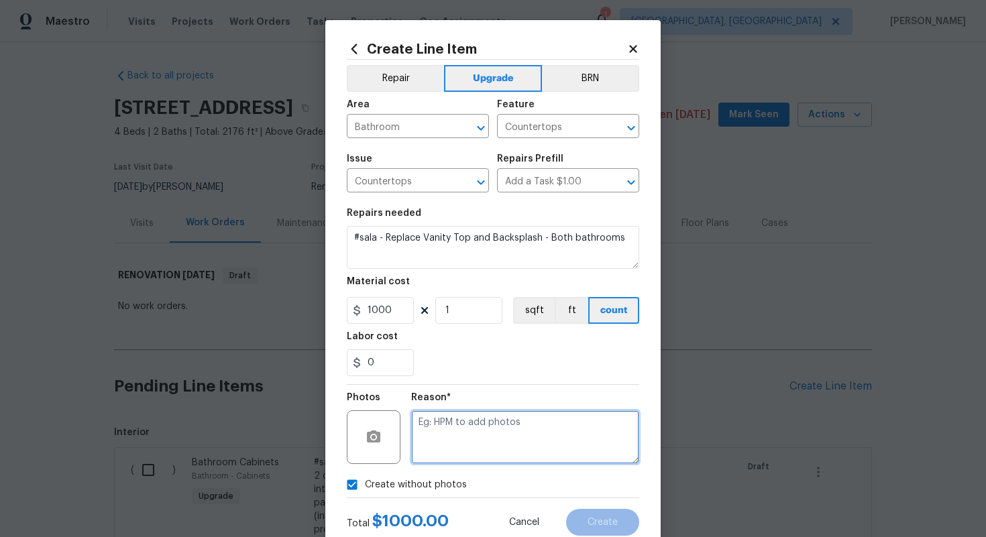
click at [484, 417] on textarea at bounding box center [525, 438] width 228 height 54
type textarea "n/a"
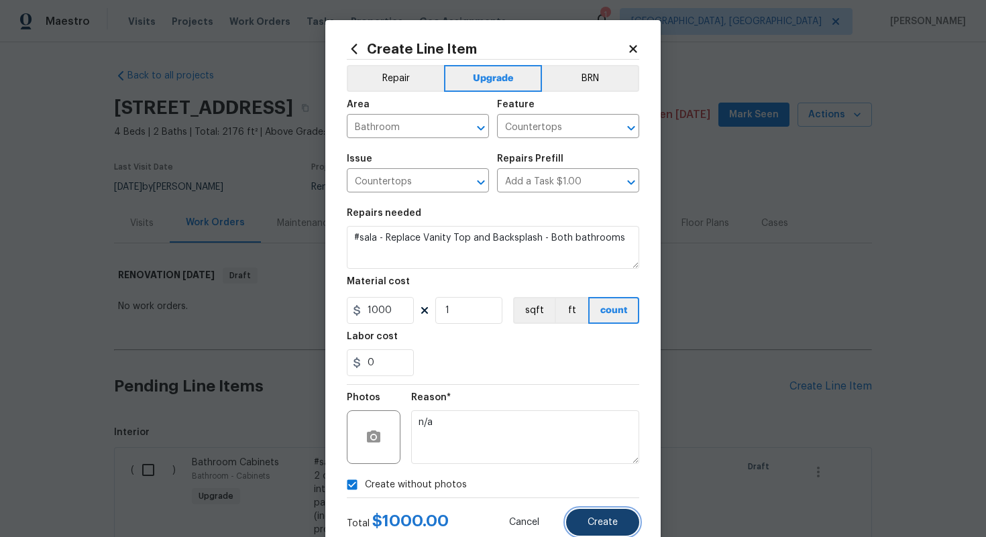
click at [621, 521] on button "Create" at bounding box center [602, 522] width 73 height 27
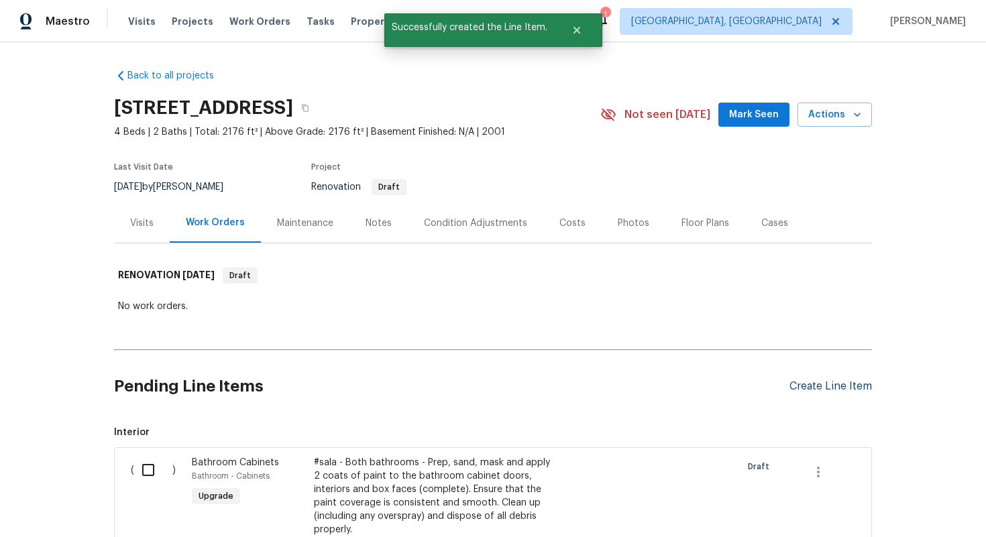
click at [825, 386] on div "Create Line Item" at bounding box center [831, 386] width 83 height 13
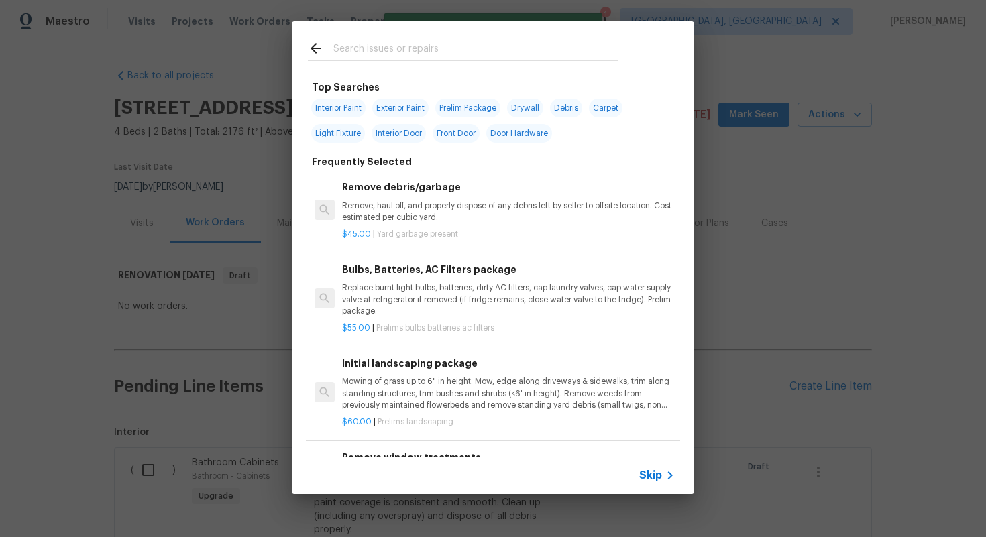
click at [664, 480] on icon at bounding box center [670, 476] width 16 height 16
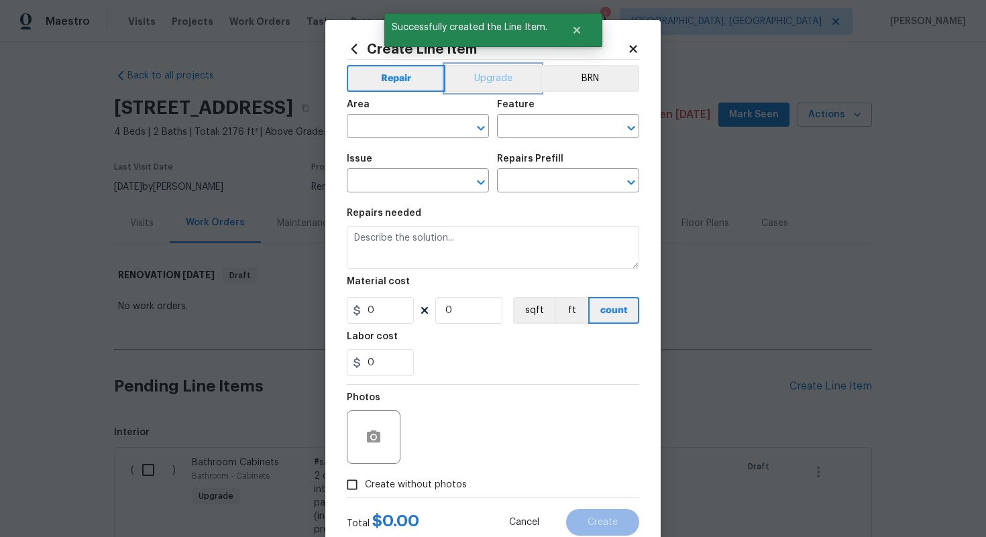
click at [466, 74] on button "Upgrade" at bounding box center [493, 78] width 96 height 27
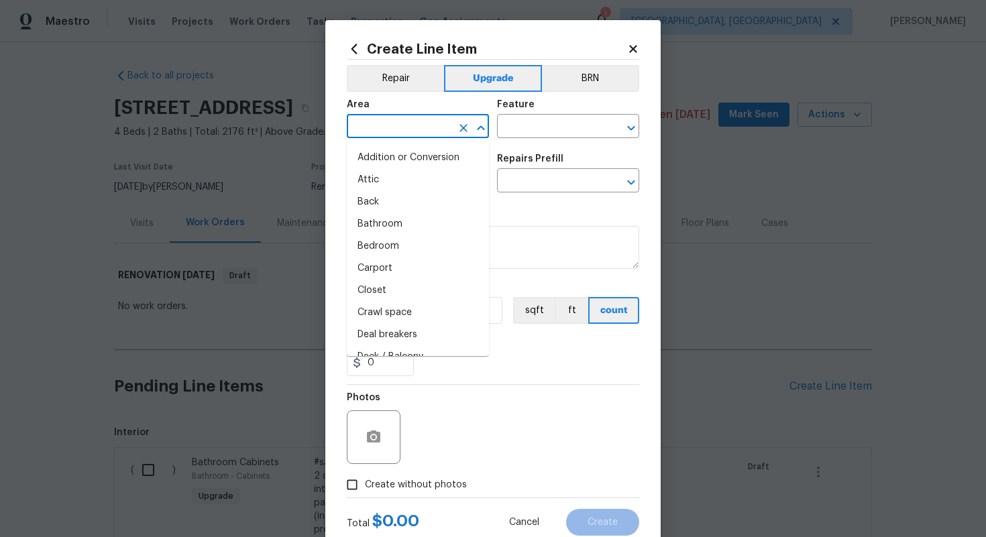
click at [407, 132] on input "text" at bounding box center [399, 127] width 105 height 21
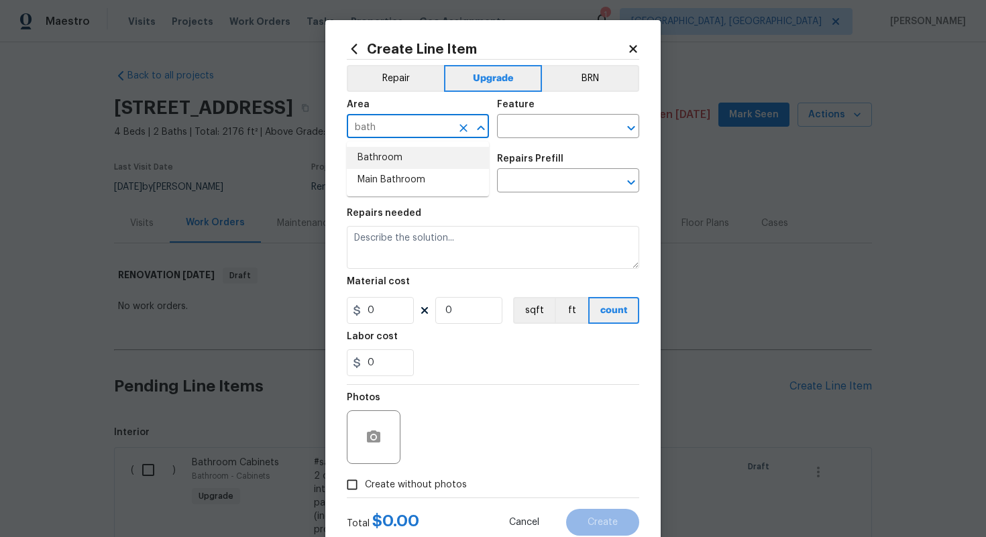
click at [394, 156] on li "Bathroom" at bounding box center [418, 158] width 142 height 22
type input "Bathroom"
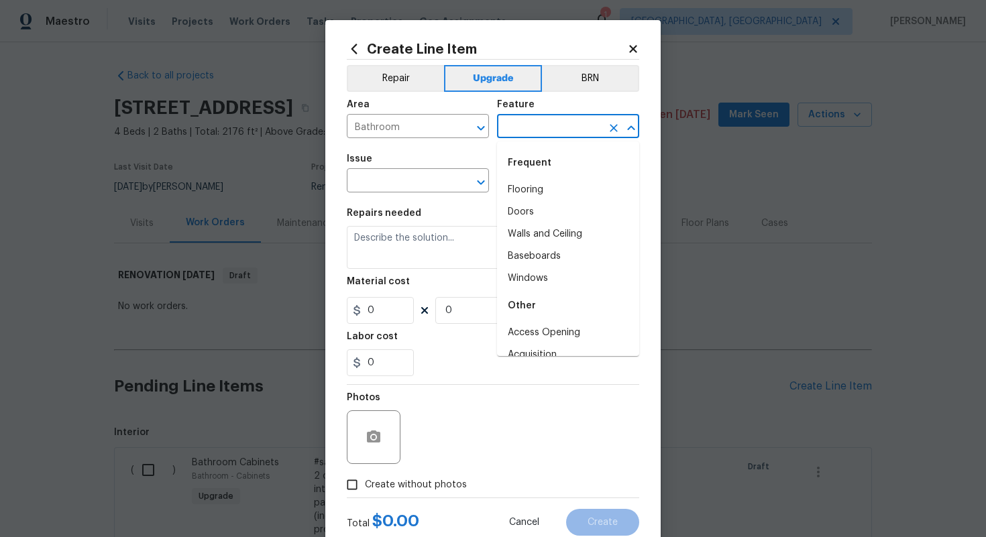
click at [523, 119] on input "text" at bounding box center [549, 127] width 105 height 21
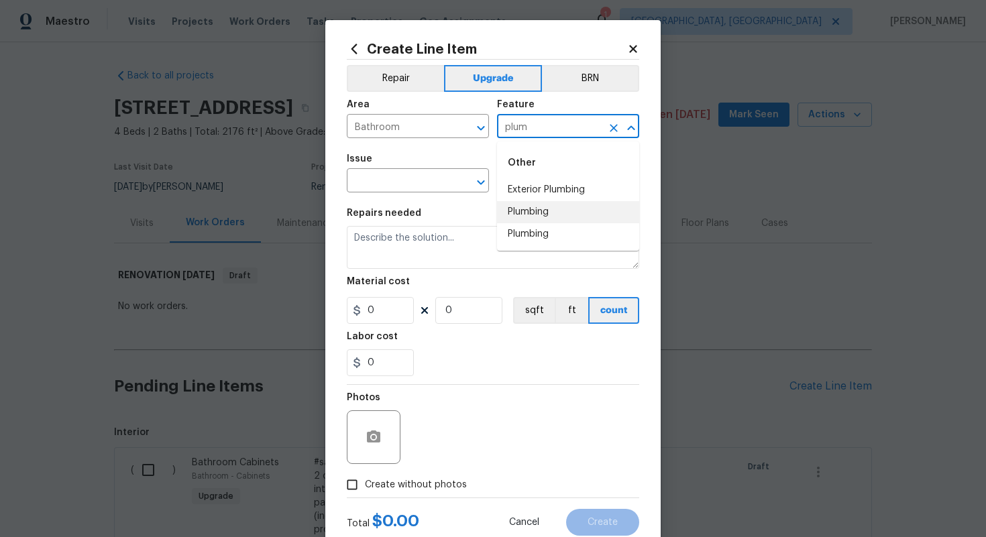
click at [524, 204] on li "Plumbing" at bounding box center [568, 212] width 142 height 22
type input "Plumbing"
click at [406, 188] on input "text" at bounding box center [399, 182] width 105 height 21
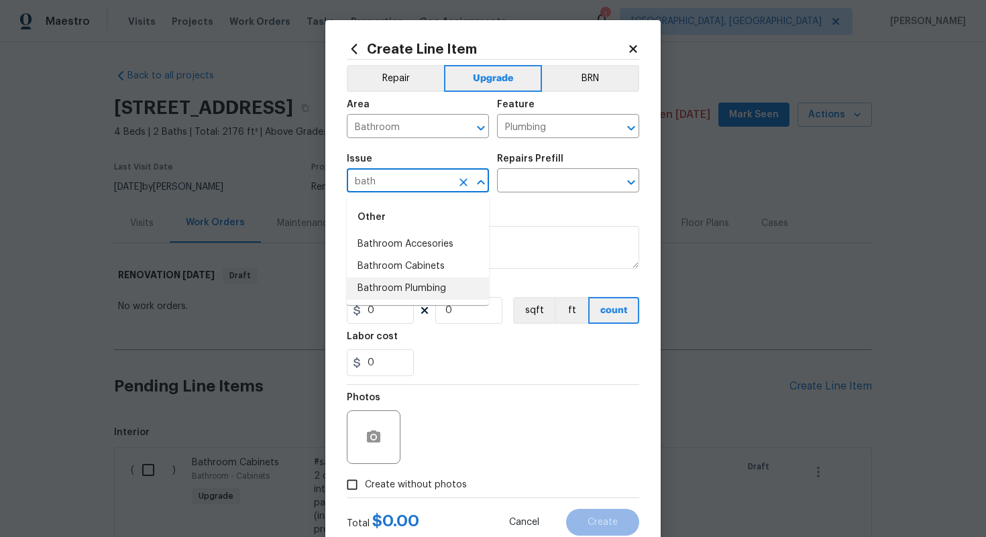
click at [407, 297] on li "Bathroom Plumbing" at bounding box center [418, 289] width 142 height 22
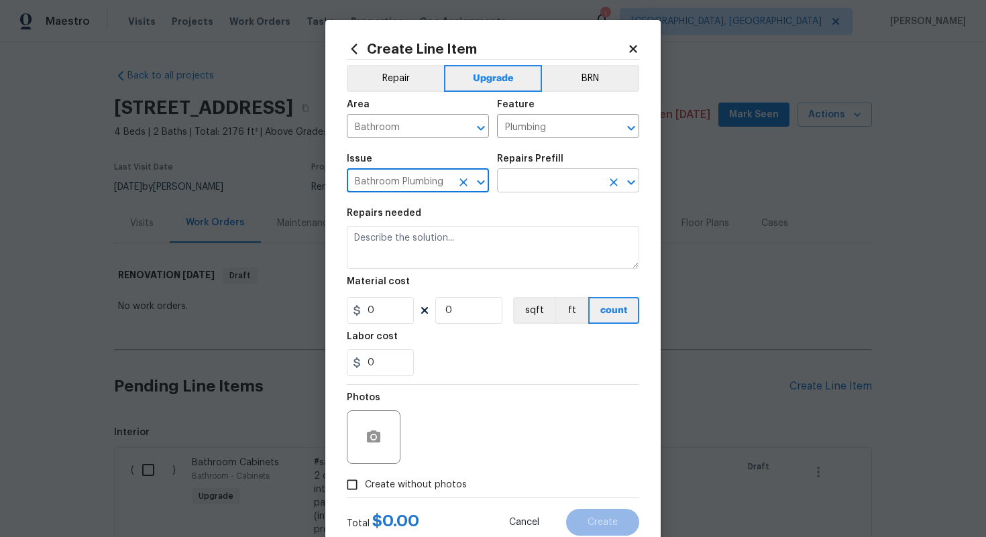
type input "Bathroom Plumbing"
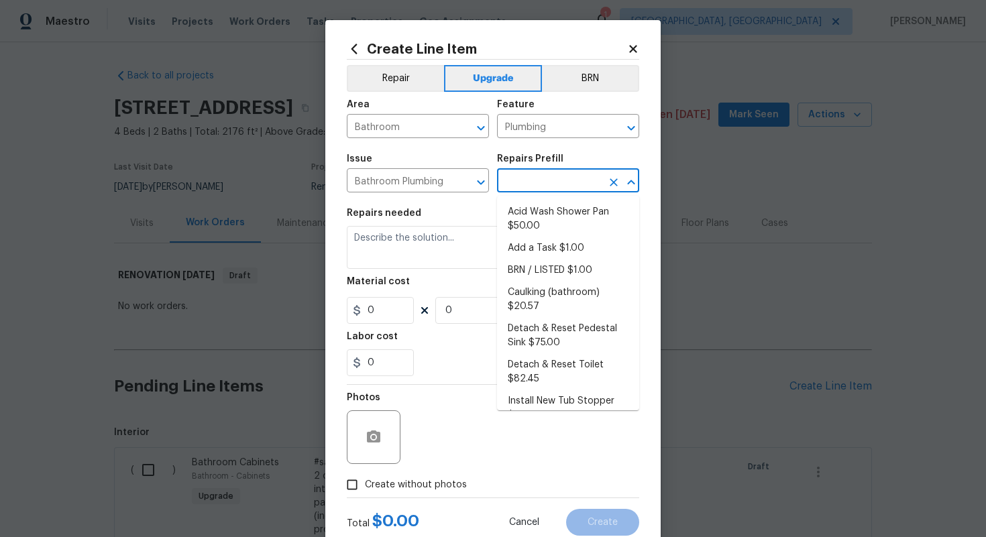
click at [513, 181] on input "text" at bounding box center [549, 182] width 105 height 21
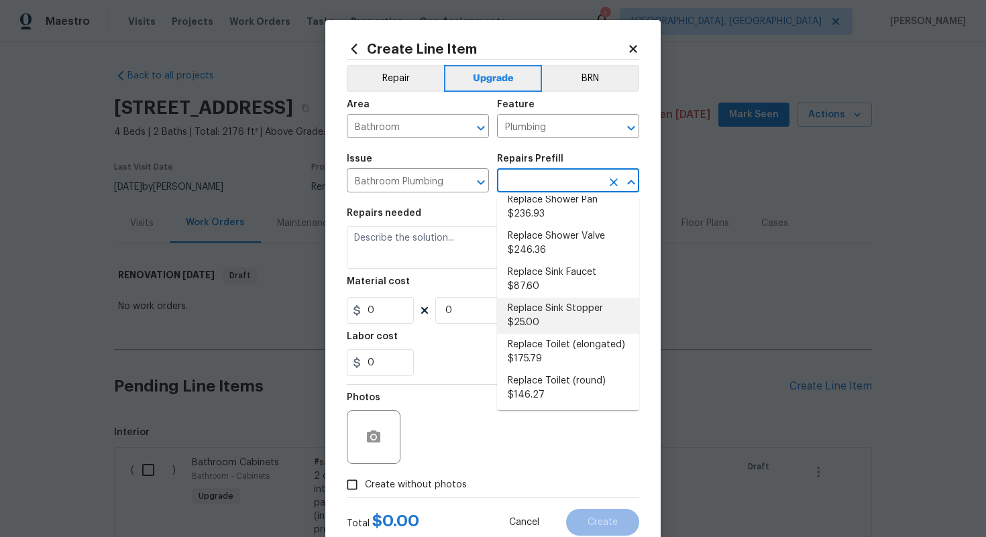
scroll to position [625, 0]
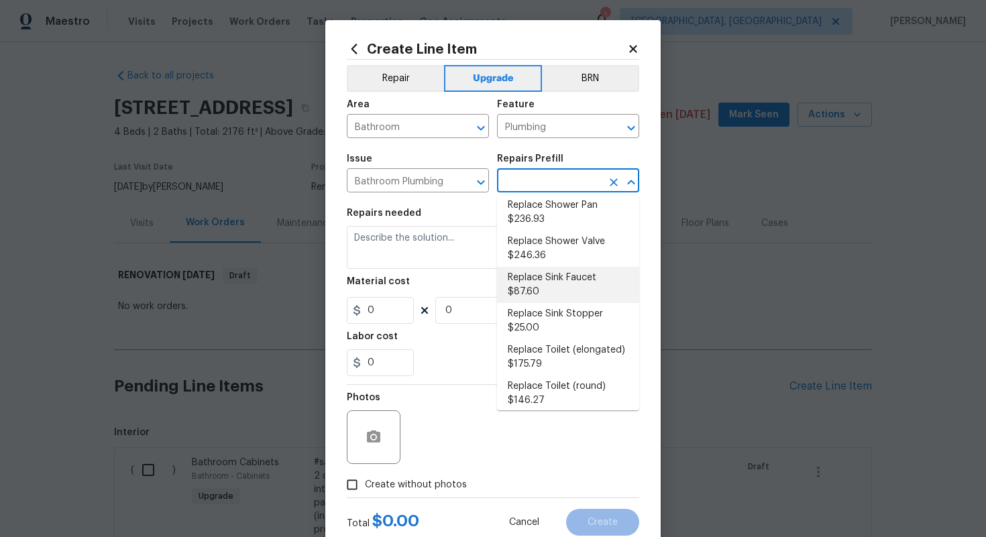
click at [563, 268] on li "Replace Sink Faucet $87.60" at bounding box center [568, 285] width 142 height 36
type input "Replace Sink Faucet $87.60"
type textarea "Remove and replace the existing sink faucet with new (PM to approve finish). En…"
type input "87.6"
type input "1"
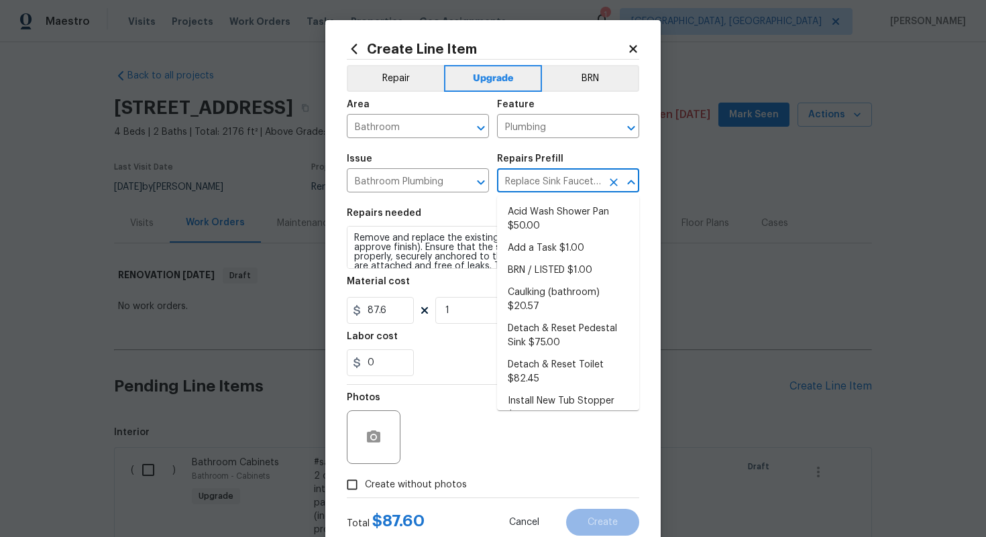
scroll to position [489, 0]
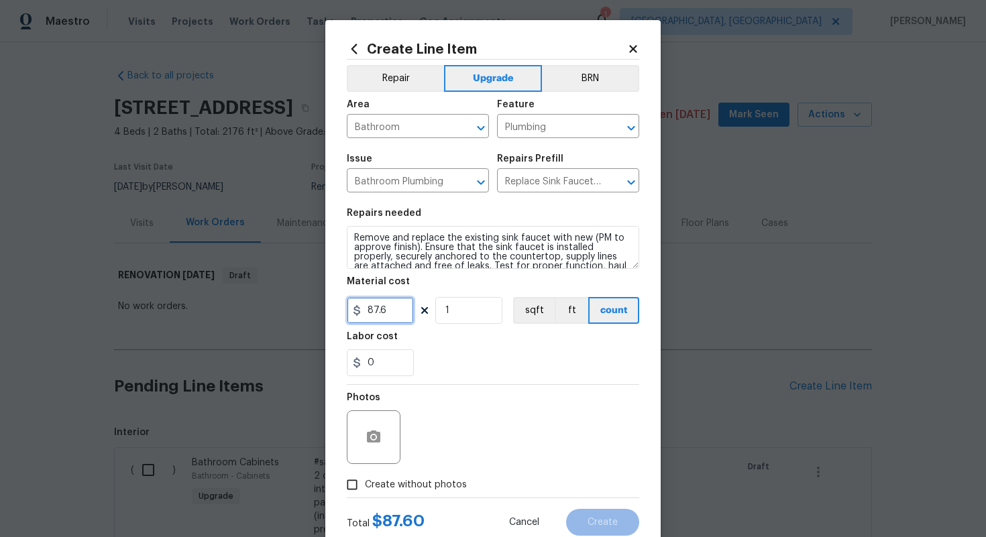
click at [398, 312] on input "87.6" at bounding box center [380, 310] width 67 height 27
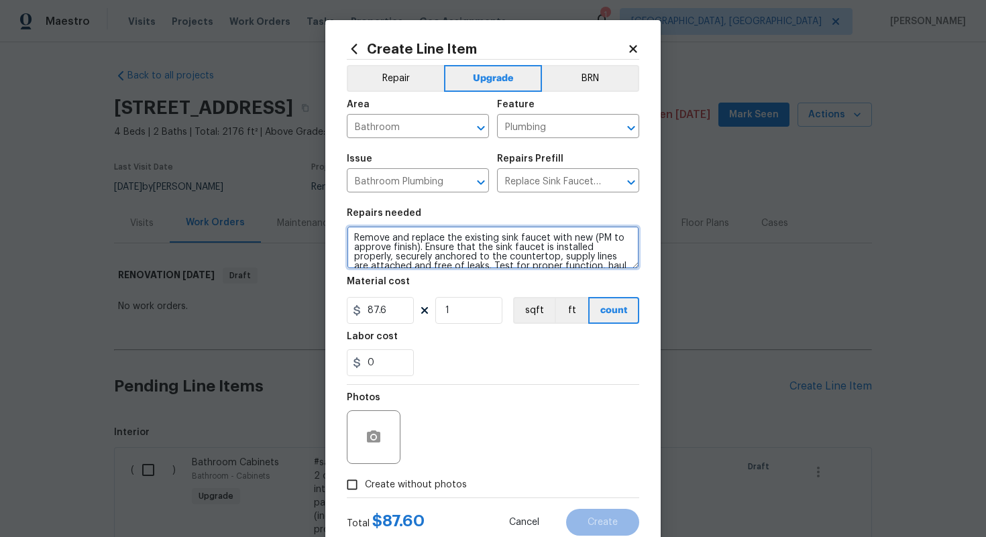
click at [355, 242] on textarea "Remove and replace the existing sink faucet with new (PM to approve finish). En…" at bounding box center [493, 247] width 293 height 43
paste textarea "place Vanity Top and BacksplashRe"
paste textarea "Both bathrooms"
type textarea "#sala - Both bathrooms - Remove and replace the existing sink faucet with new (…"
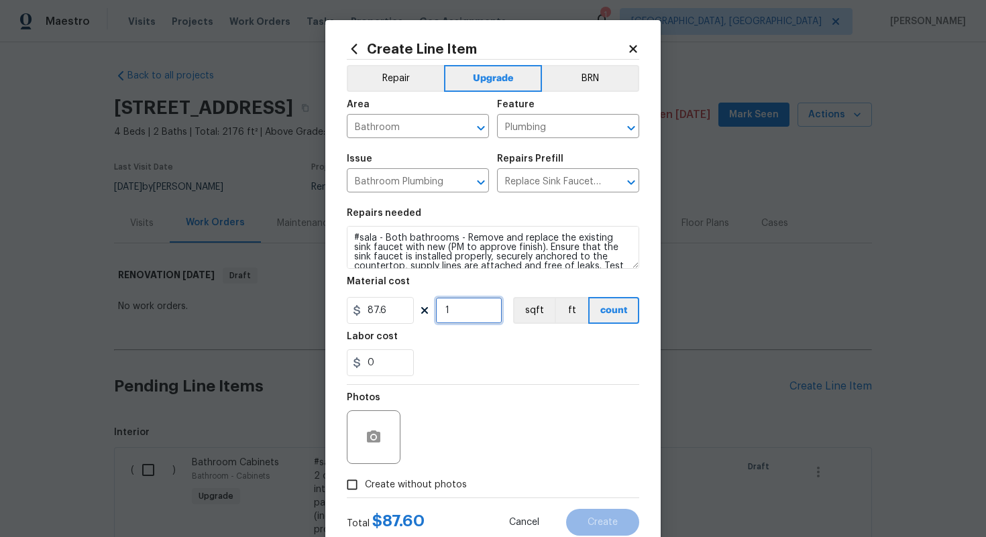
click at [479, 301] on input "1" at bounding box center [468, 310] width 67 height 27
type input "2"
click at [430, 492] on span "Create without photos" at bounding box center [416, 485] width 102 height 14
click at [365, 492] on input "Create without photos" at bounding box center [351, 484] width 25 height 25
checkbox input "true"
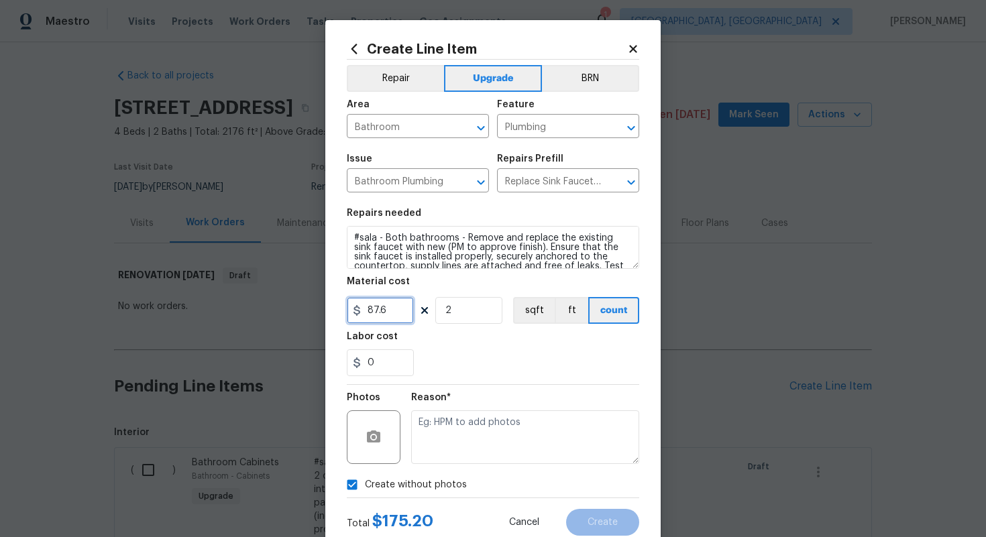
click at [405, 311] on input "87.6" at bounding box center [380, 310] width 67 height 27
type input "75"
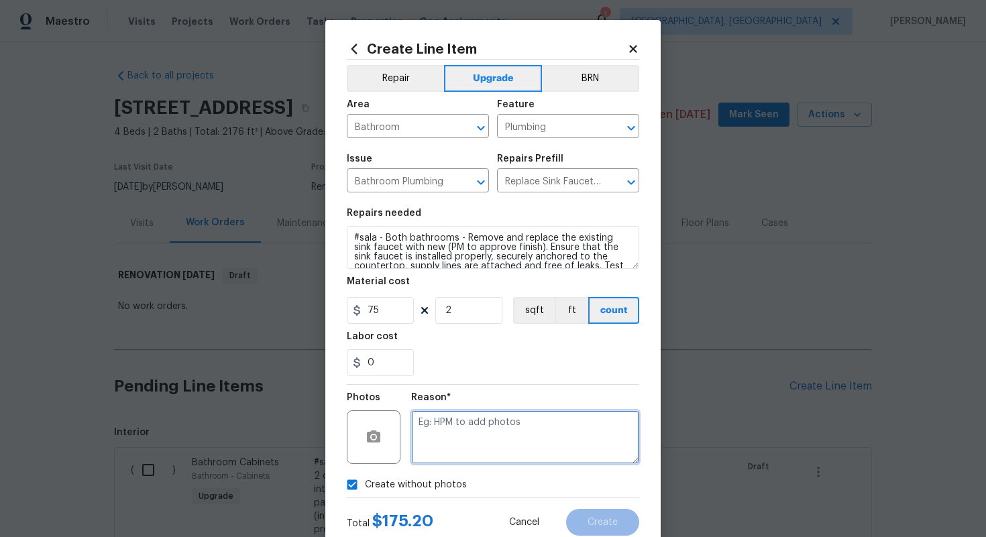
click at [486, 441] on textarea at bounding box center [525, 438] width 228 height 54
type textarea "n/a"
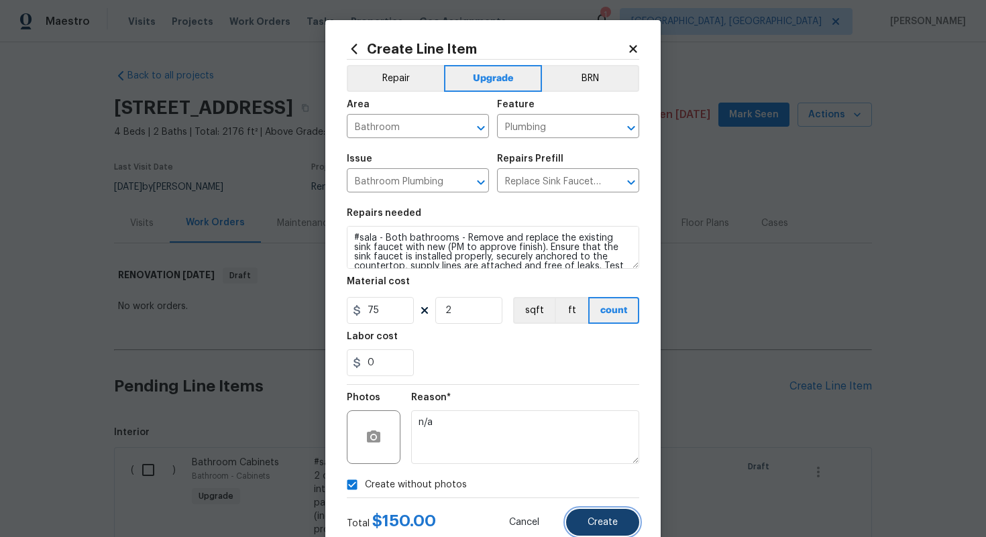
click at [615, 521] on span "Create" at bounding box center [603, 523] width 30 height 10
